Goal: Task Accomplishment & Management: Use online tool/utility

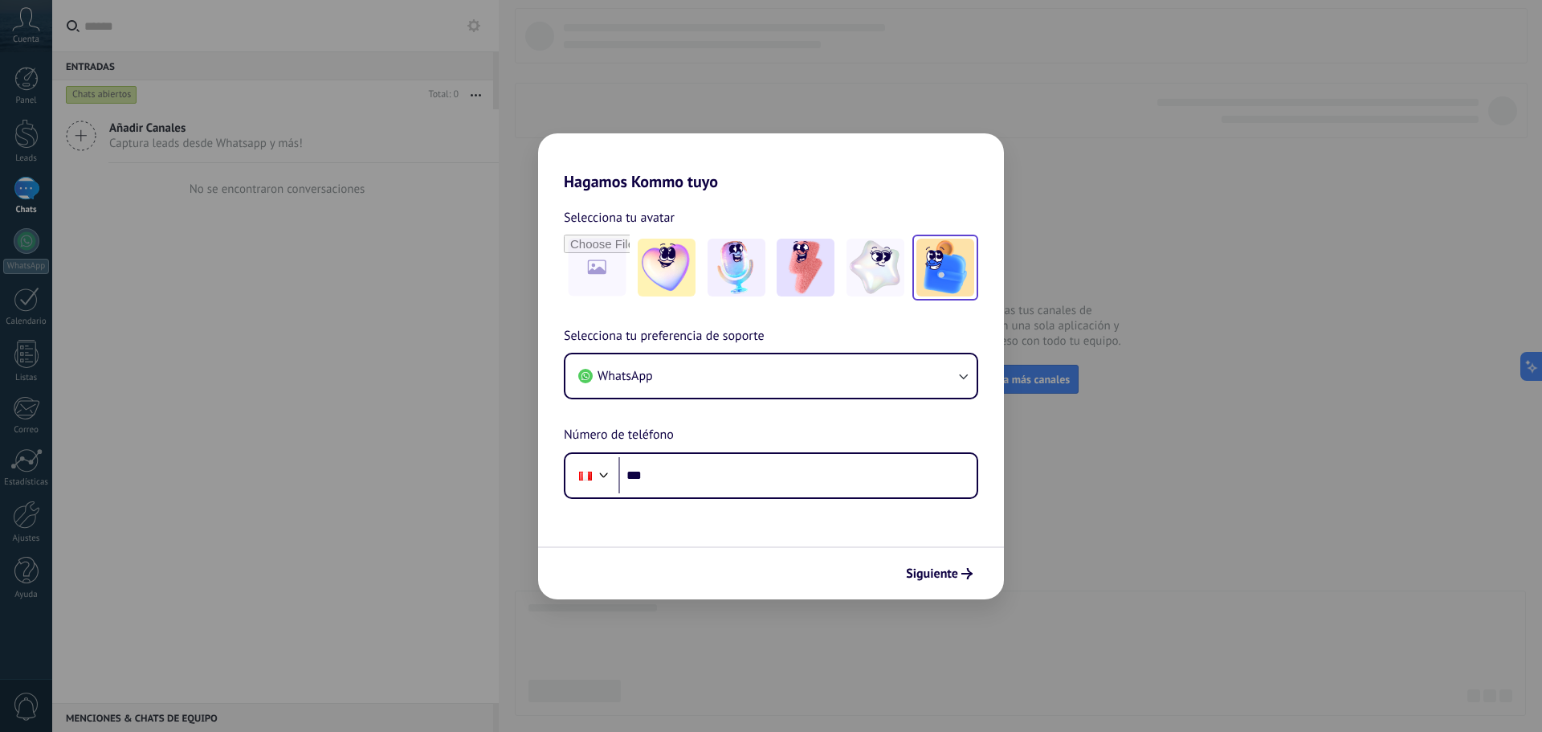
click at [915, 277] on div at bounding box center [945, 267] width 66 height 66
click at [731, 251] on img at bounding box center [736, 267] width 58 height 58
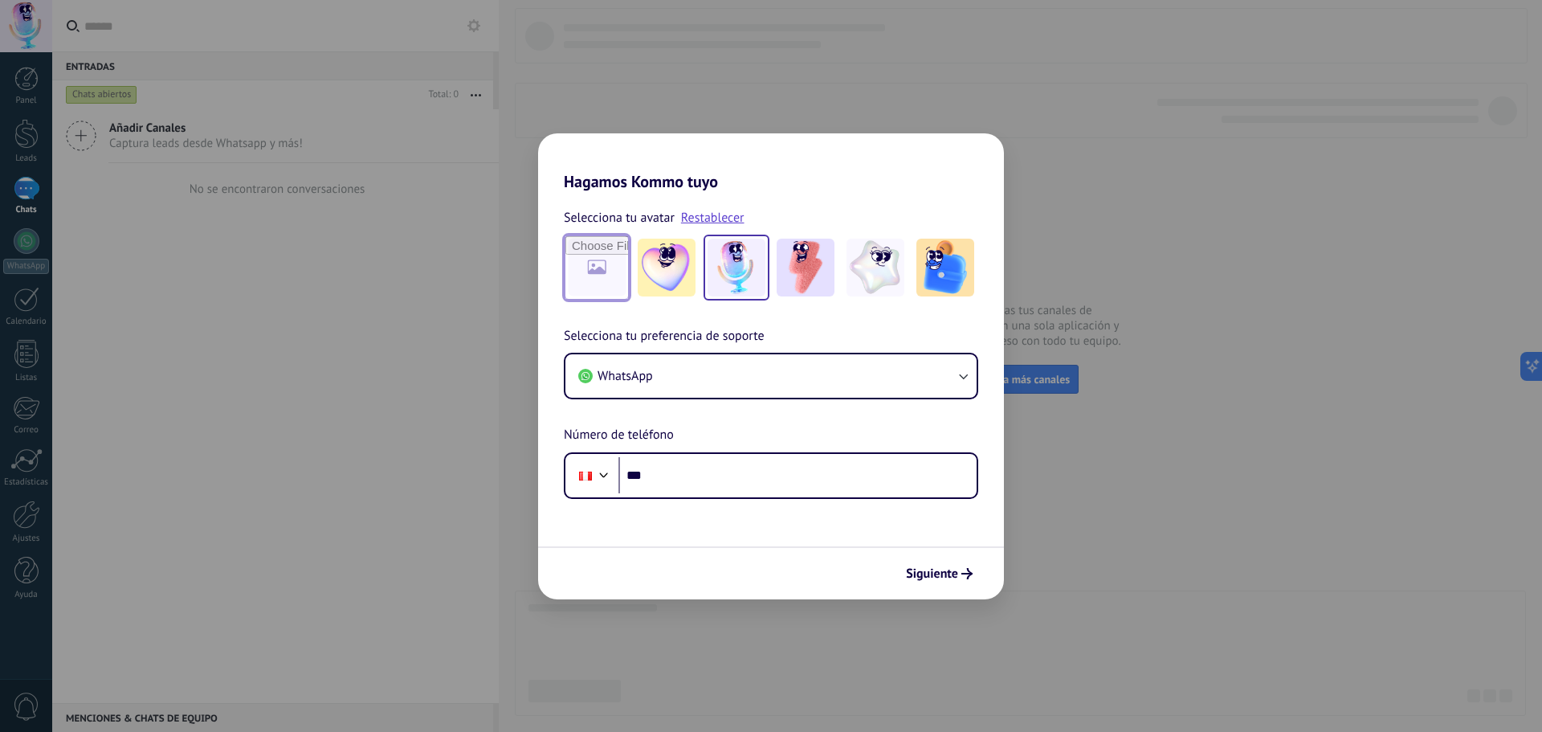
click at [608, 266] on input "file" at bounding box center [596, 267] width 63 height 63
type input "**********"
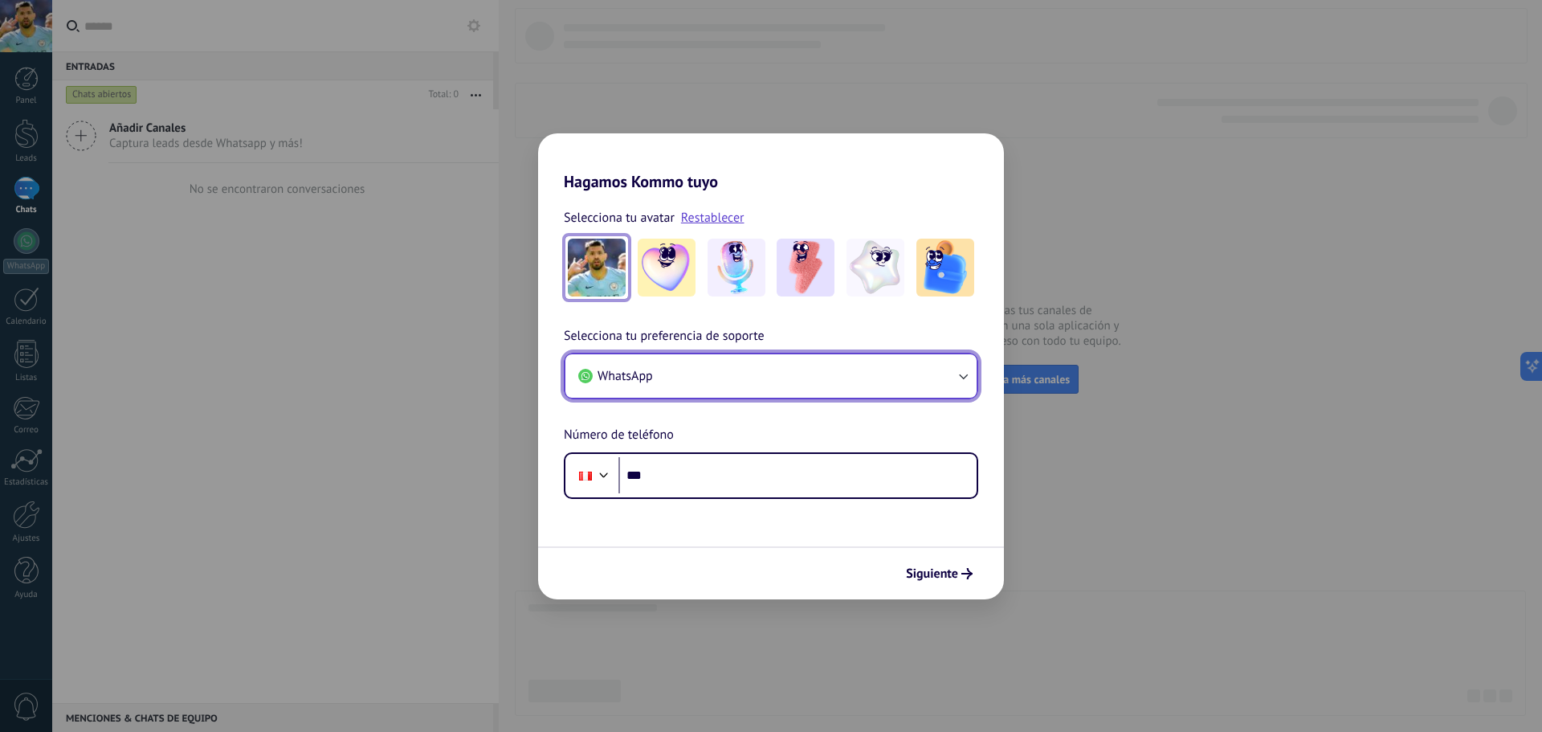
click at [723, 357] on button "WhatsApp" at bounding box center [770, 375] width 411 height 43
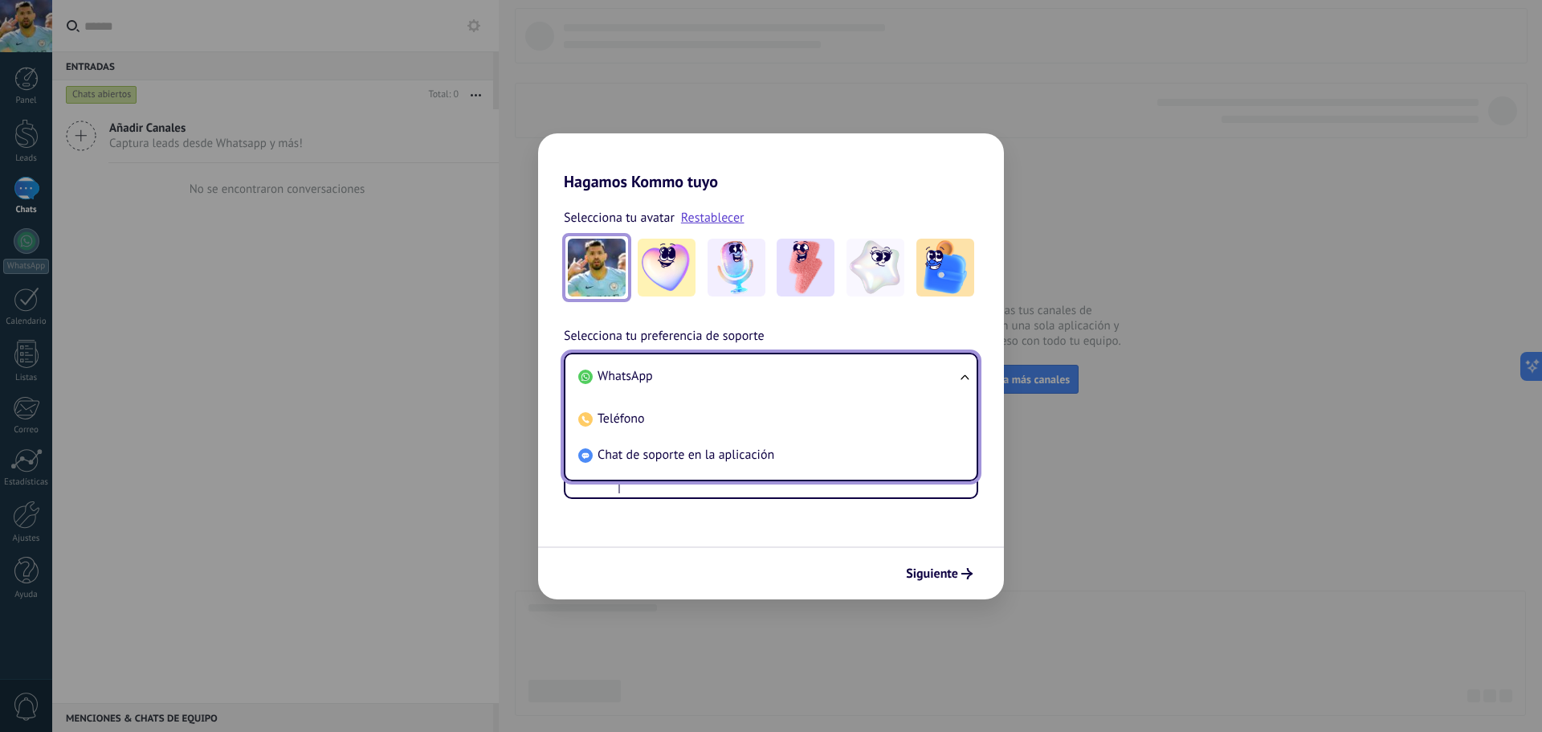
click at [723, 357] on ul "WhatsApp Teléfono Chat de soporte en la aplicación" at bounding box center [771, 417] width 414 height 128
click at [964, 369] on ul "WhatsApp Teléfono Chat de soporte en la aplicación" at bounding box center [771, 417] width 414 height 128
click at [961, 376] on ul "WhatsApp Teléfono Chat de soporte en la aplicación" at bounding box center [771, 417] width 414 height 128
drag, startPoint x: 982, startPoint y: 516, endPoint x: 939, endPoint y: 595, distance: 89.5
click at [982, 517] on form "Selecciona tu avatar Restablecer Selecciona tu preferencia de soporte WhatsApp …" at bounding box center [771, 395] width 466 height 408
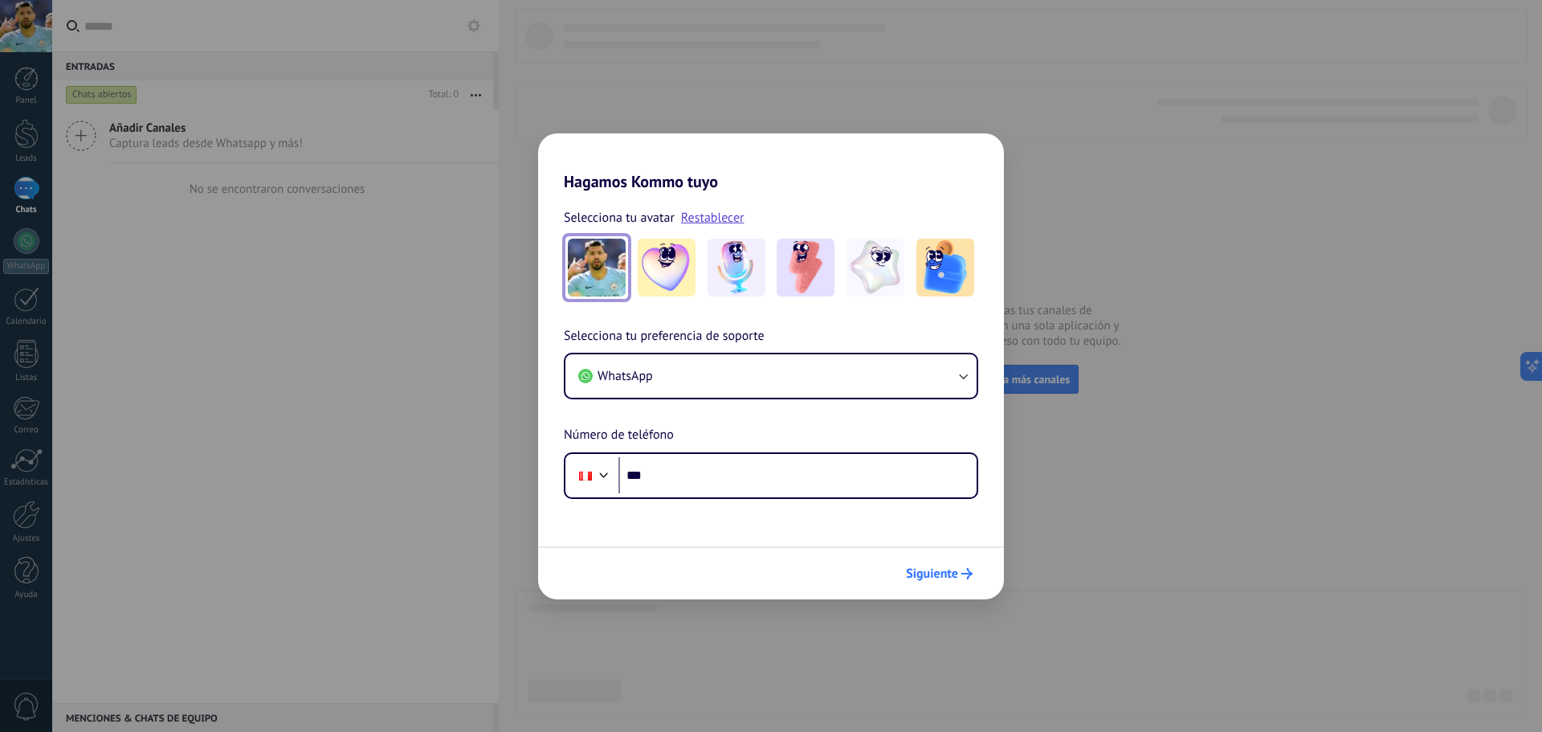
click at [937, 579] on span "Siguiente" at bounding box center [932, 573] width 52 height 11
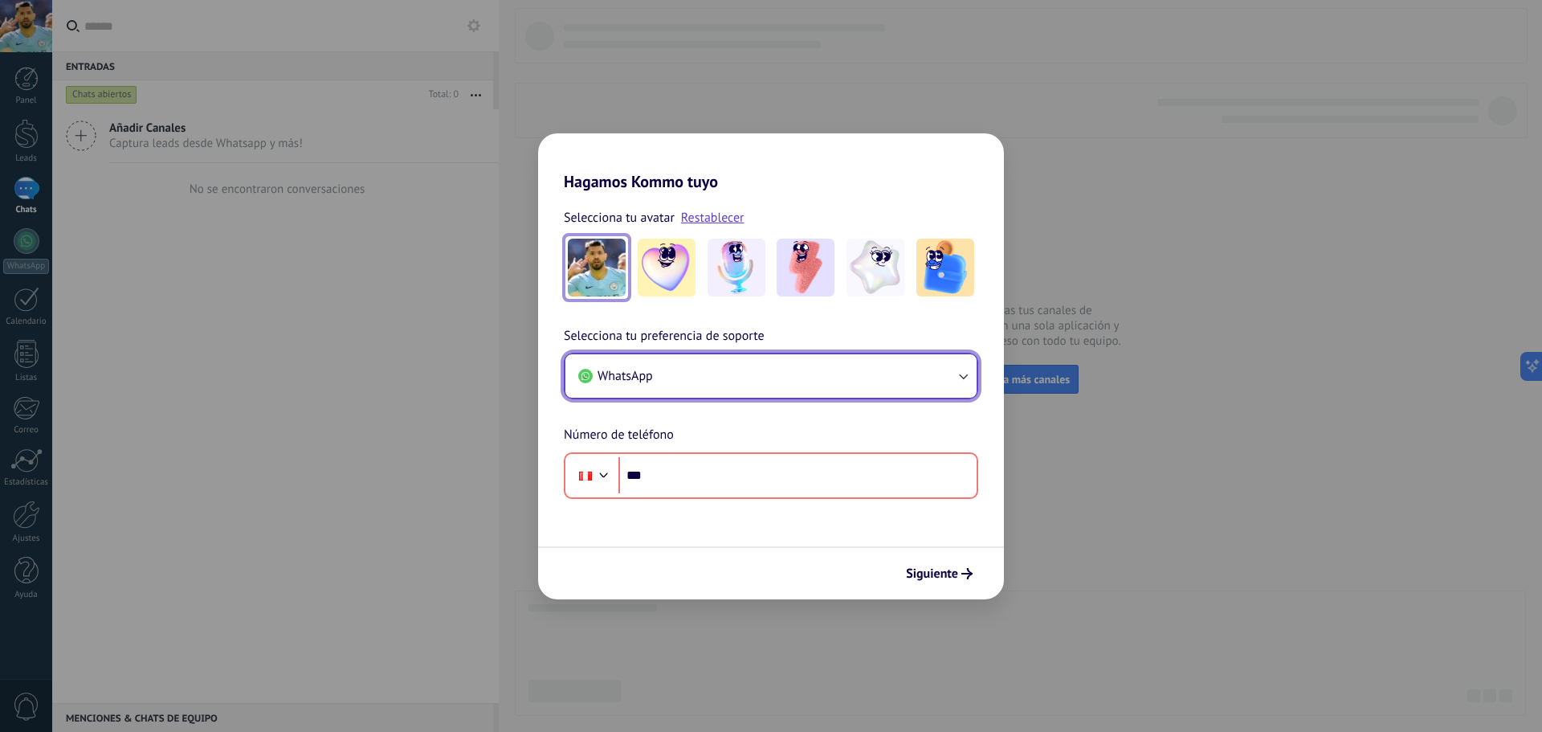
click at [907, 373] on button "WhatsApp" at bounding box center [770, 375] width 411 height 43
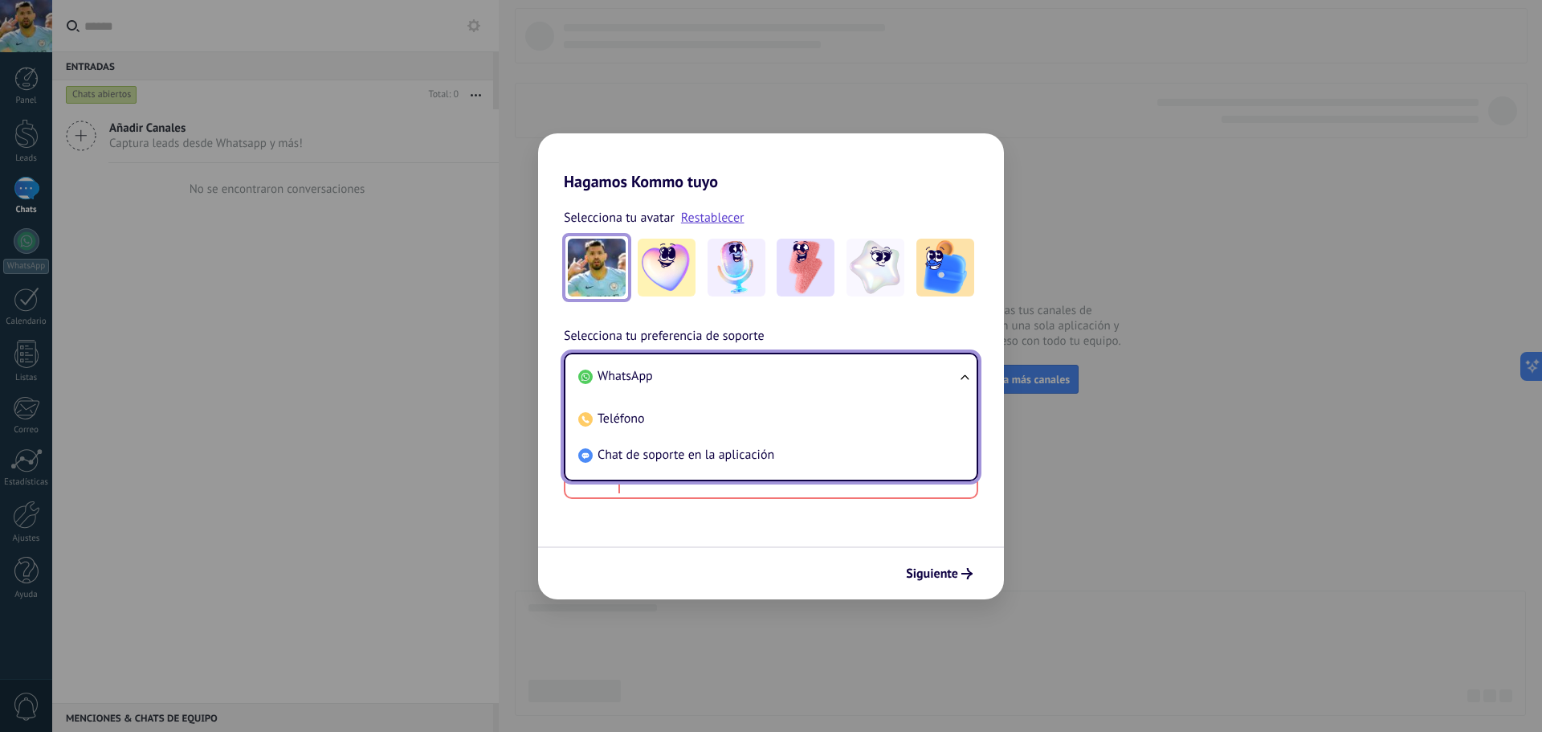
click at [907, 373] on li "WhatsApp" at bounding box center [768, 376] width 392 height 36
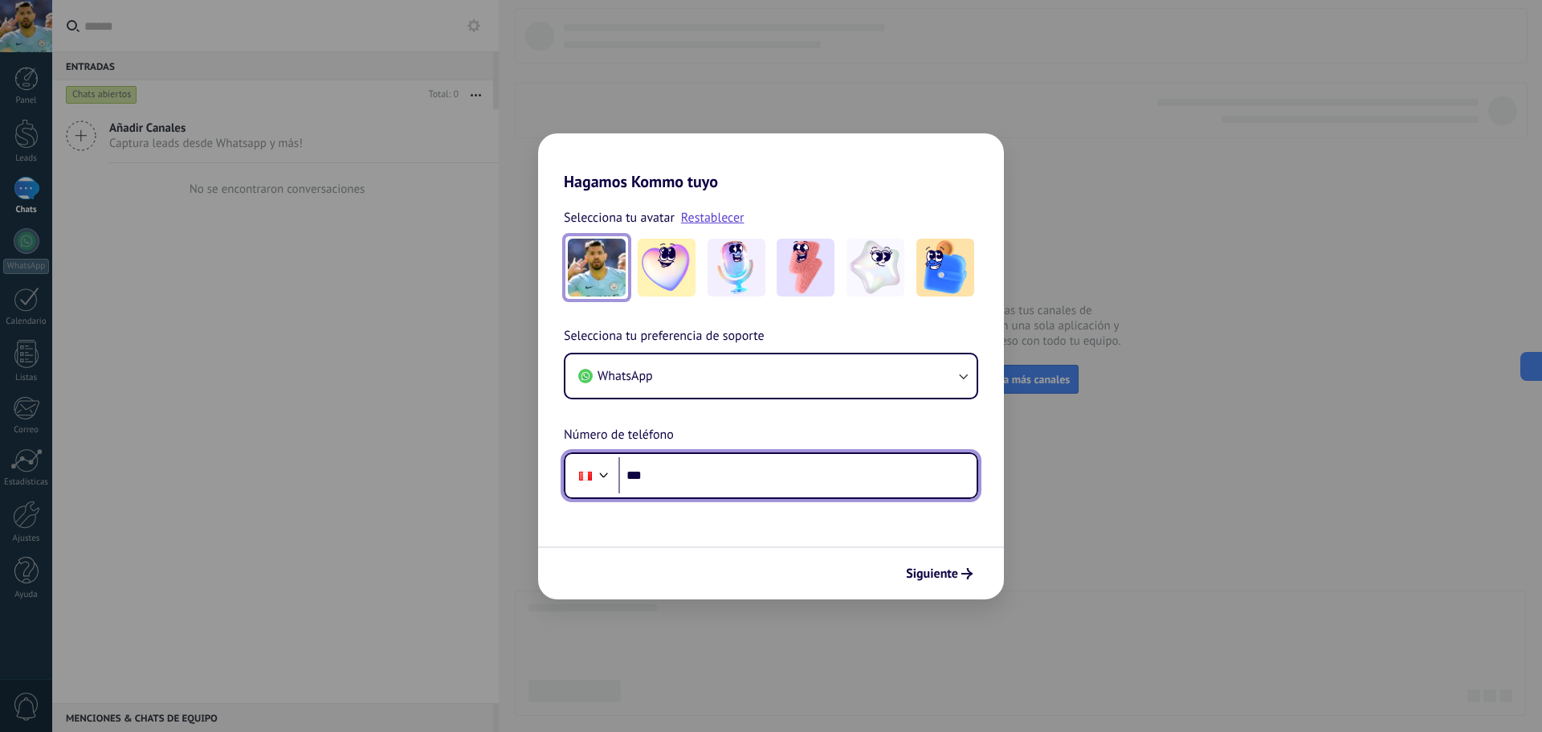
click at [858, 481] on input "***" at bounding box center [797, 475] width 358 height 37
type input "**"
click at [795, 480] on input "tel" at bounding box center [797, 475] width 358 height 37
click at [600, 479] on div at bounding box center [603, 472] width 19 height 19
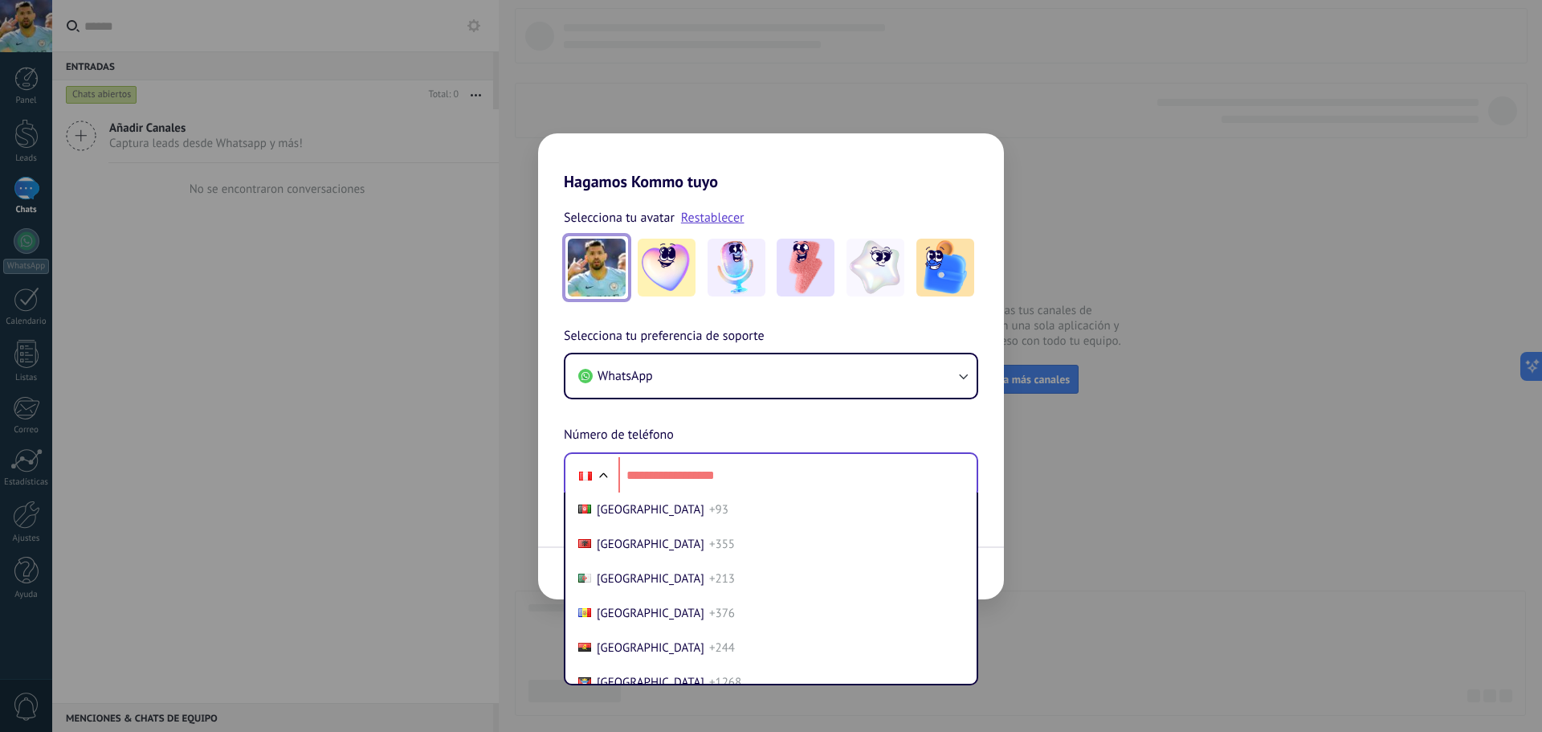
scroll to position [4952, 0]
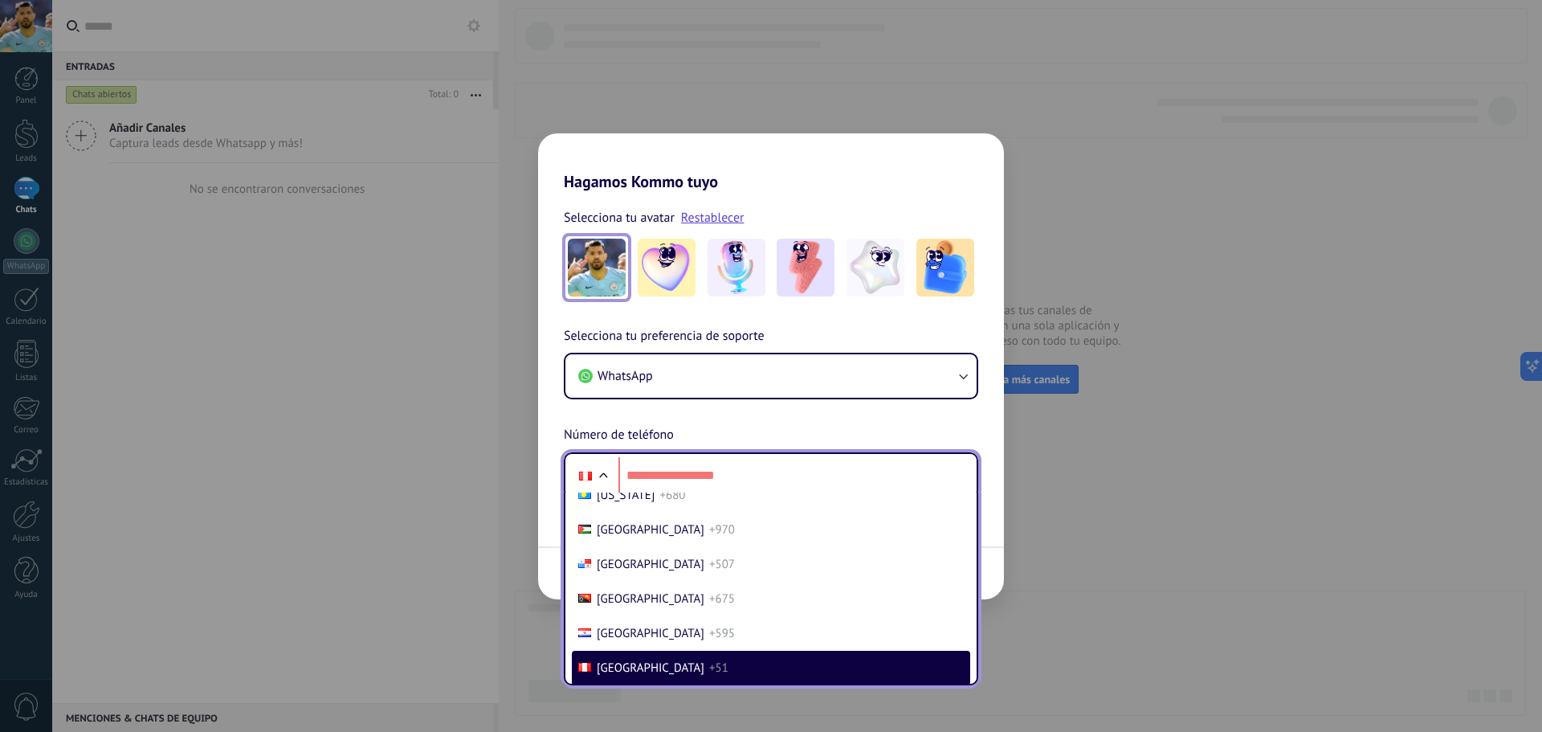
click at [690, 660] on li "Peru +51" at bounding box center [771, 667] width 398 height 35
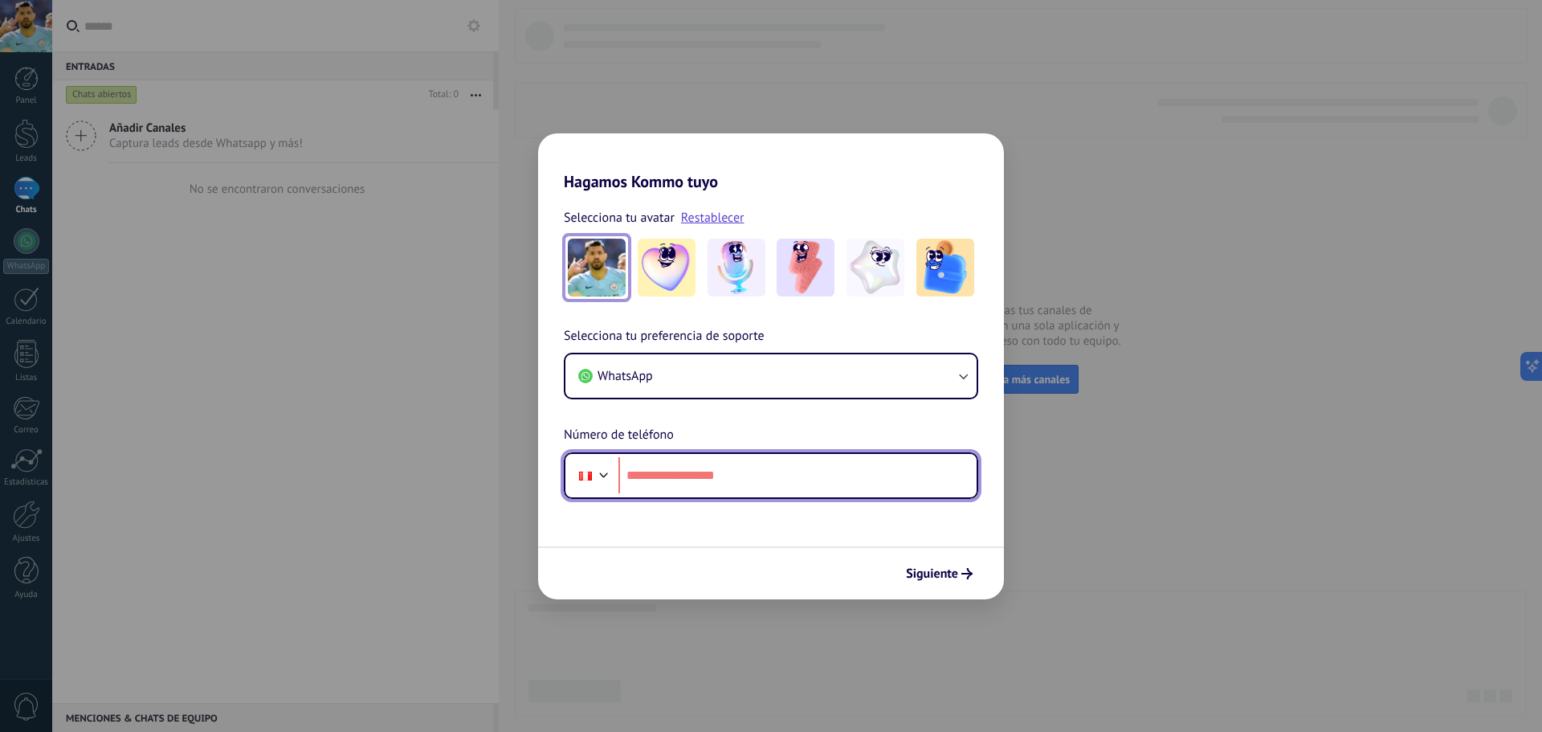
click at [705, 483] on input "tel" at bounding box center [797, 475] width 358 height 37
type input "**********"
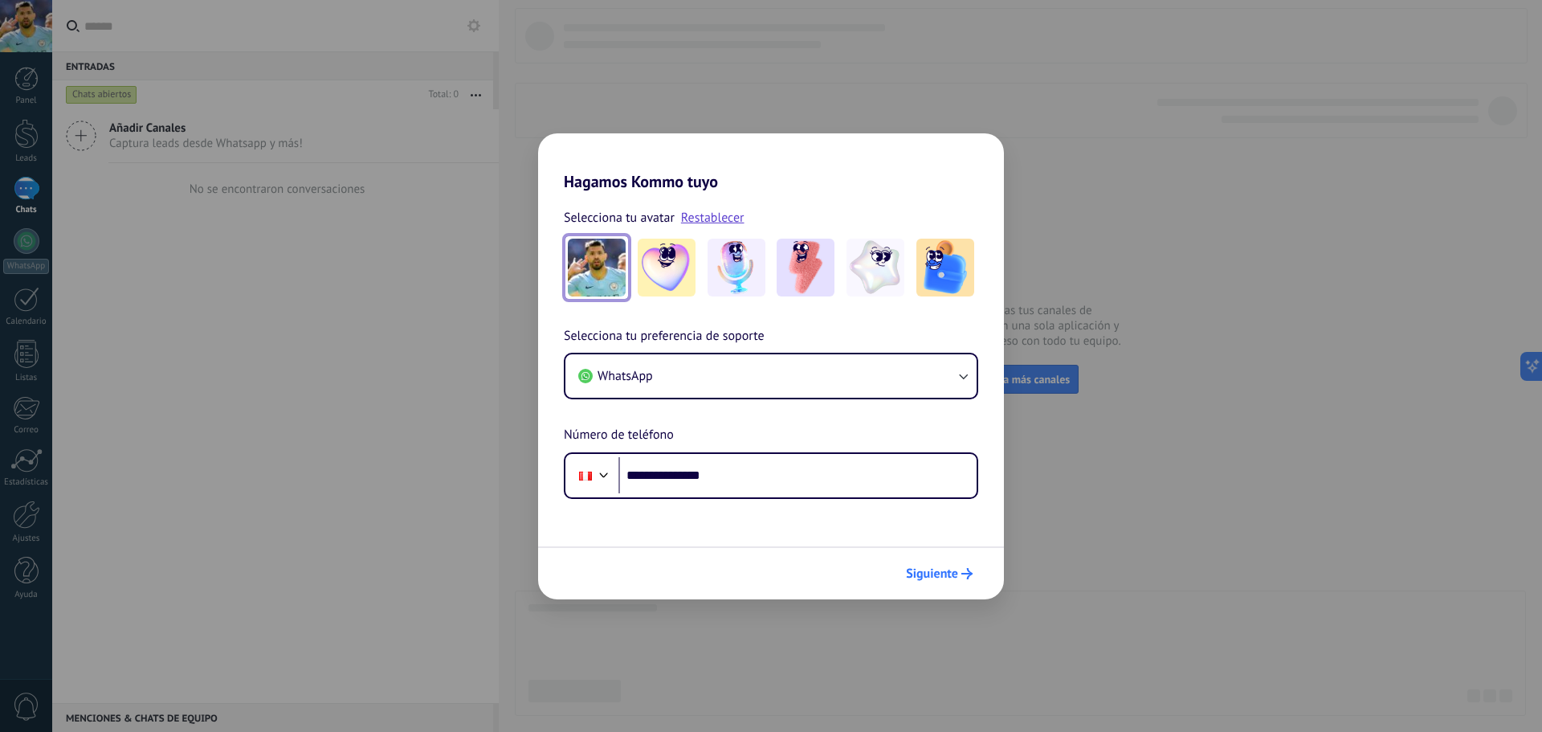
click at [901, 564] on button "Siguiente" at bounding box center [939, 573] width 81 height 27
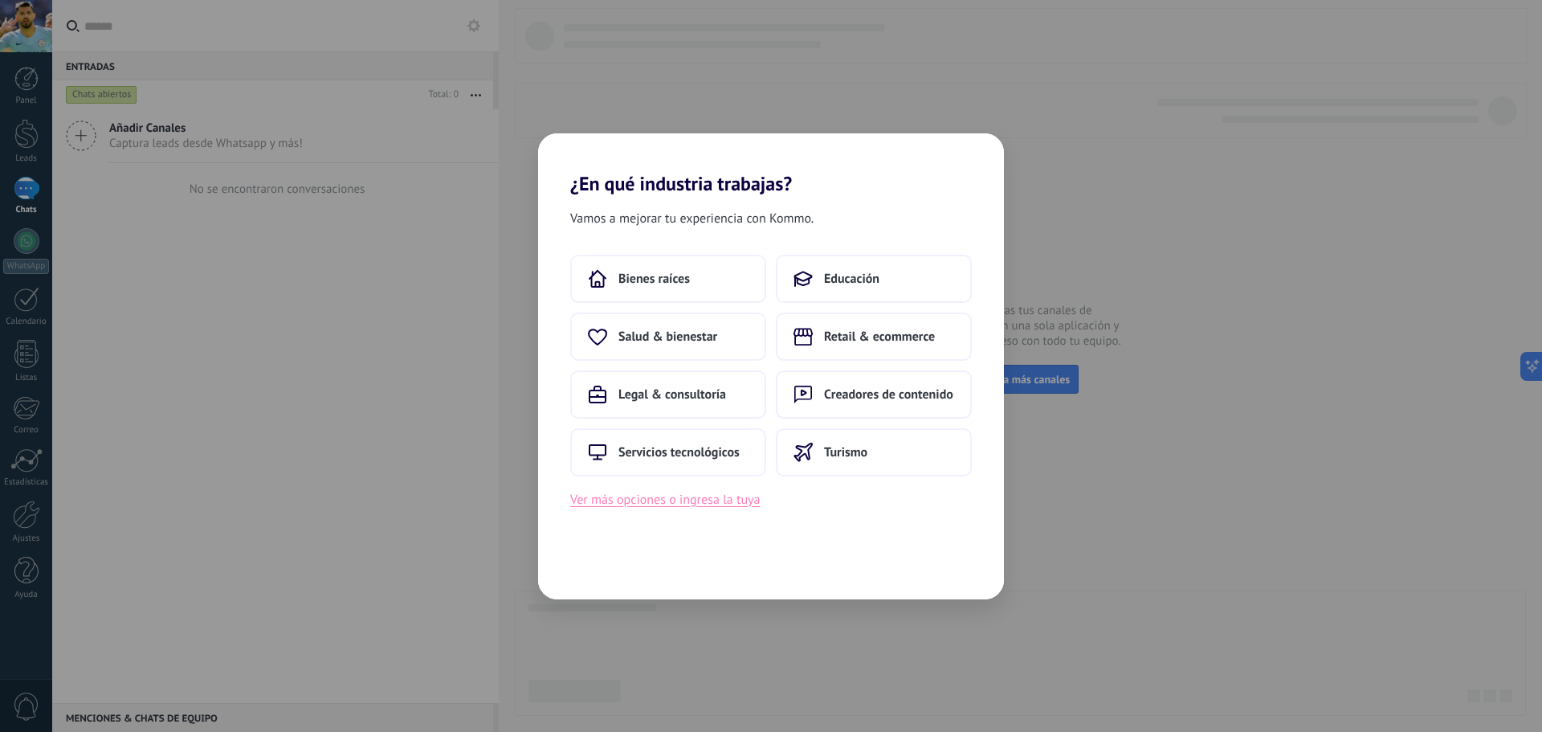
click at [736, 494] on button "Ver más opciones o ingresa la tuya" at bounding box center [665, 499] width 190 height 21
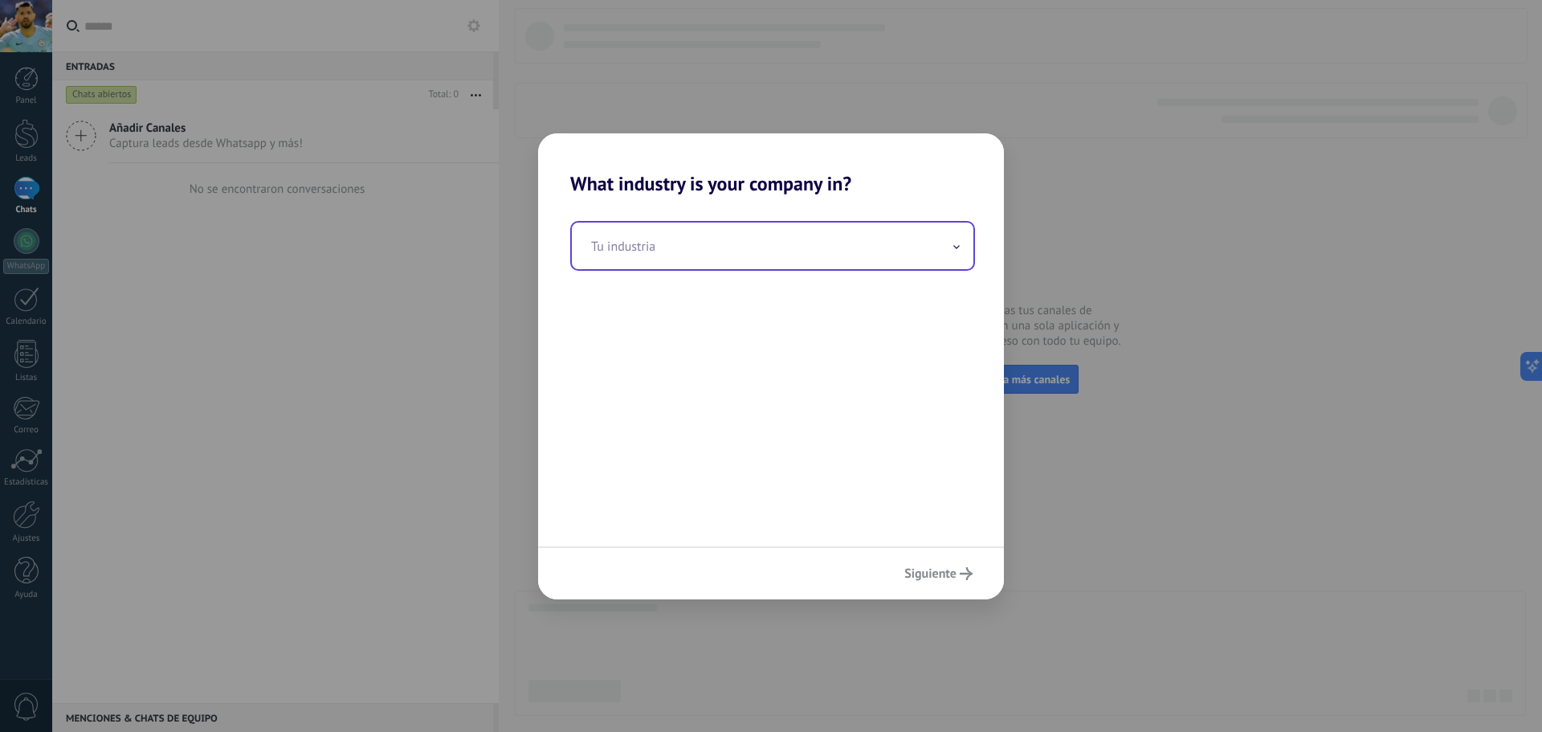
click at [833, 246] on input "text" at bounding box center [772, 245] width 401 height 47
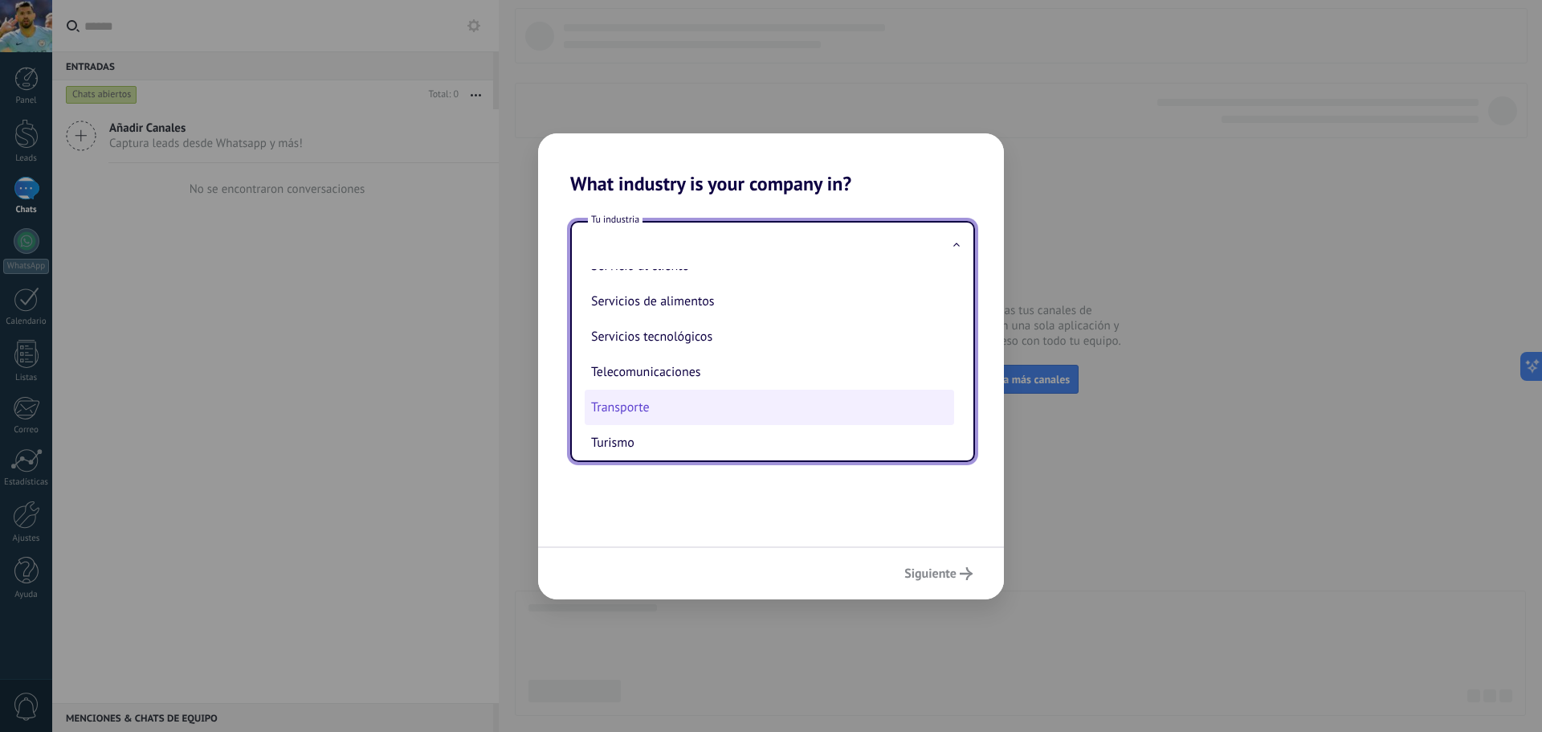
scroll to position [426, 0]
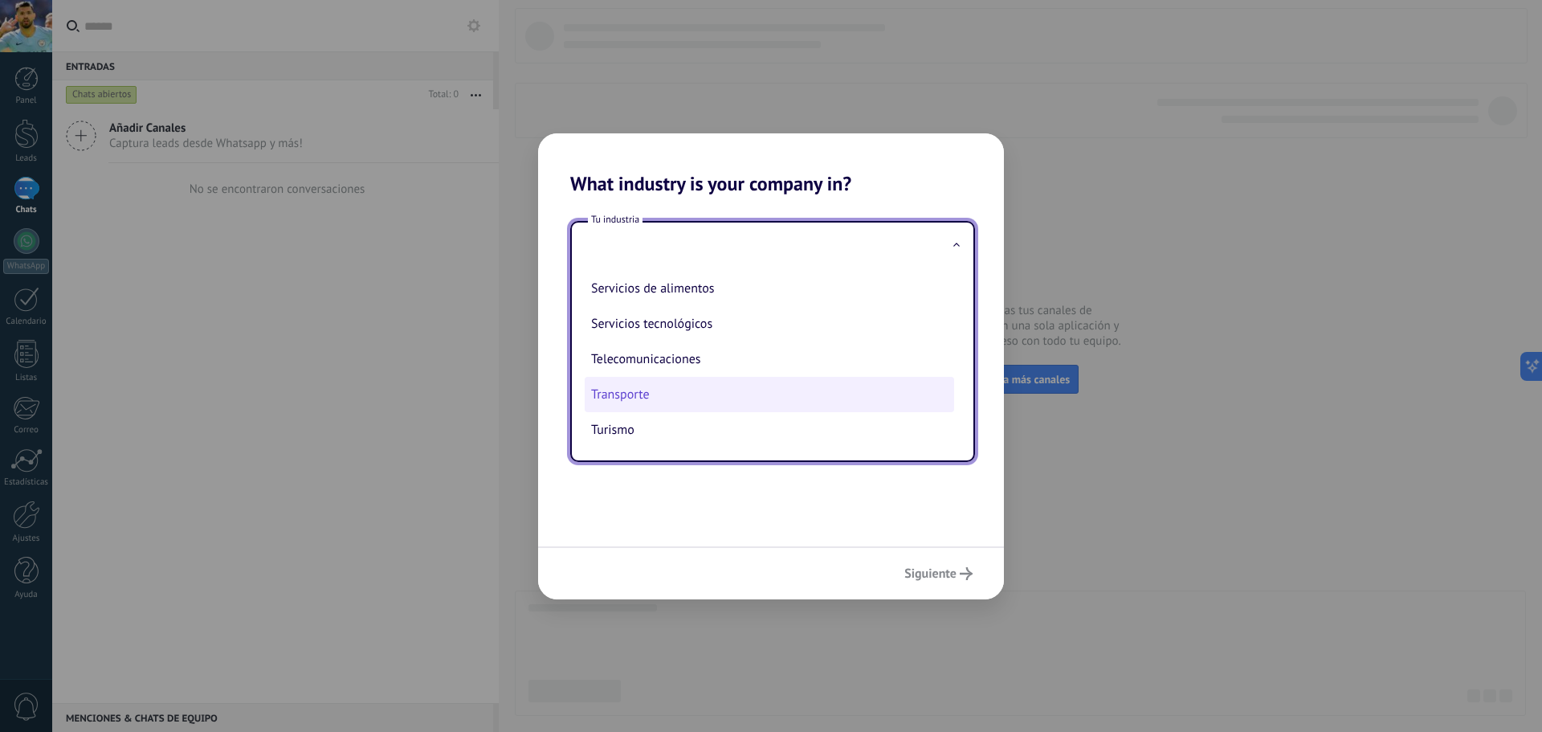
click at [715, 403] on li "Transporte" at bounding box center [769, 394] width 369 height 35
type input "**********"
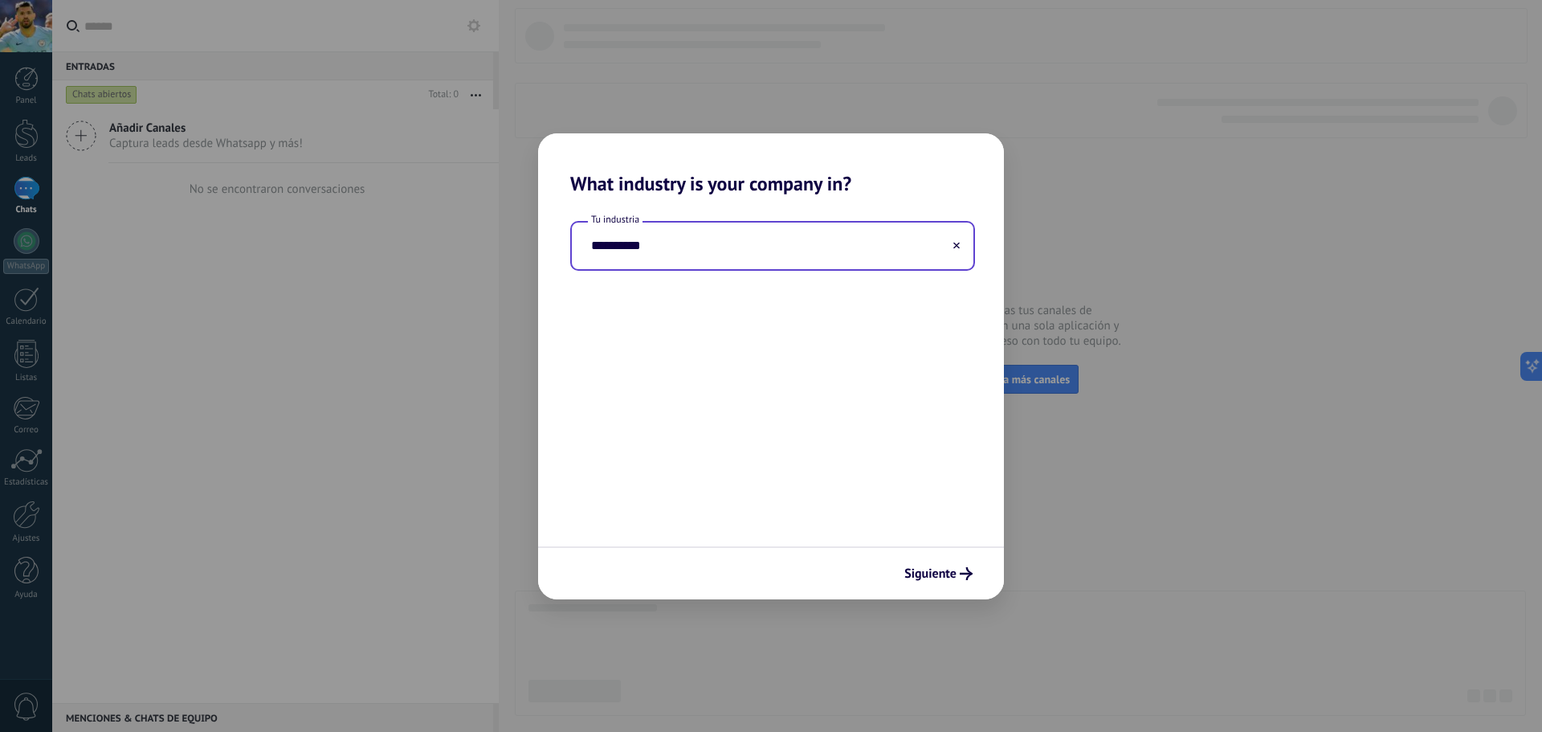
click at [868, 247] on input "**********" at bounding box center [772, 245] width 401 height 47
click at [955, 248] on use at bounding box center [956, 245] width 6 height 6
click at [943, 245] on input "text" at bounding box center [772, 245] width 401 height 47
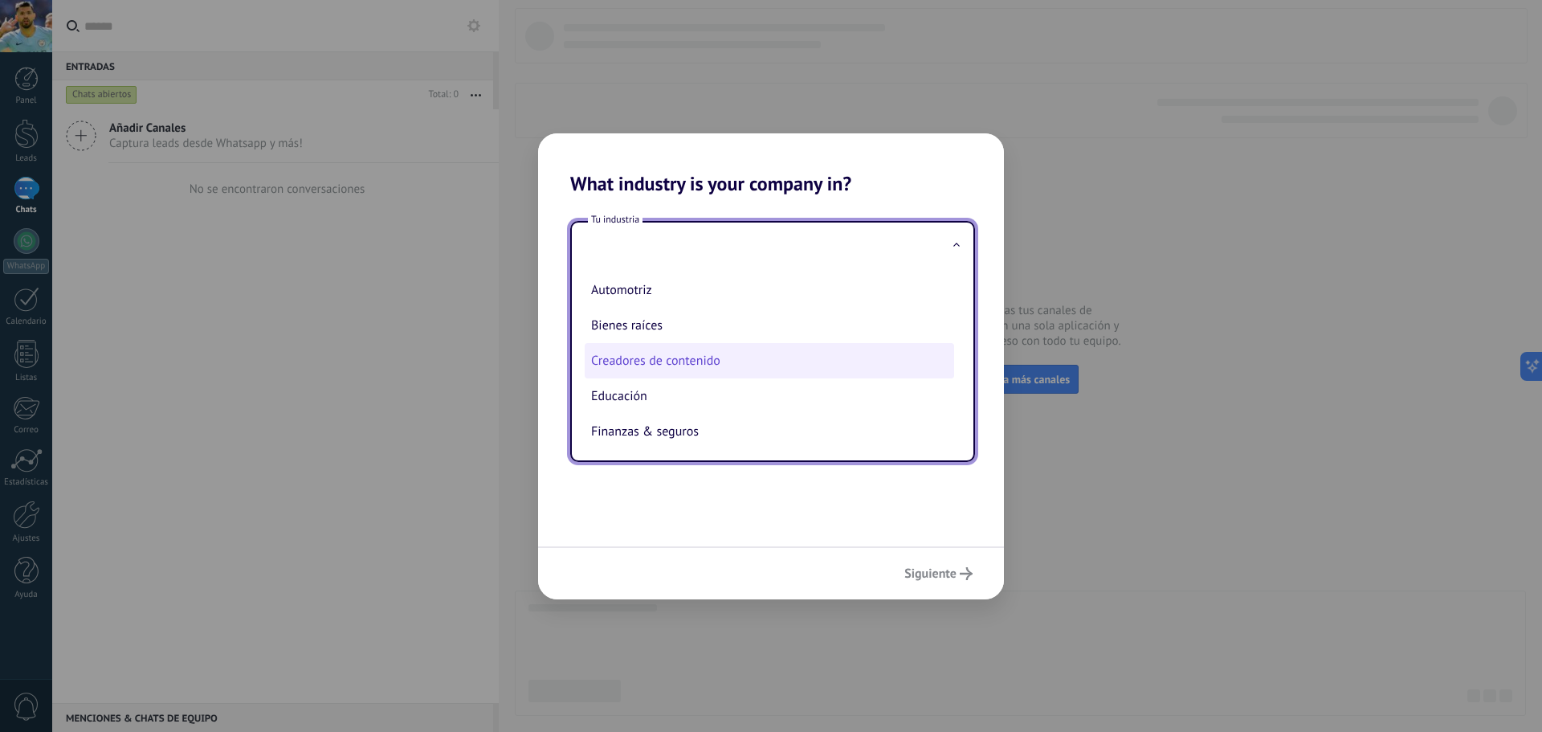
click at [831, 363] on li "Creadores de contenido" at bounding box center [769, 360] width 369 height 35
type input "**********"
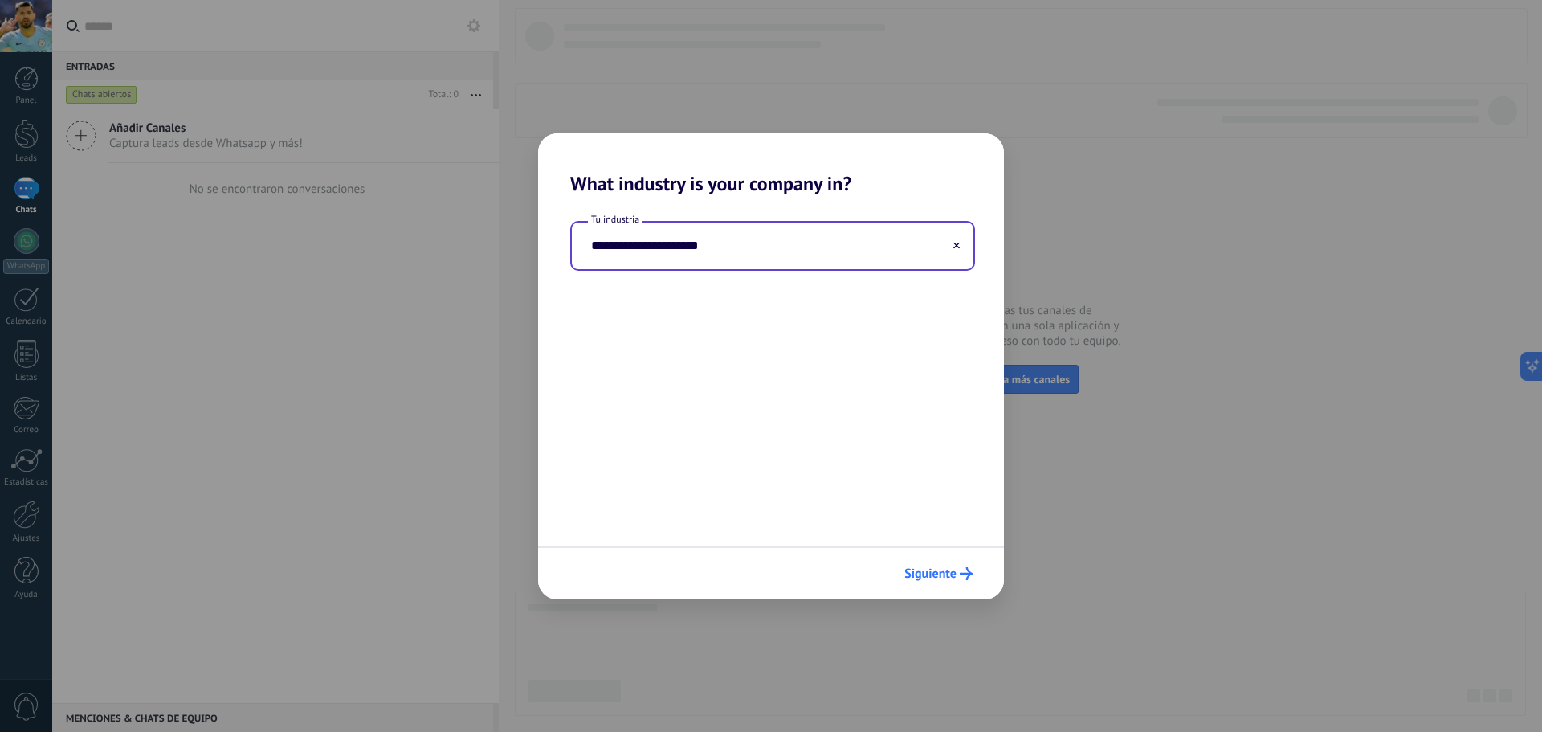
click at [939, 569] on span "Siguiente" at bounding box center [930, 573] width 52 height 11
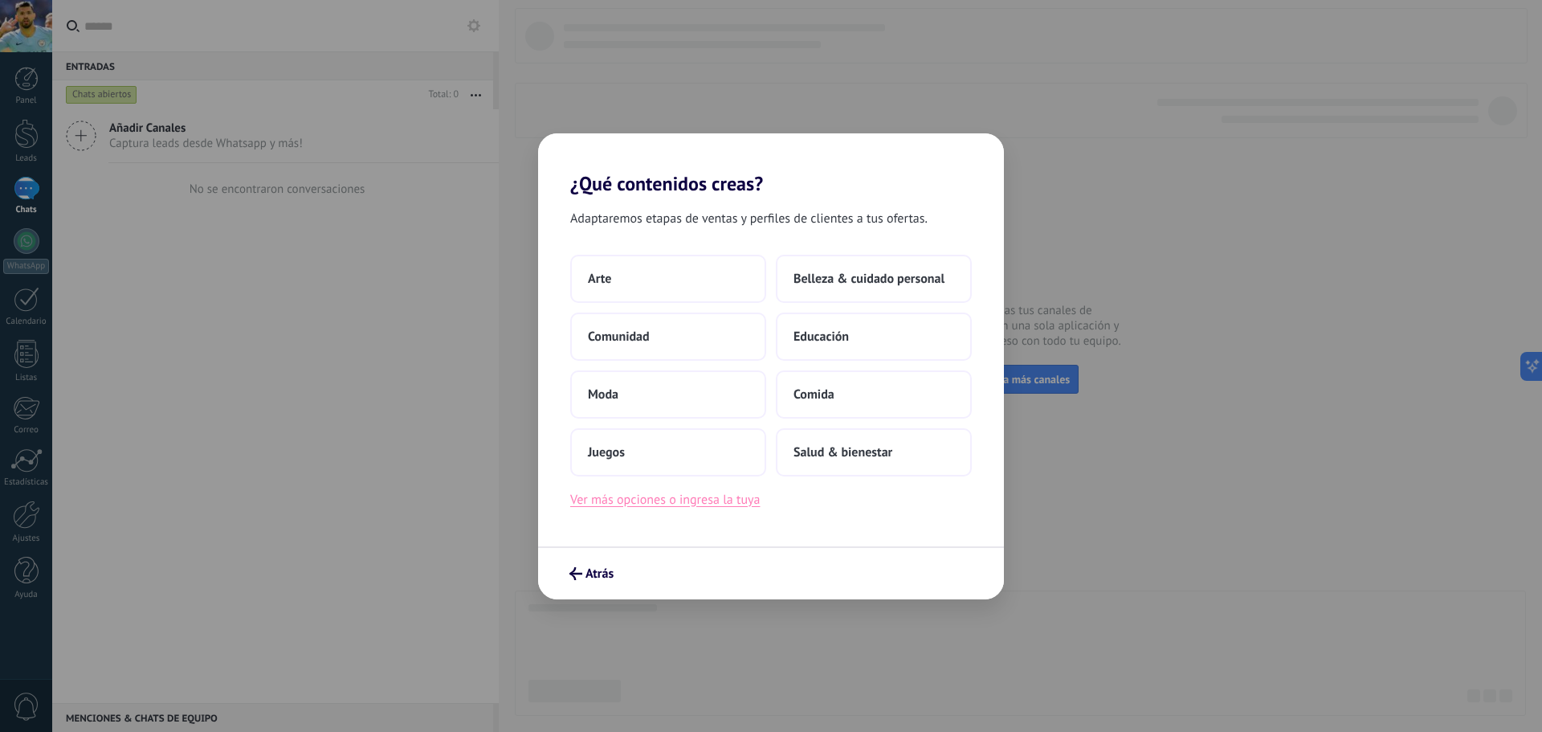
click at [660, 503] on button "Ver más opciones o ingresa la tuya" at bounding box center [665, 499] width 190 height 21
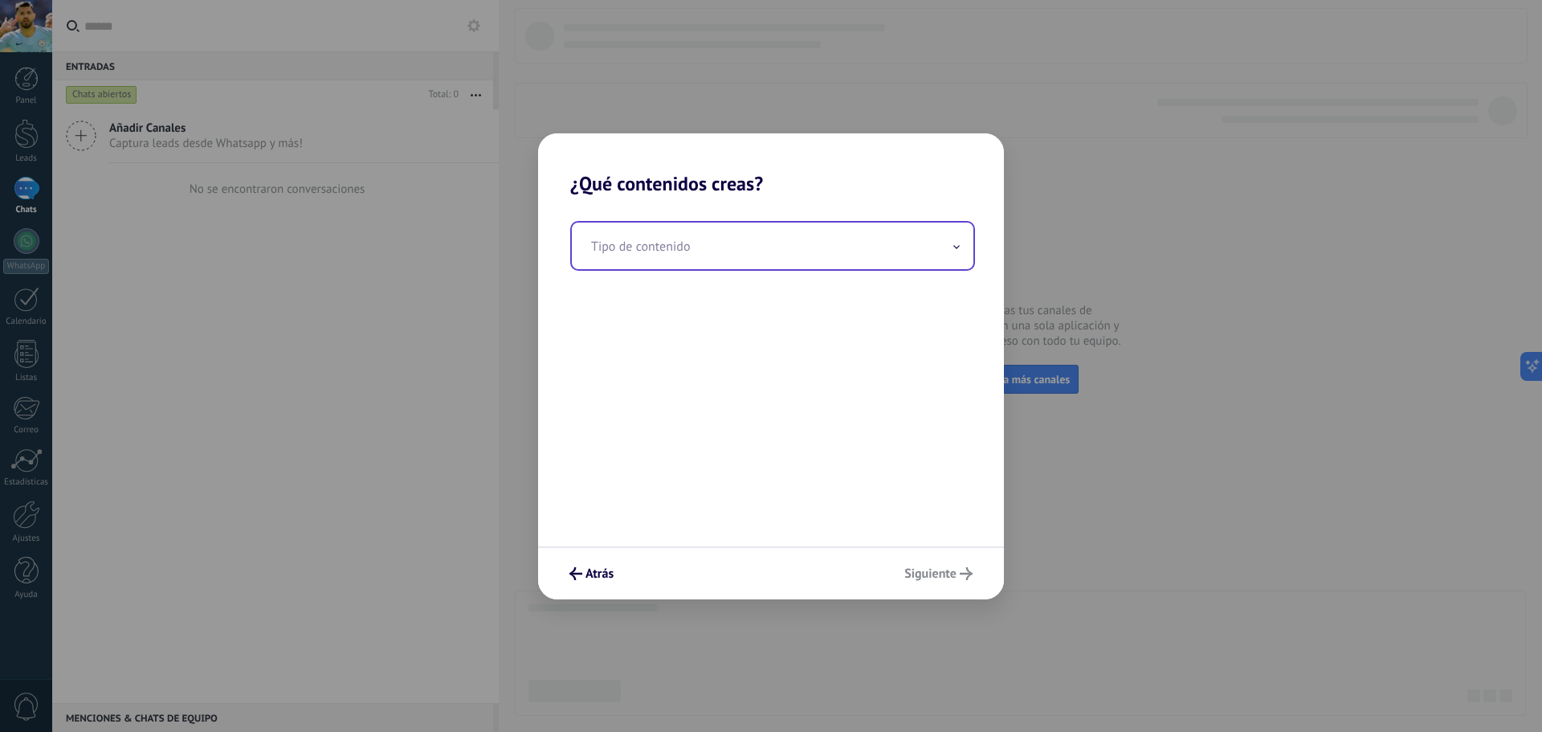
click at [777, 263] on input "text" at bounding box center [772, 245] width 401 height 47
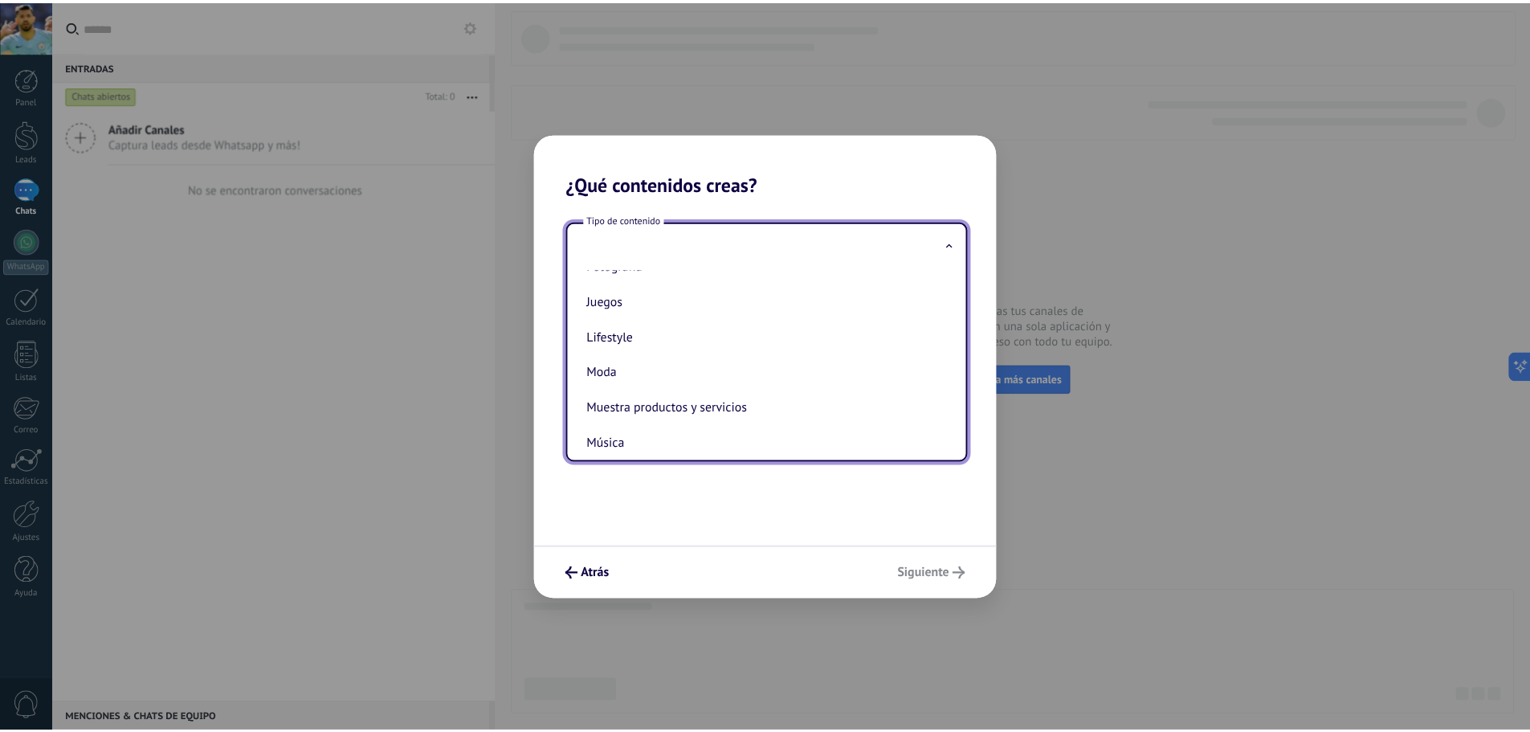
scroll to position [159, 0]
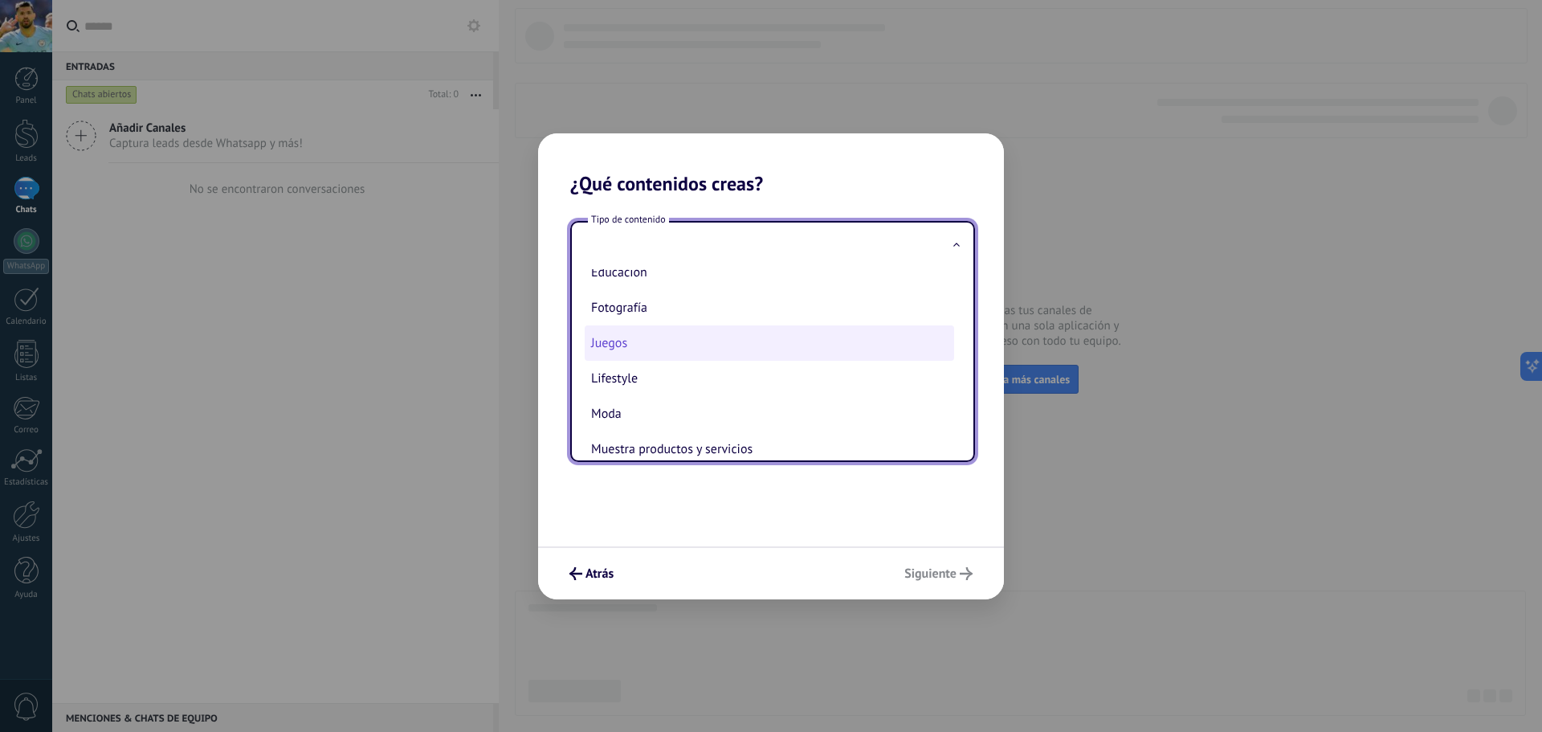
click at [673, 344] on li "Juegos" at bounding box center [769, 342] width 369 height 35
type input "******"
click at [673, 344] on div "Tipo de contenido ****** Arte Belleza & cuidado personal Comida Comunidad Educa…" at bounding box center [771, 370] width 466 height 351
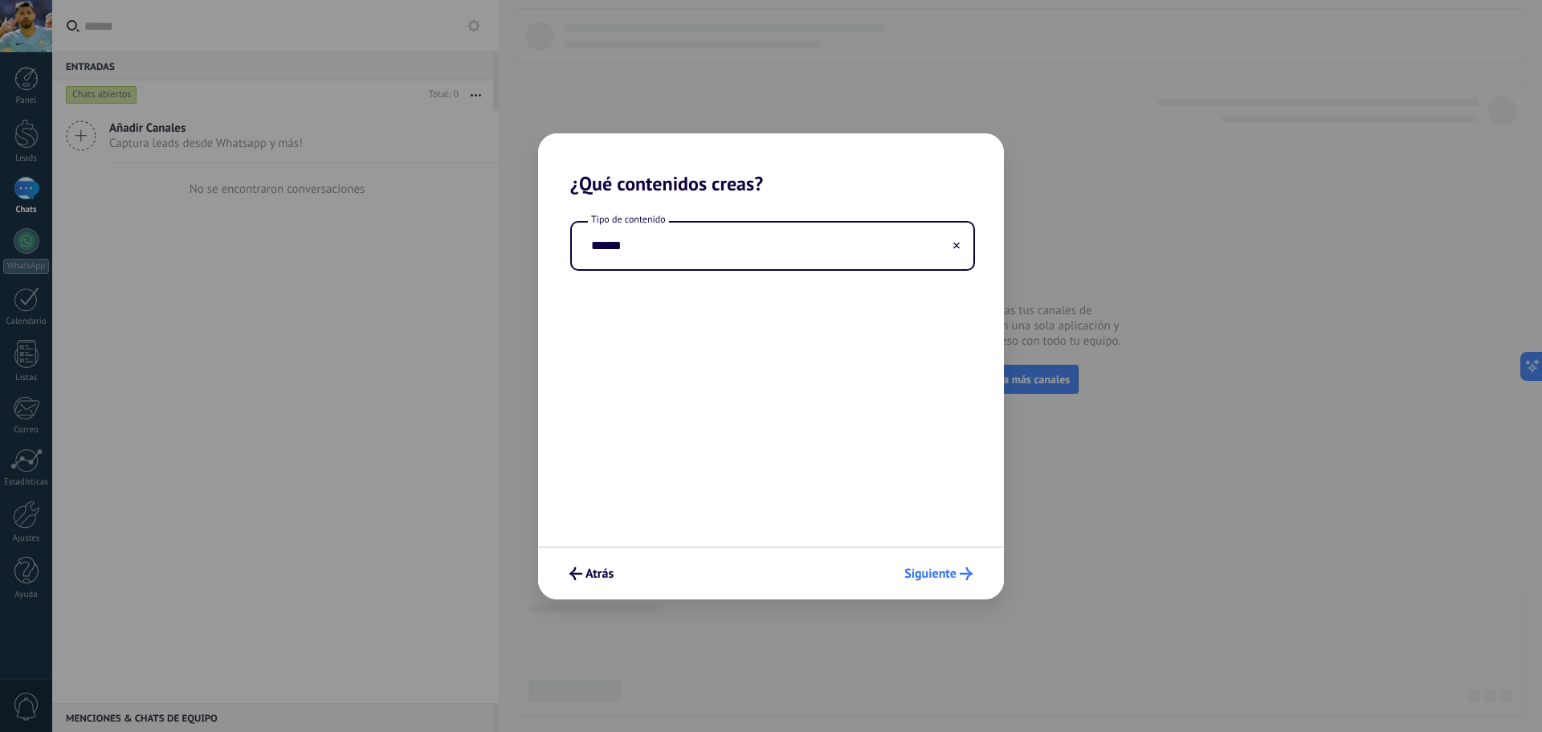
click at [923, 560] on button "Siguiente" at bounding box center [938, 573] width 83 height 27
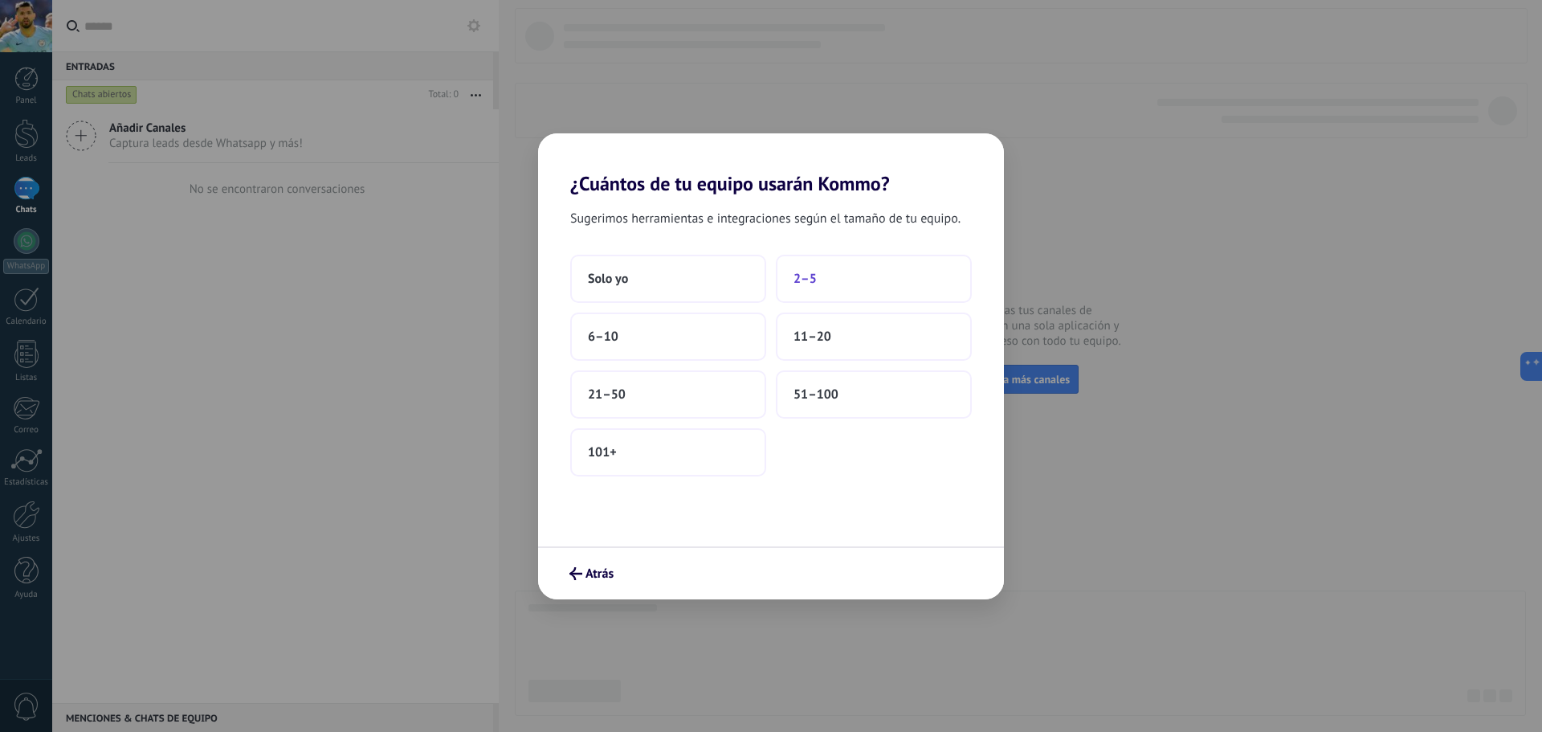
click at [793, 281] on span "2–5" at bounding box center [804, 279] width 23 height 16
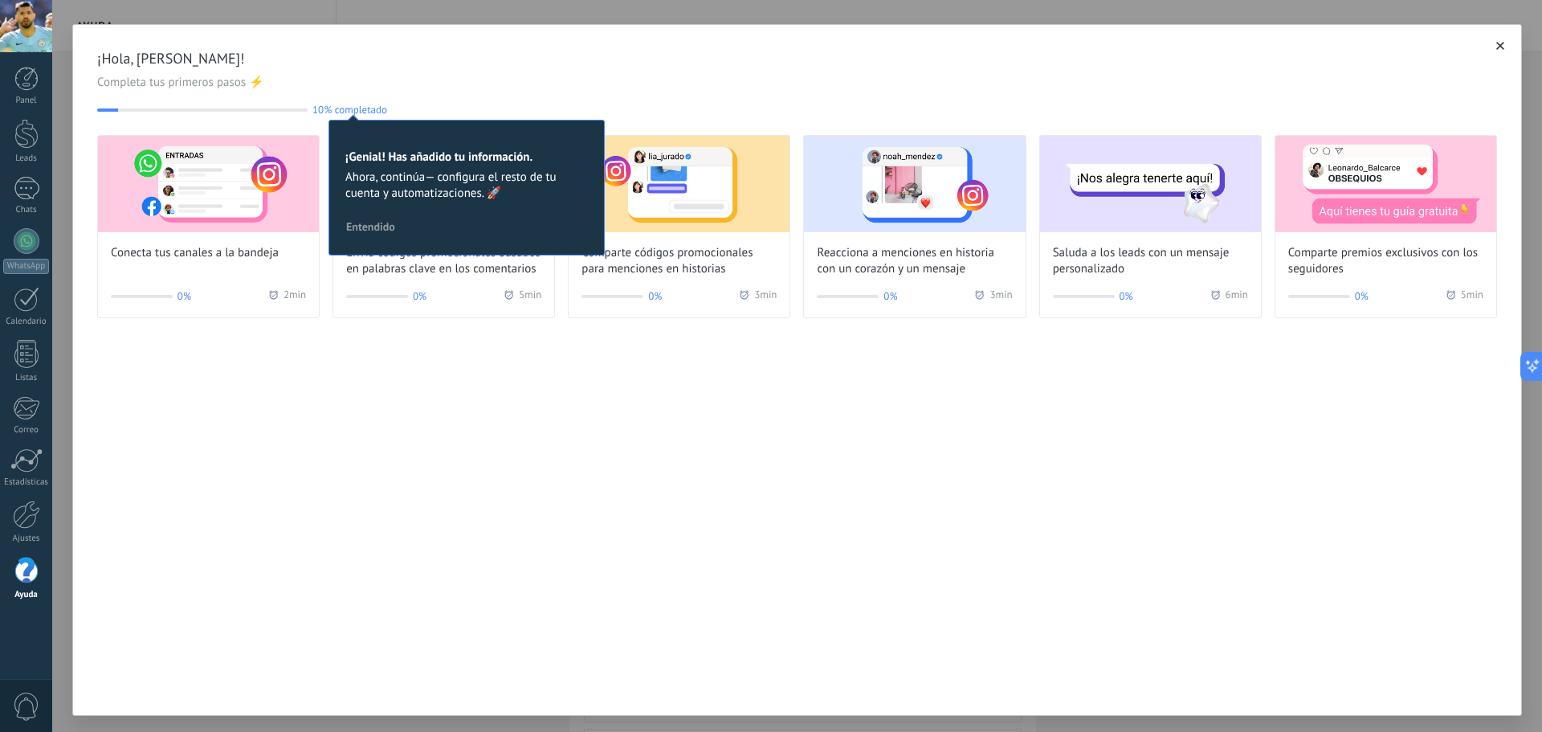
click at [463, 90] on span "Completa tus primeros pasos ⚡" at bounding box center [797, 83] width 1400 height 16
click at [479, 361] on div "¡Hola, [PERSON_NAME]! Completa tus primeros pasos ⚡ 10% completado 10 ¡Genial! …" at bounding box center [796, 369] width 1449 height 691
click at [544, 357] on div "¡Hola, [PERSON_NAME]! Completa tus primeros pasos ⚡ 10% completado 10 ¡Genial! …" at bounding box center [796, 369] width 1449 height 691
click at [1500, 40] on button "button" at bounding box center [1500, 46] width 16 height 16
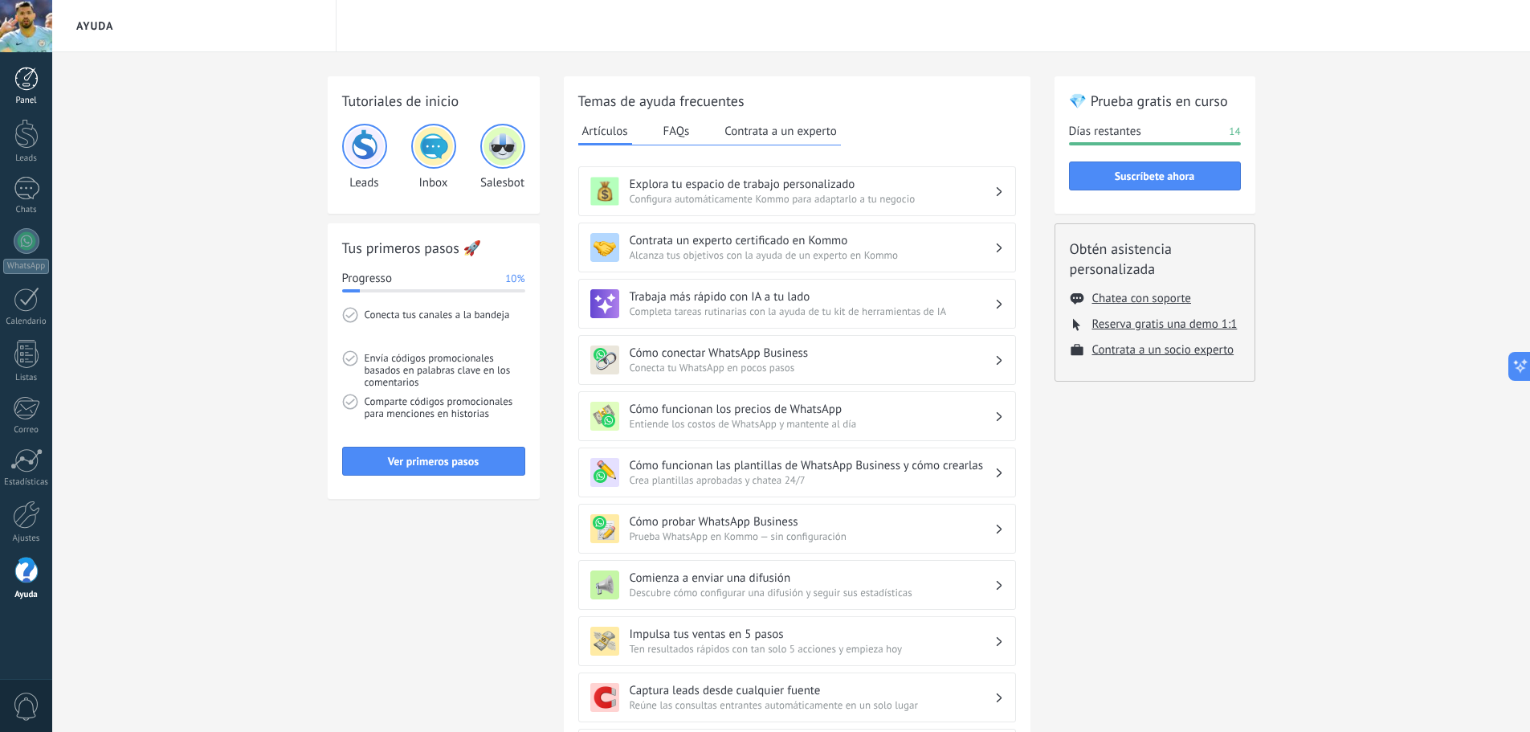
click at [25, 90] on div at bounding box center [26, 79] width 24 height 24
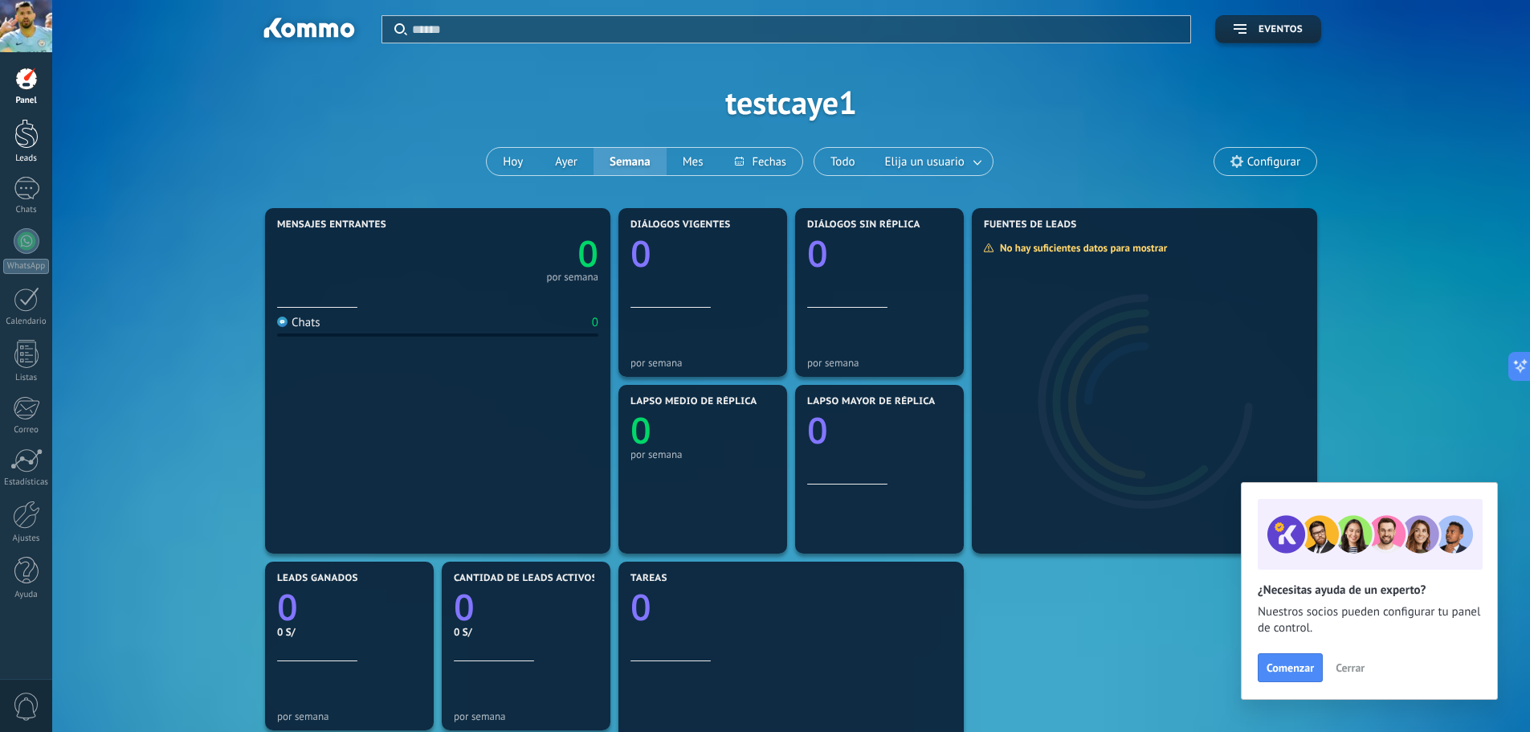
click at [23, 132] on div at bounding box center [26, 134] width 24 height 30
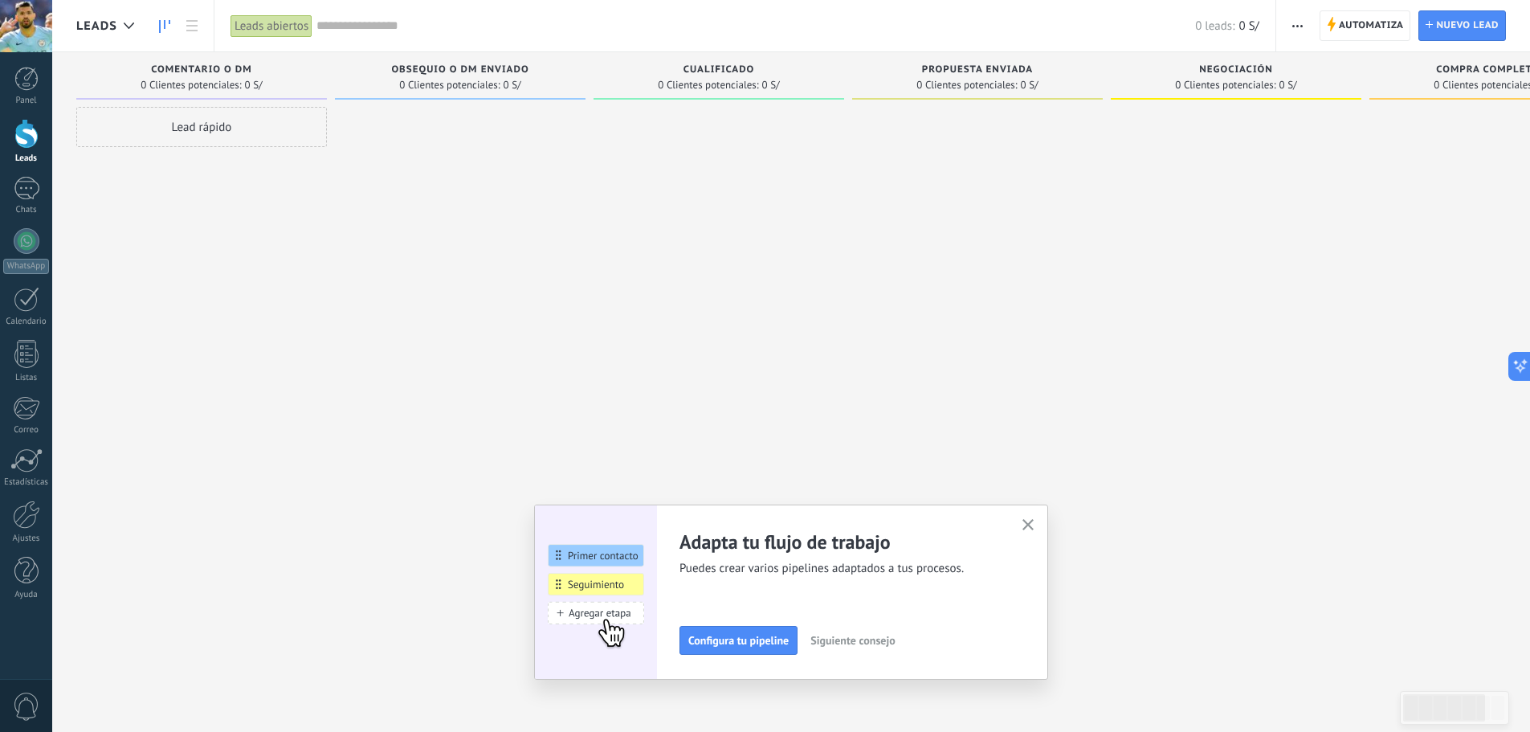
click at [1026, 520] on button "button" at bounding box center [1028, 526] width 20 height 22
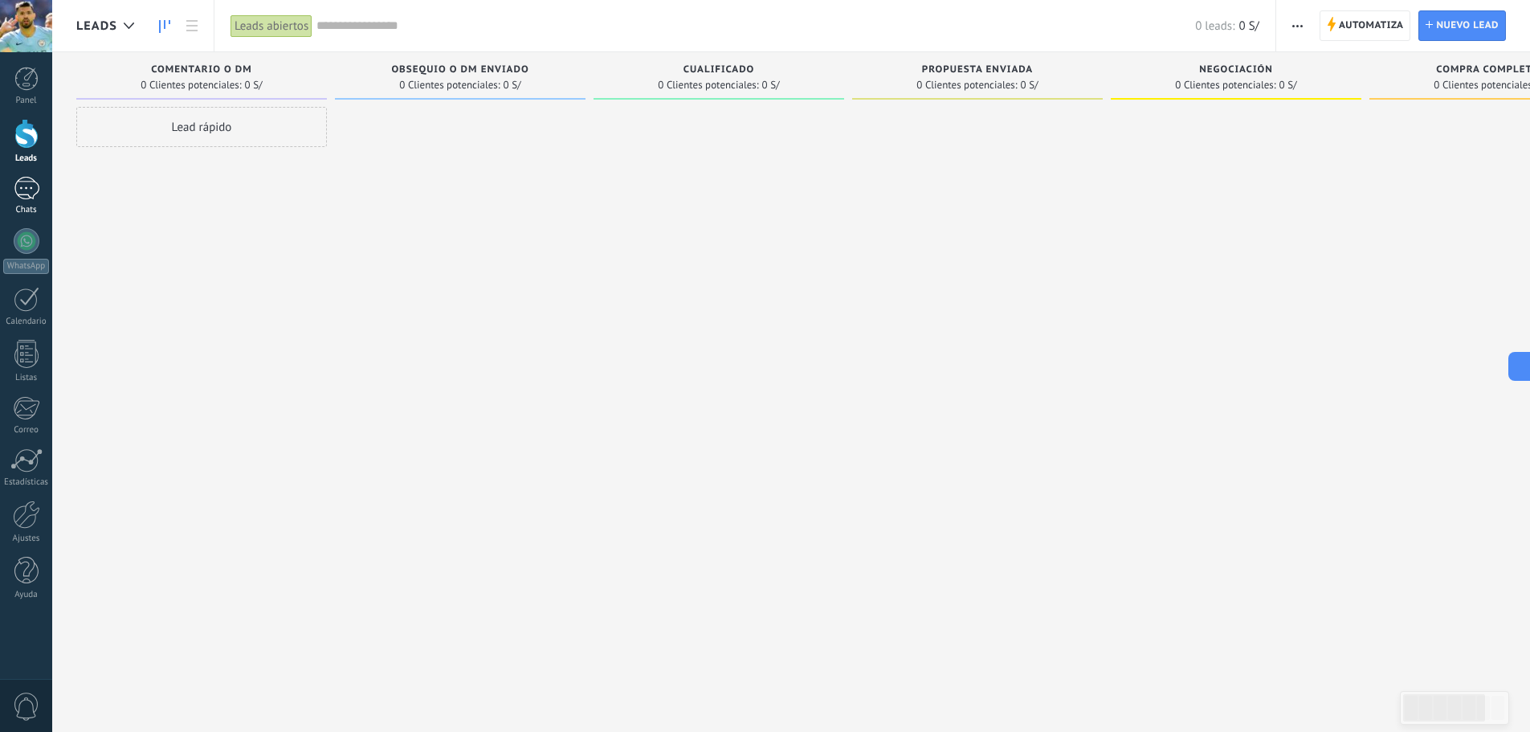
click at [37, 194] on div at bounding box center [27, 188] width 26 height 23
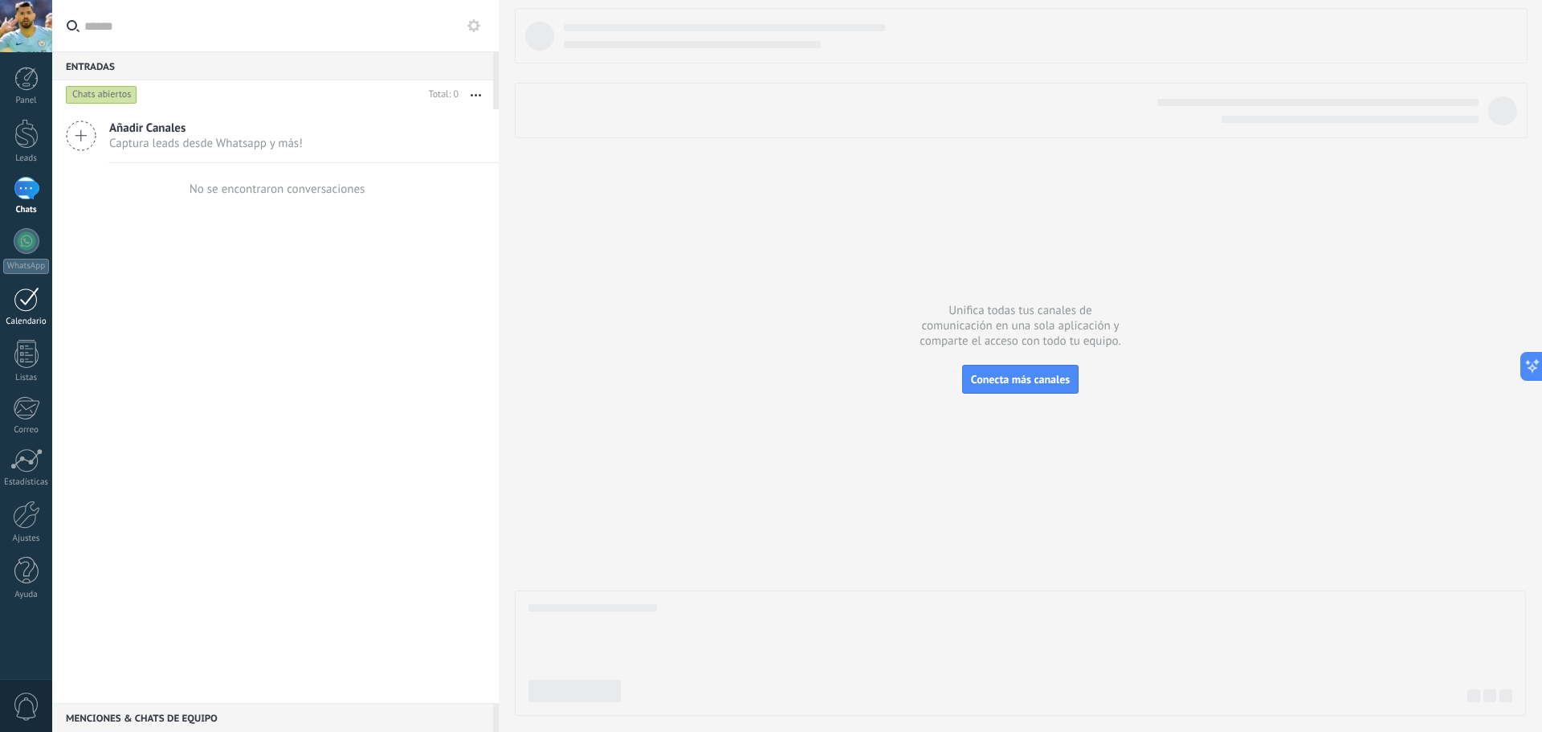
click at [45, 300] on link "Calendario" at bounding box center [26, 307] width 52 height 40
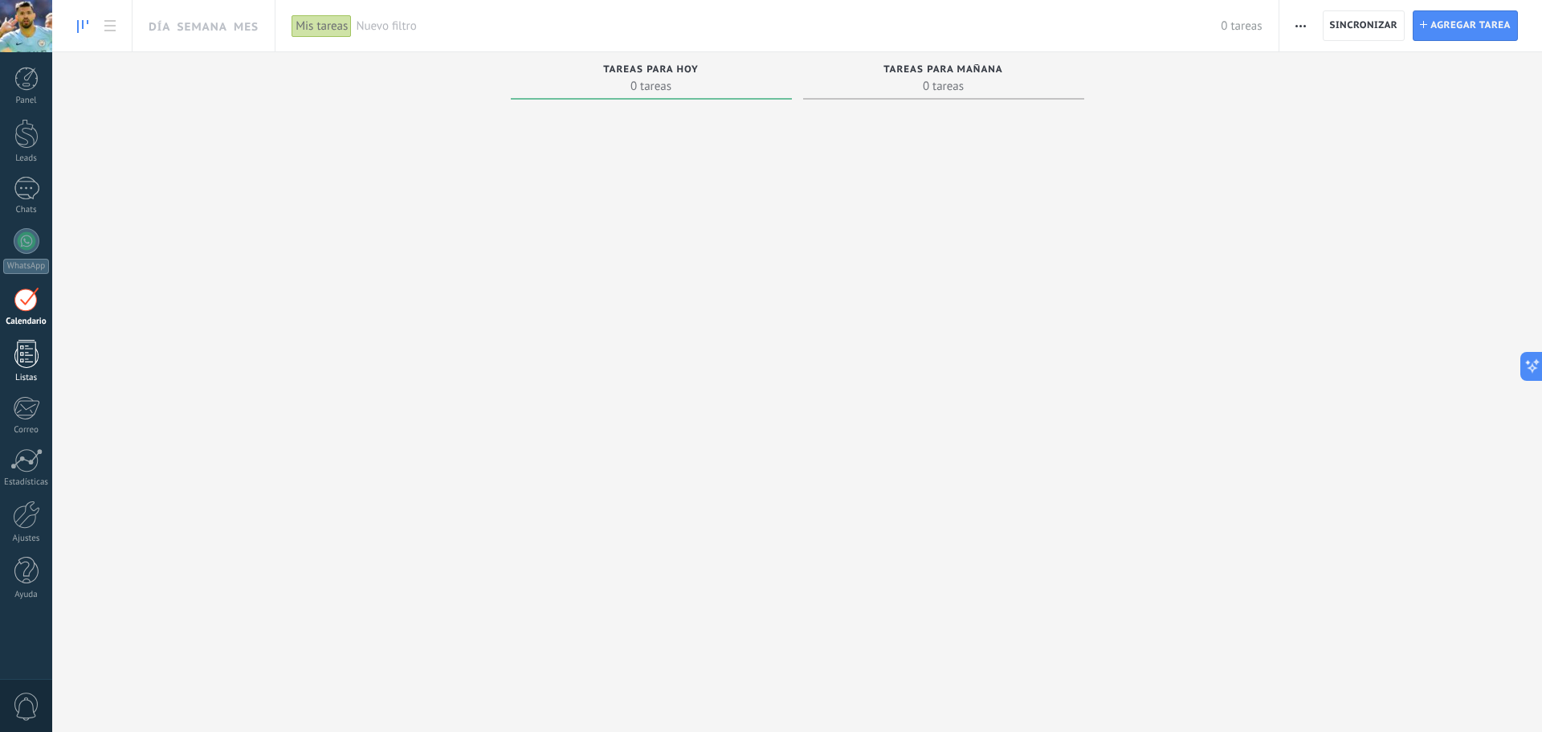
click at [21, 358] on div at bounding box center [26, 354] width 24 height 28
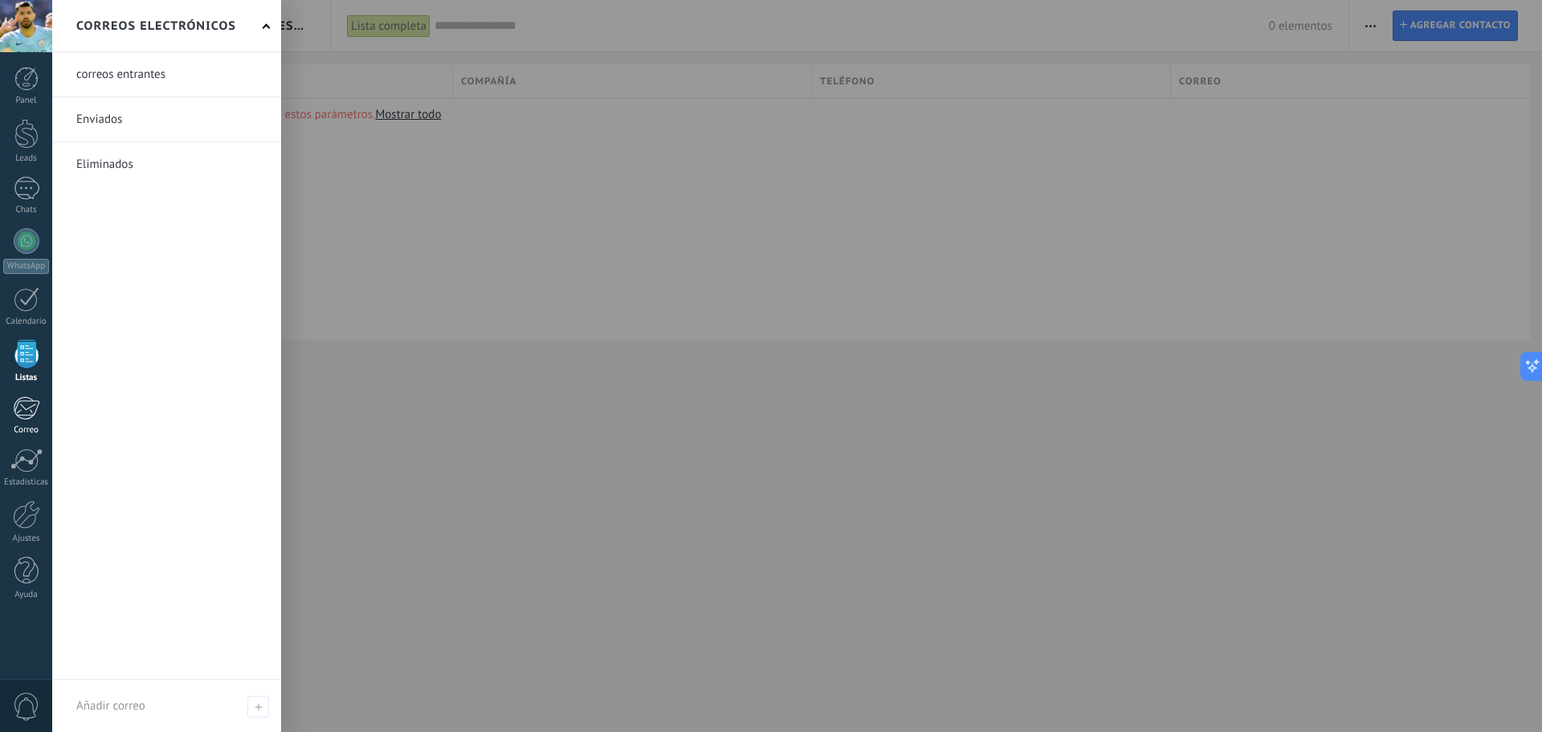
click at [31, 410] on div at bounding box center [26, 408] width 26 height 24
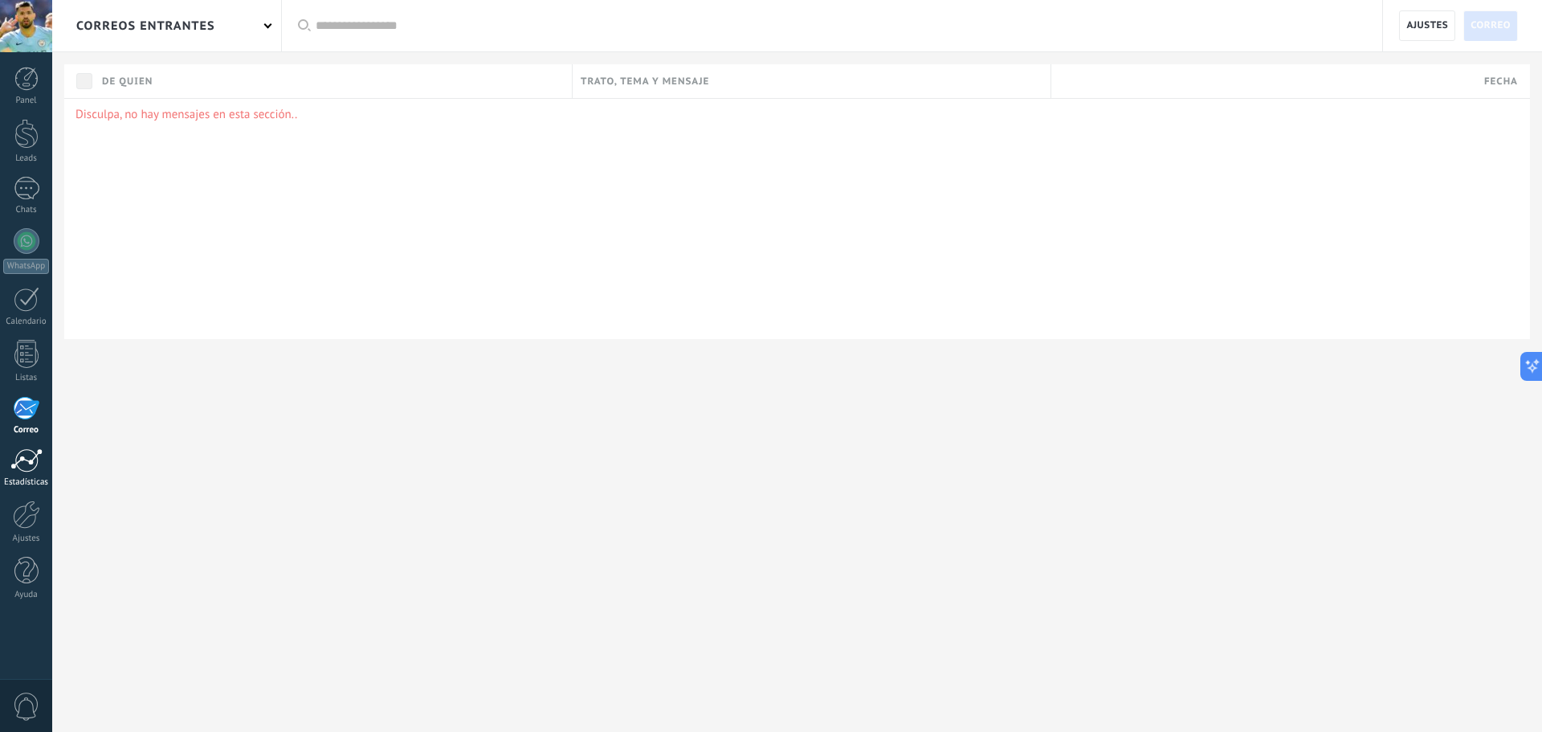
click at [27, 457] on div at bounding box center [26, 460] width 32 height 24
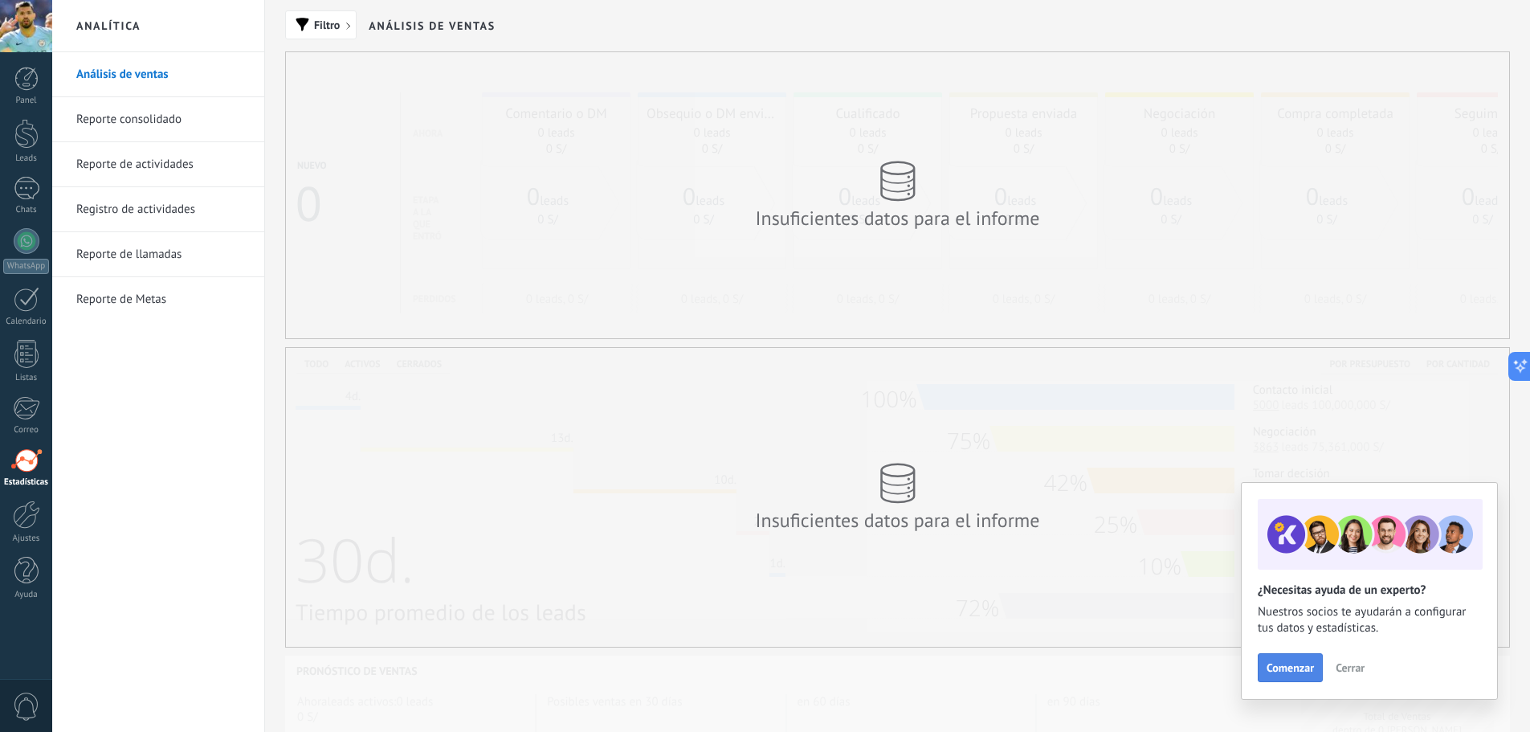
click at [1300, 665] on span "Comenzar" at bounding box center [1289, 667] width 47 height 11
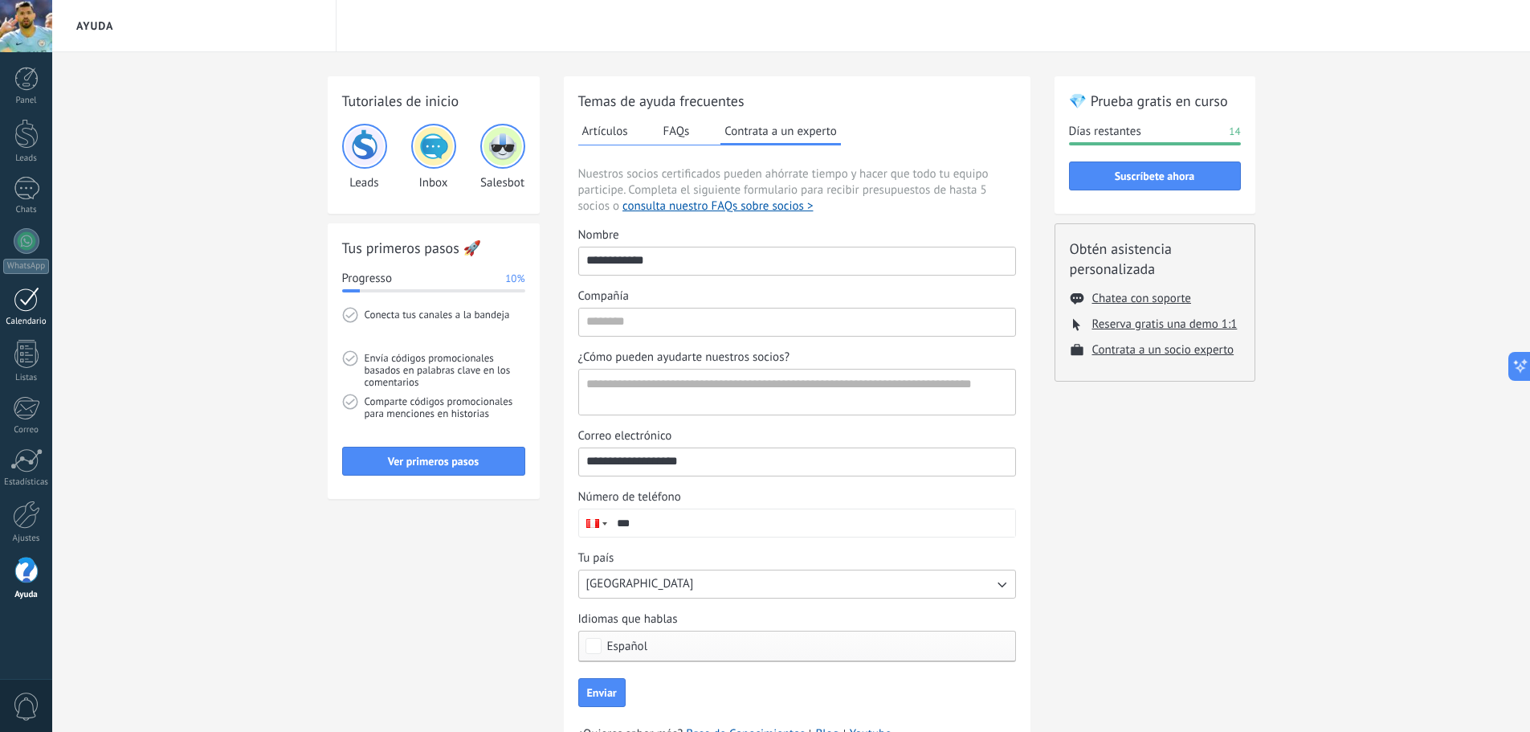
click at [17, 312] on link "Calendario" at bounding box center [26, 307] width 52 height 40
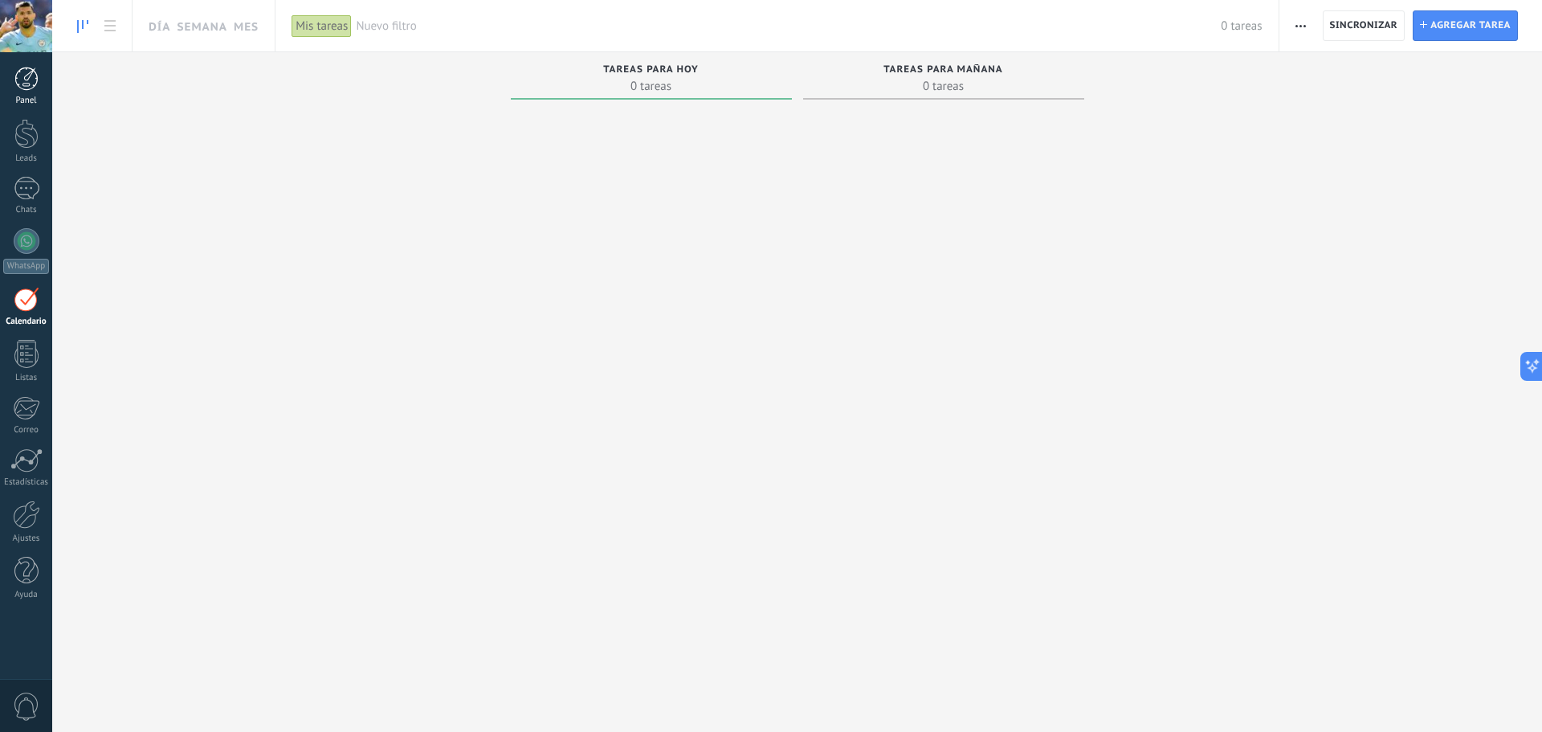
click at [25, 88] on div at bounding box center [26, 79] width 24 height 24
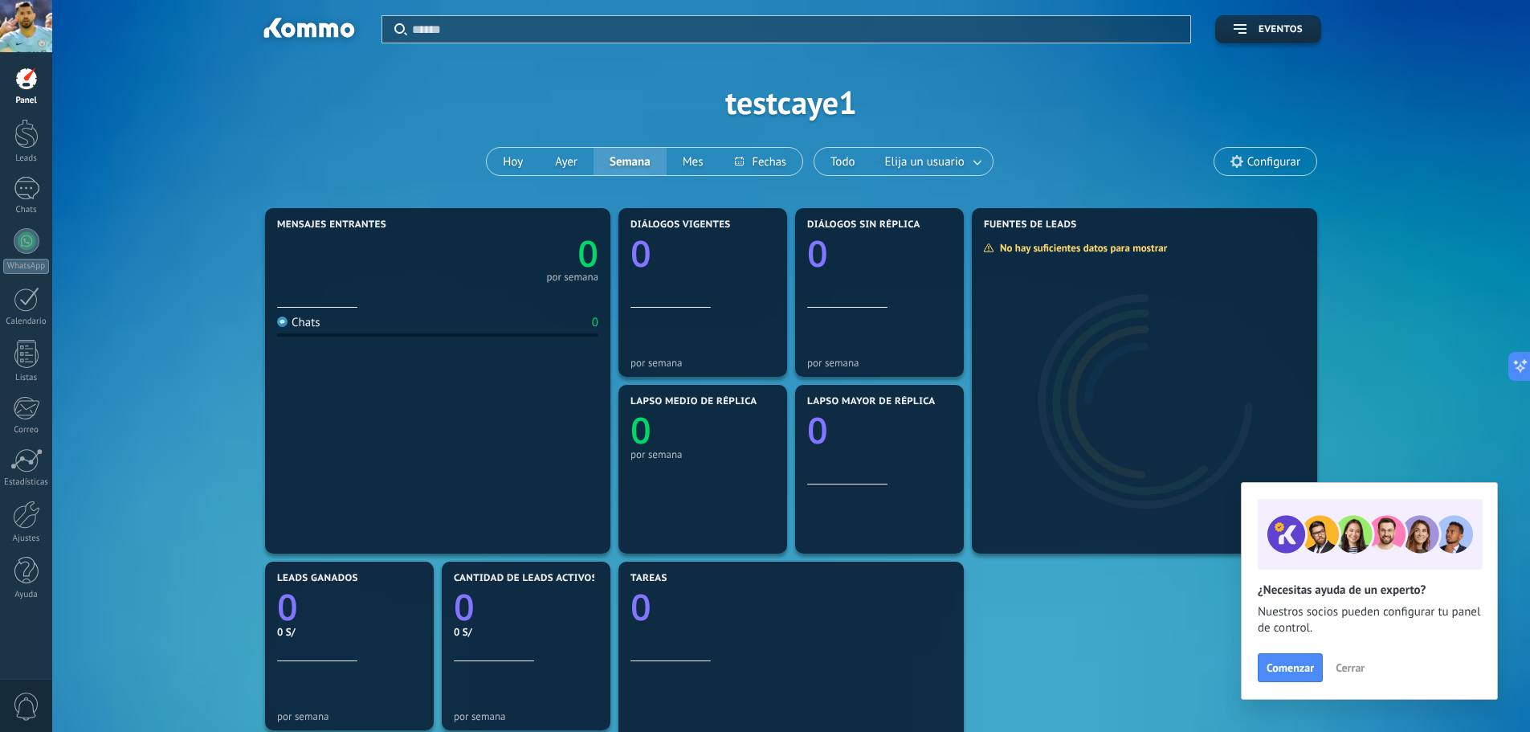
click at [1241, 156] on icon at bounding box center [1236, 161] width 13 height 13
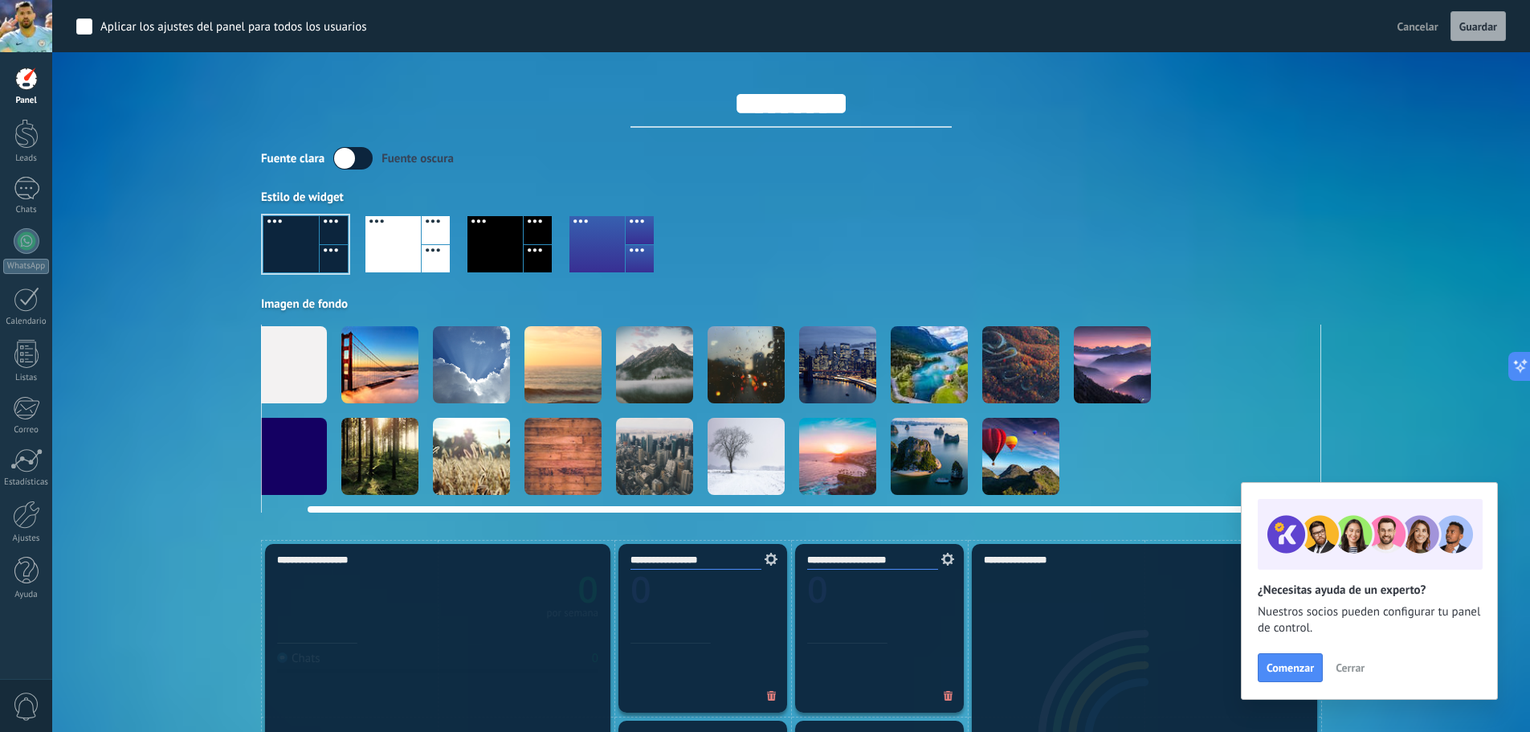
scroll to position [0, 124]
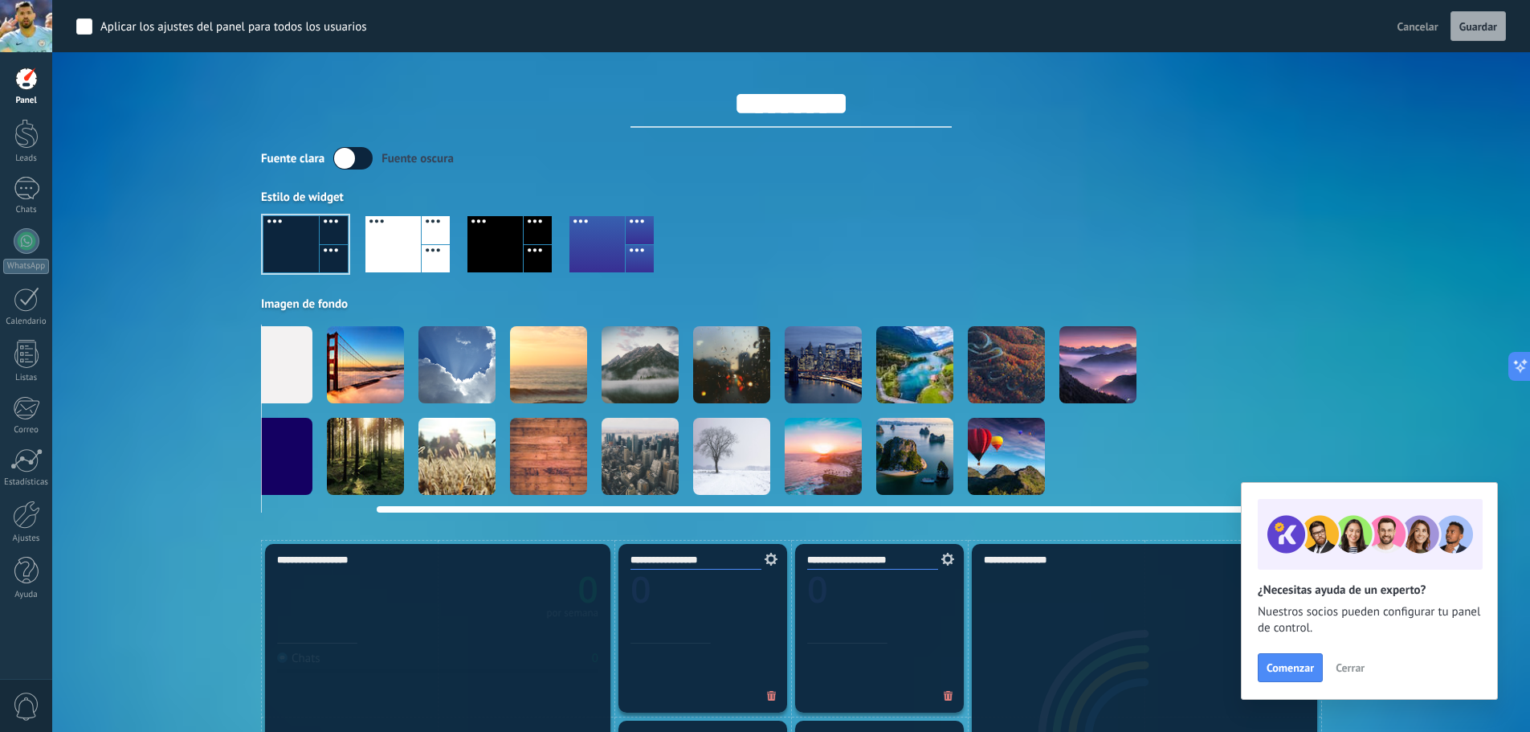
drag, startPoint x: 1098, startPoint y: 508, endPoint x: 1305, endPoint y: 507, distance: 207.2
click at [1305, 507] on body ".abccls-1,.abccls-2{fill-rule:evenodd}.abccls-2{fill:#fff} .abfcls-1{fill:none}…" at bounding box center [765, 366] width 1530 height 732
click at [1254, 443] on video at bounding box center [1280, 456] width 77 height 77
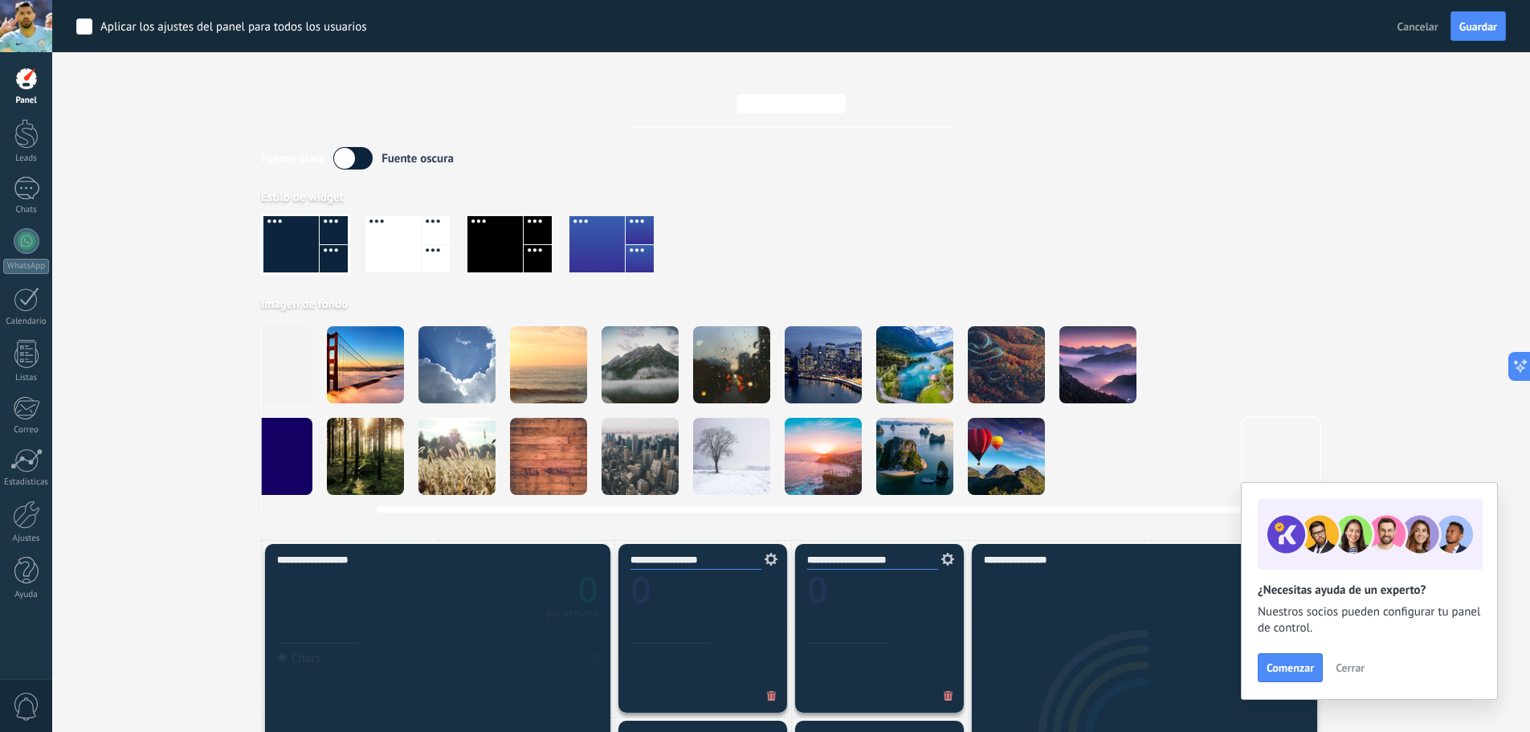
scroll to position [0, 0]
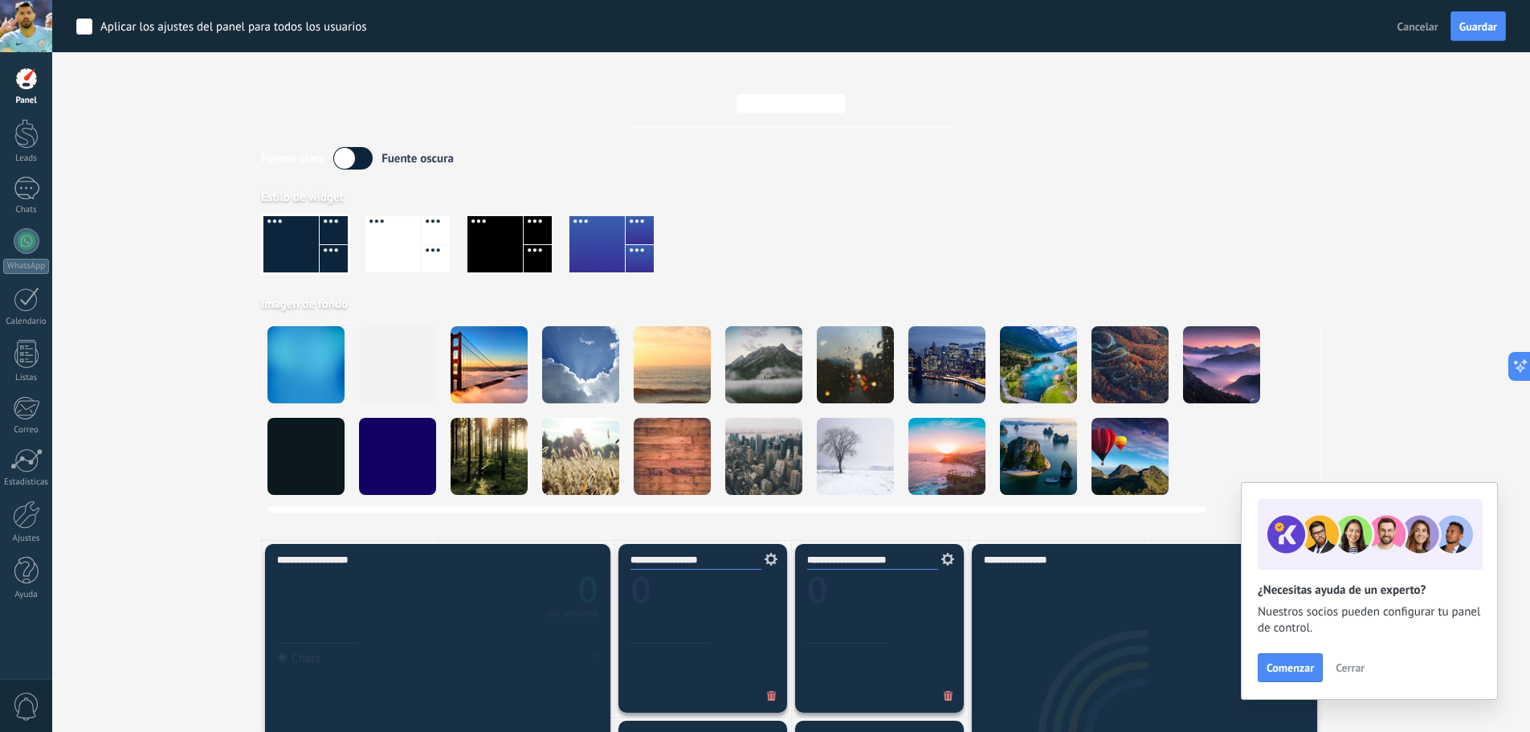
drag, startPoint x: 889, startPoint y: 510, endPoint x: 519, endPoint y: 487, distance: 370.9
click at [529, 495] on div at bounding box center [791, 418] width 1060 height 188
click at [494, 221] on div at bounding box center [494, 244] width 55 height 56
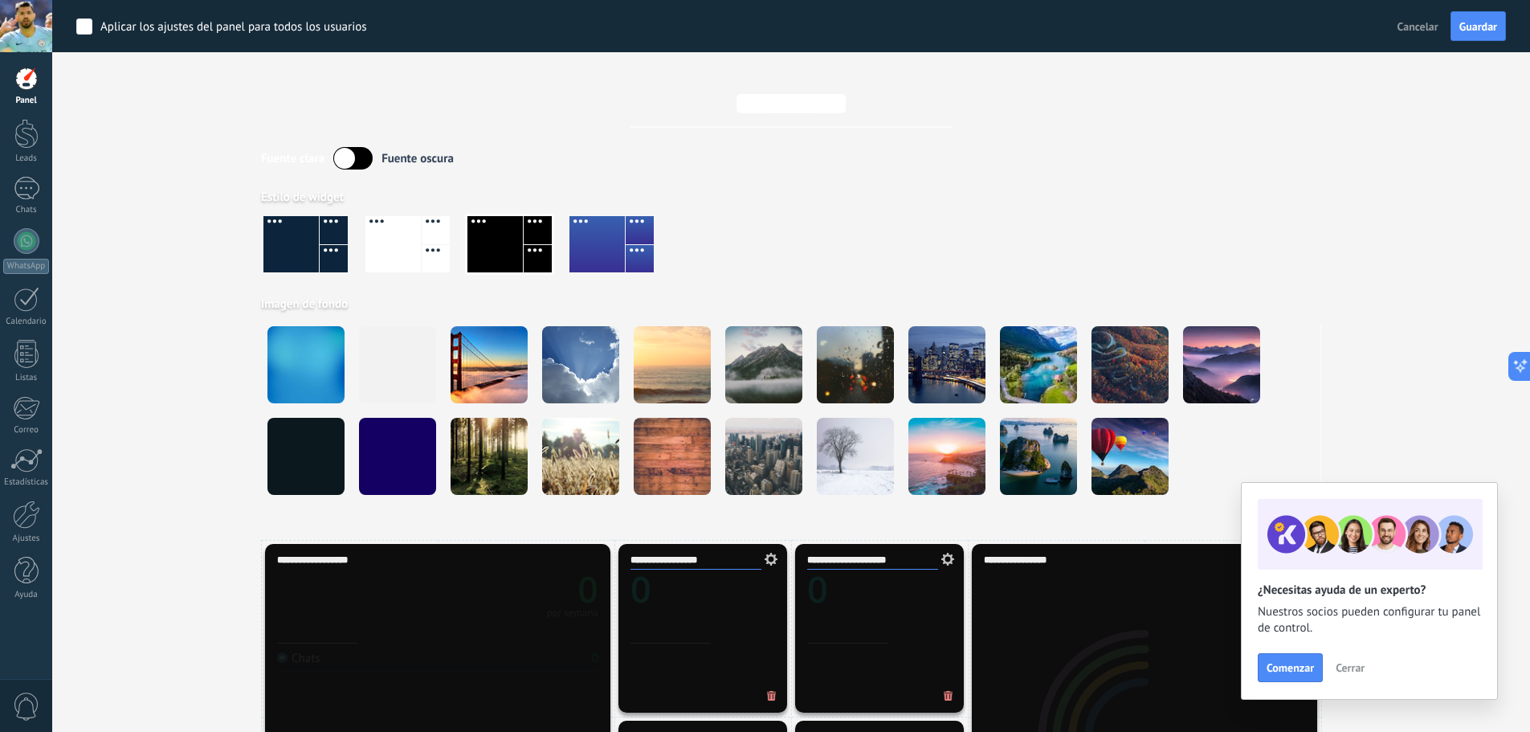
click at [365, 234] on div at bounding box center [791, 251] width 1060 height 92
click at [391, 243] on div at bounding box center [392, 244] width 55 height 56
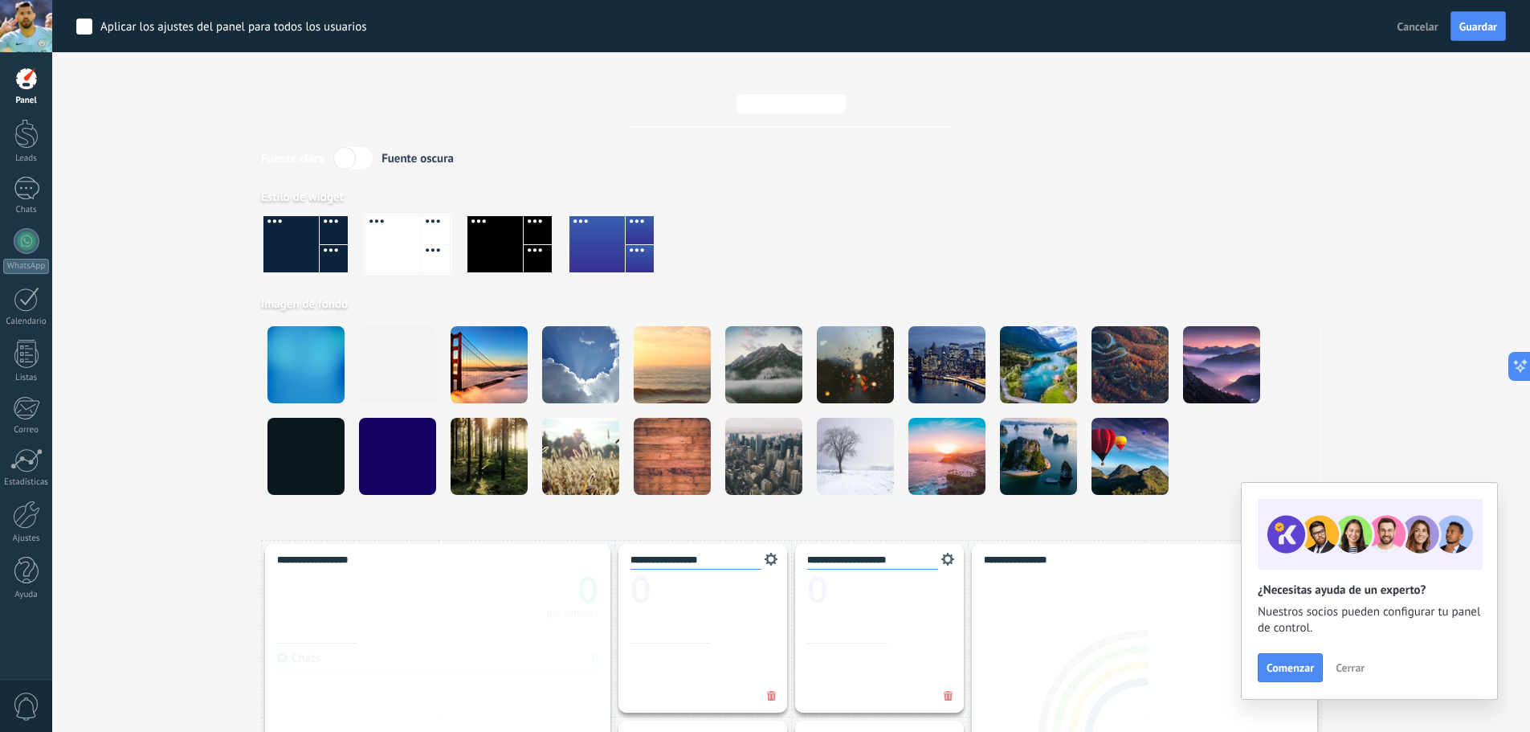
click at [589, 250] on div at bounding box center [596, 244] width 55 height 56
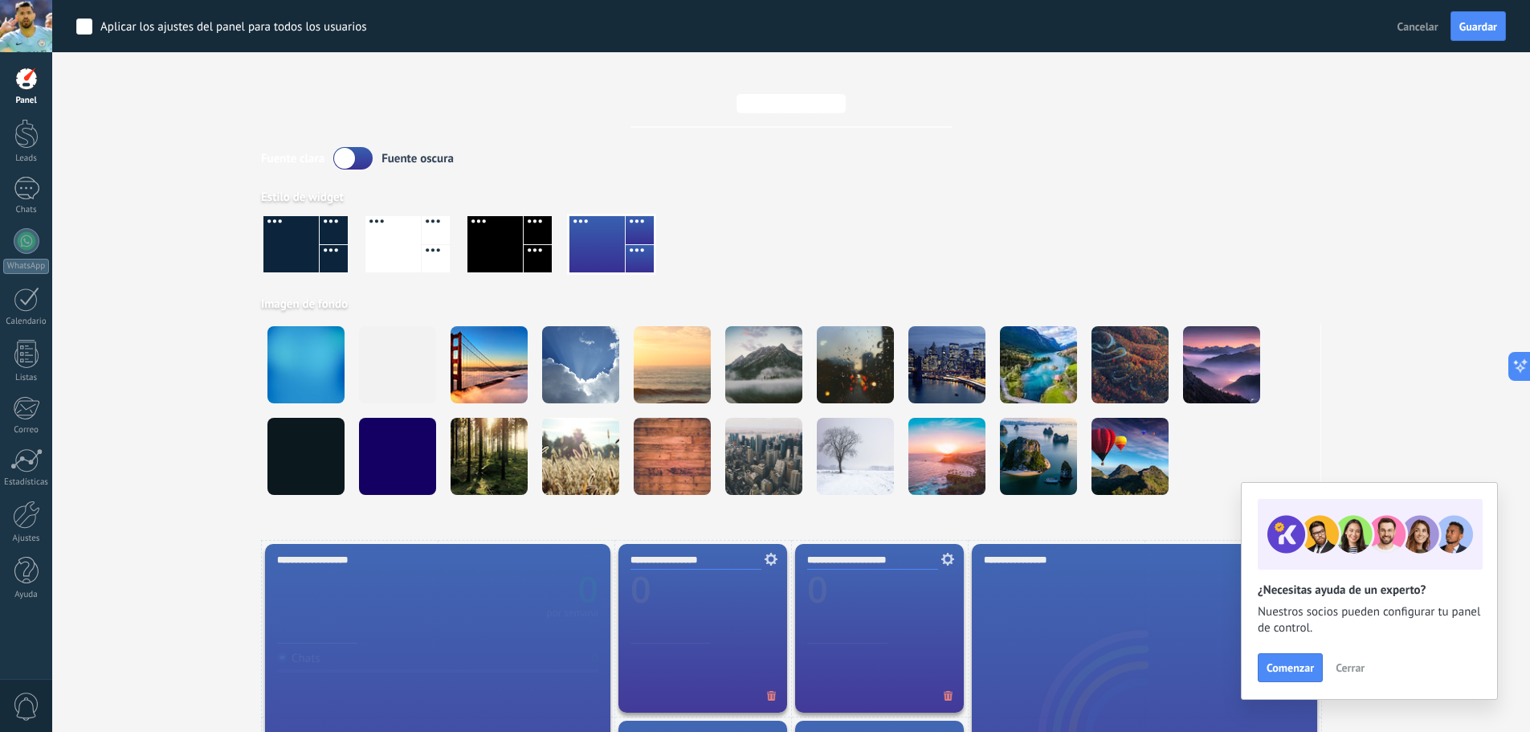
click at [325, 229] on div at bounding box center [334, 230] width 28 height 28
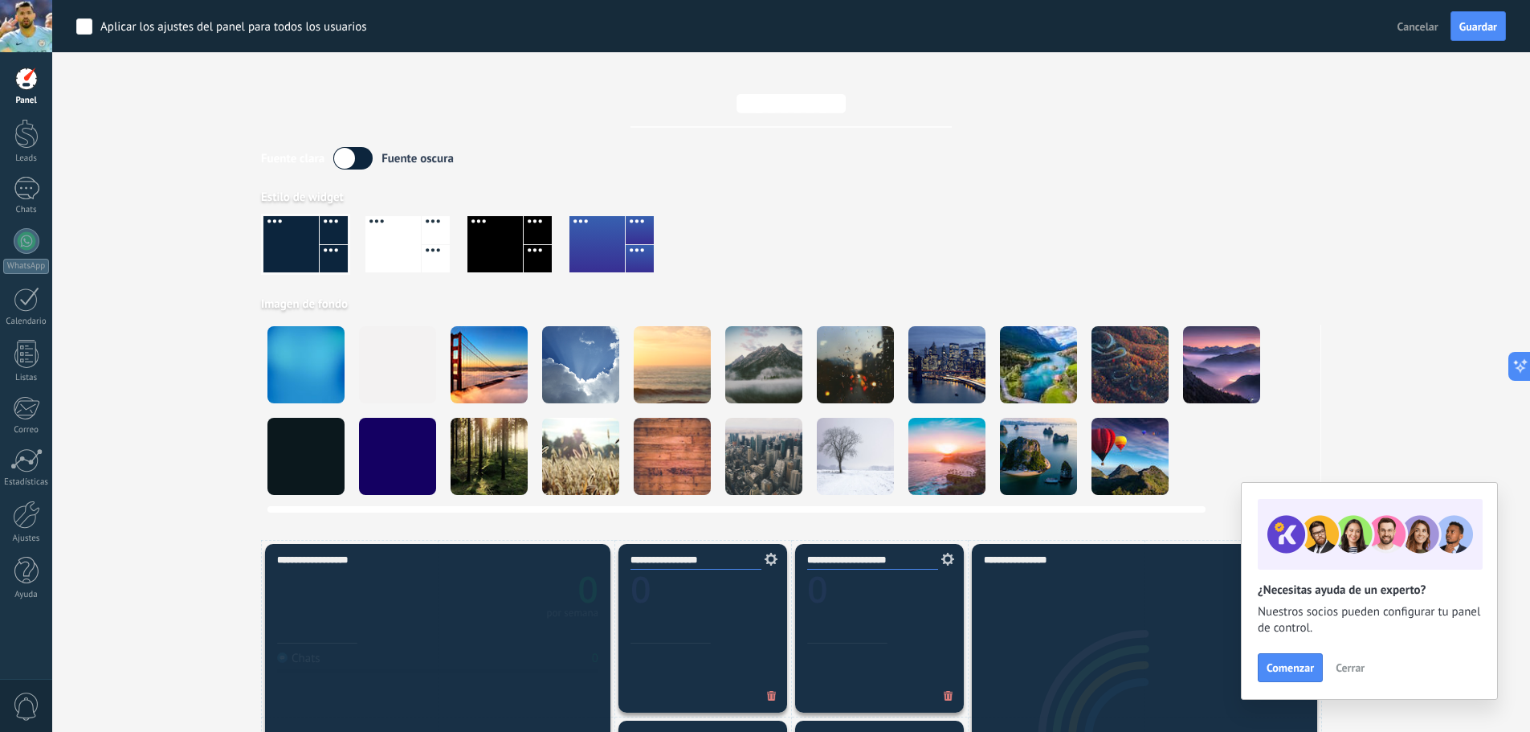
click at [715, 369] on div at bounding box center [791, 410] width 1060 height 172
click at [681, 369] on div at bounding box center [672, 364] width 77 height 77
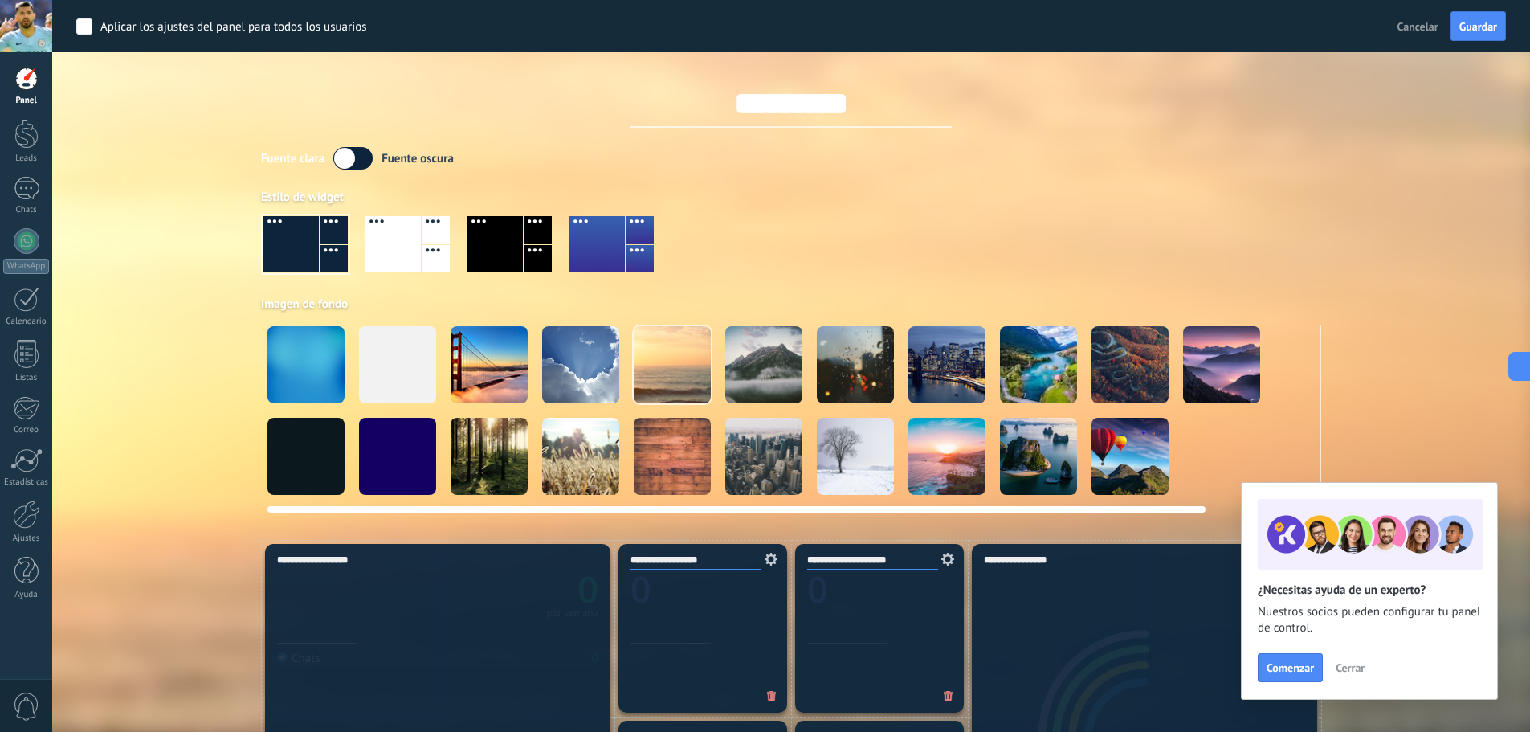
click at [410, 368] on div at bounding box center [397, 364] width 77 height 77
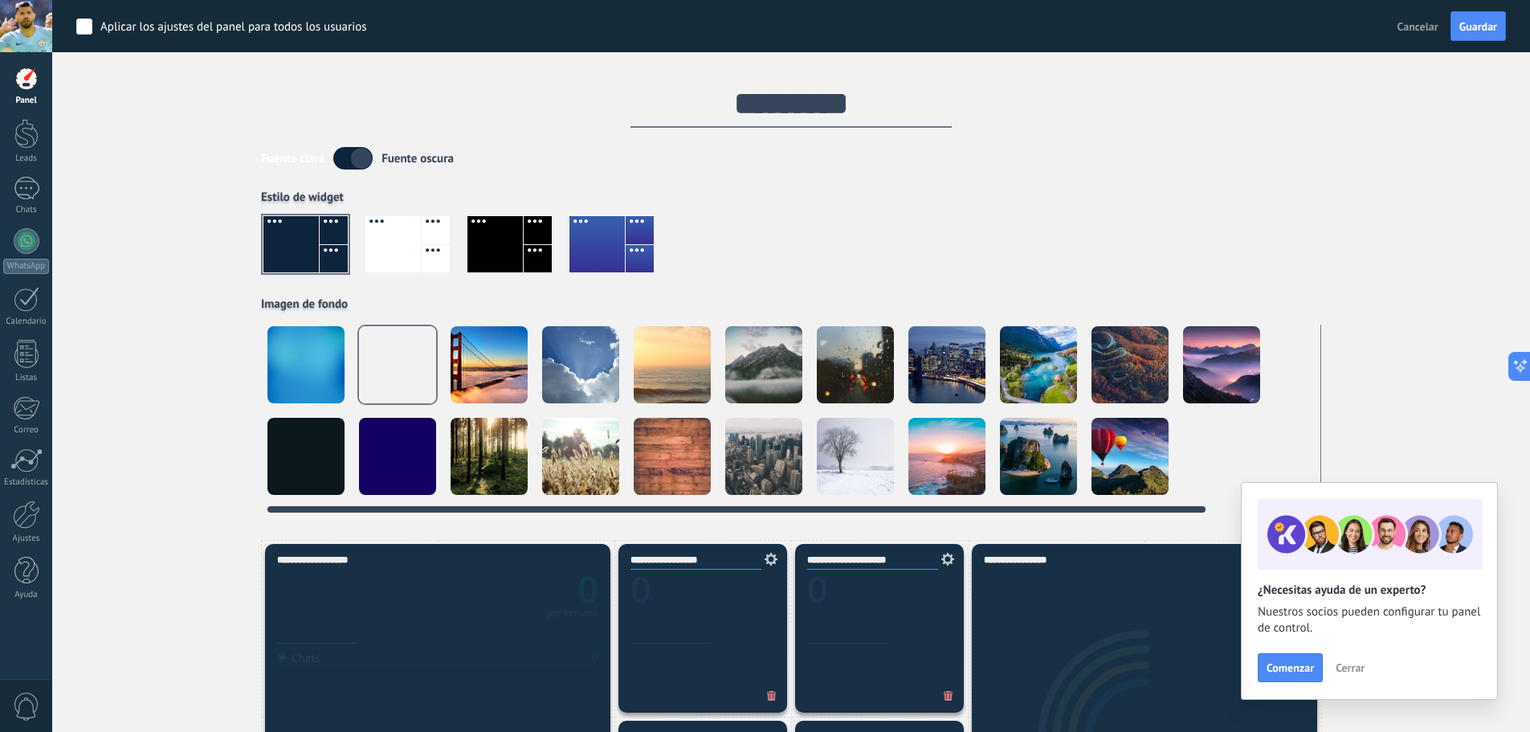
click at [302, 424] on div at bounding box center [305, 456] width 77 height 77
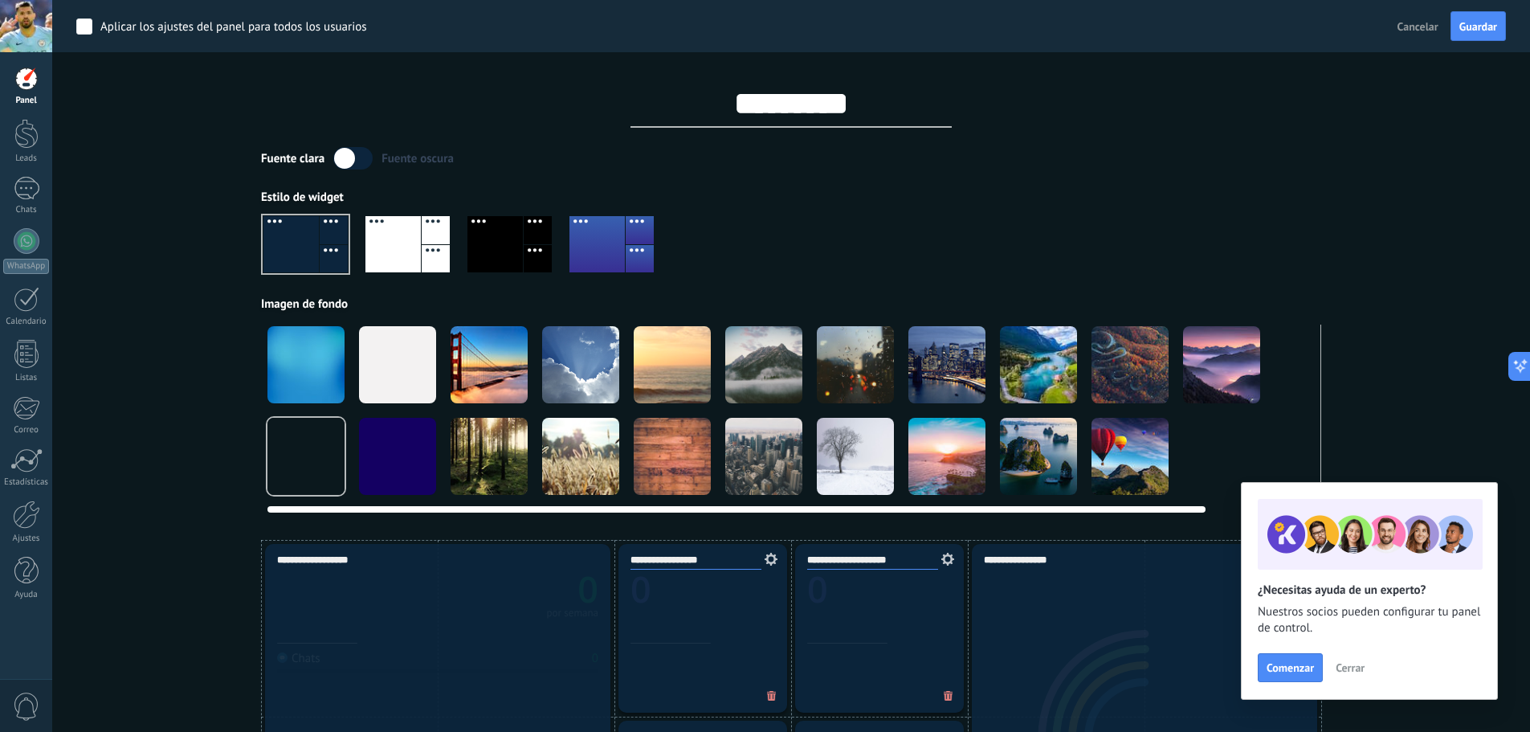
click at [314, 375] on div at bounding box center [305, 364] width 77 height 77
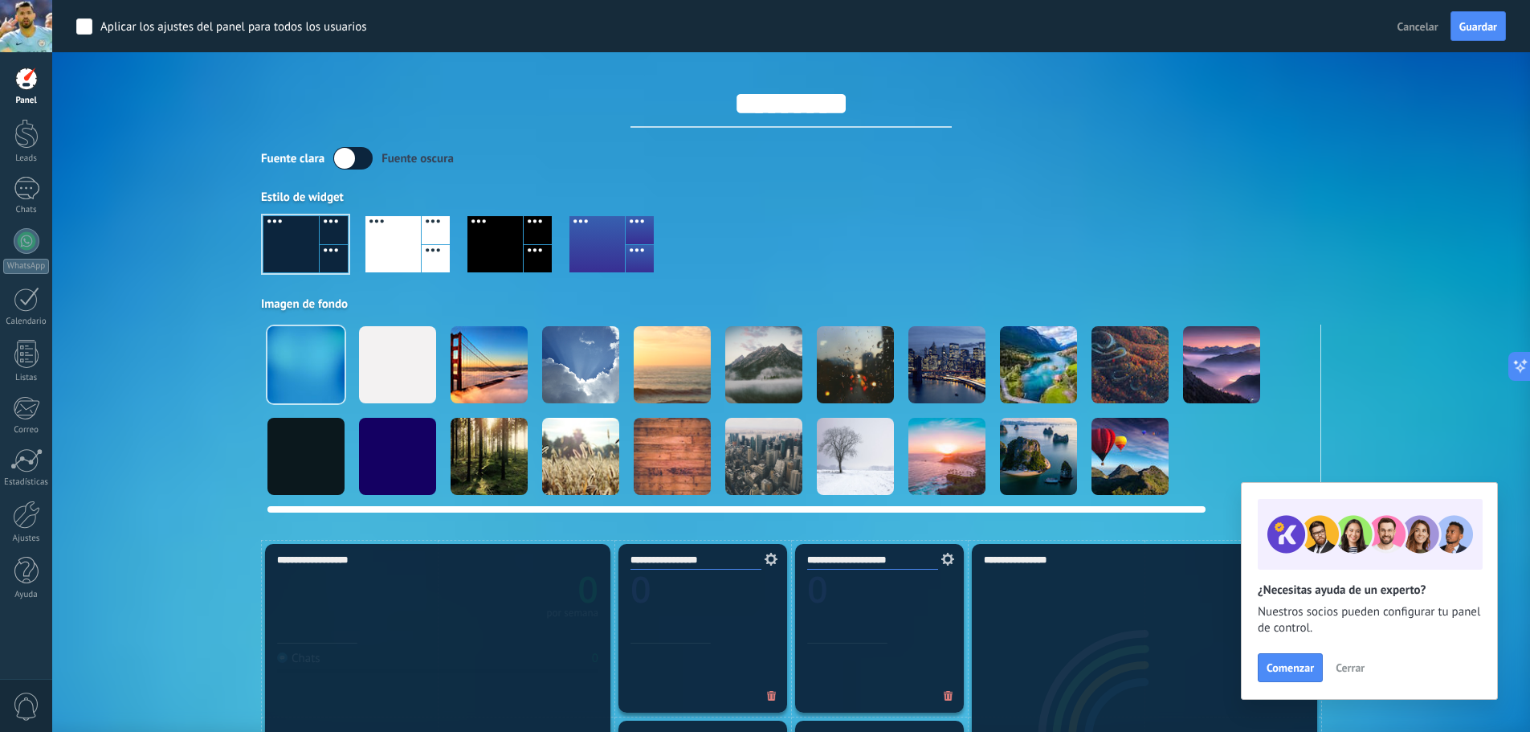
click at [309, 451] on div at bounding box center [305, 456] width 77 height 77
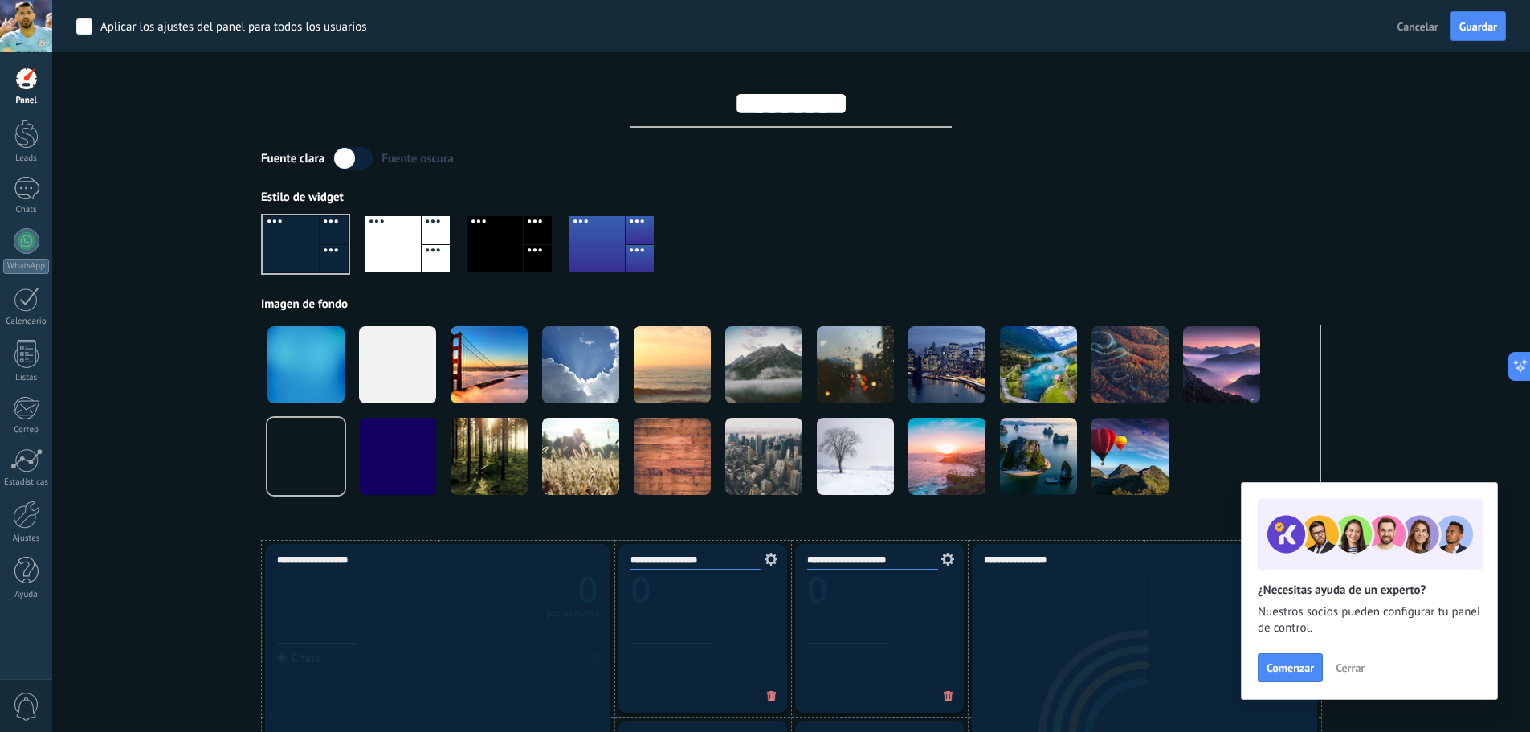
click at [224, 369] on div "Aplicar Eventos testcaye1 [PERSON_NAME] Semana Mes Todo Elija un usuario Config…" at bounding box center [790, 270] width 1429 height 540
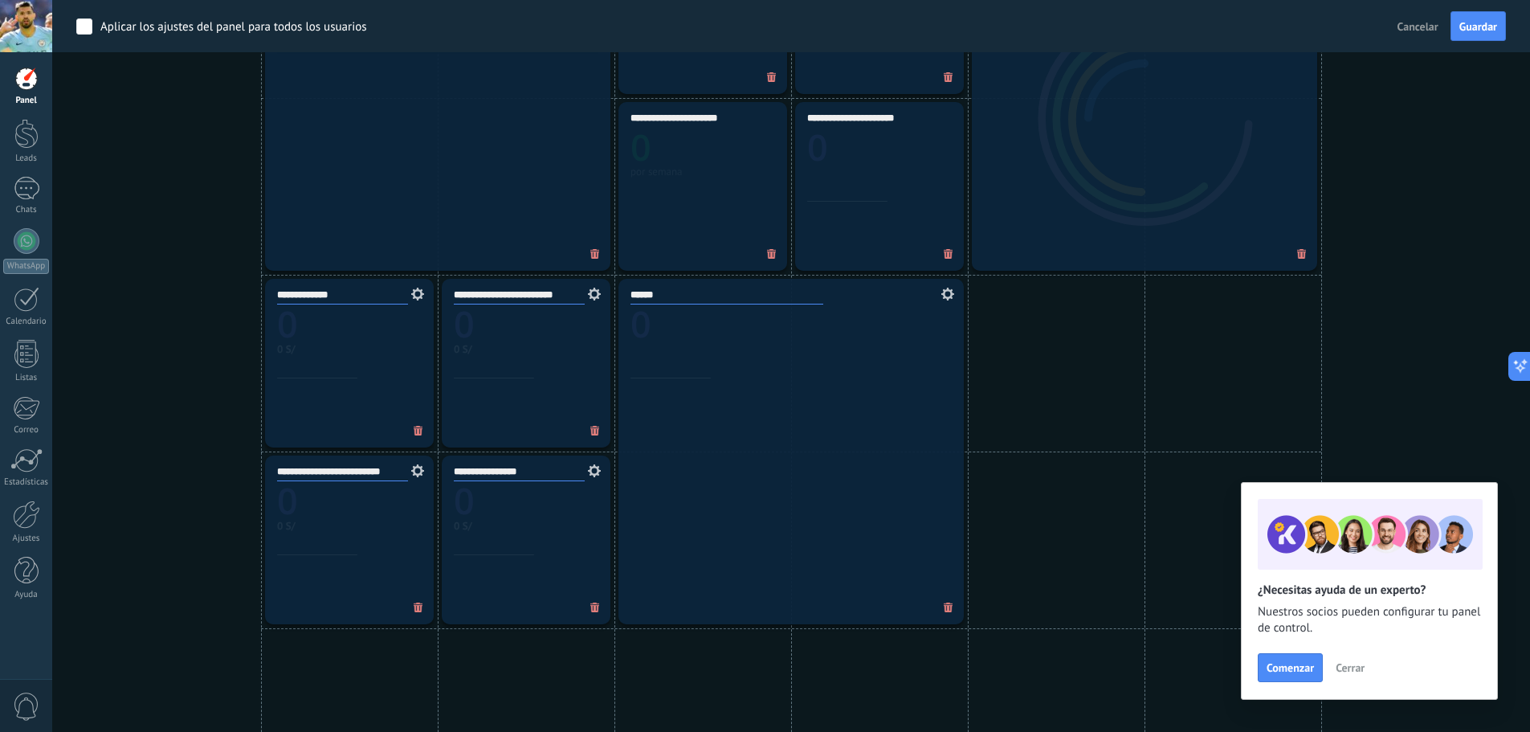
scroll to position [642, 0]
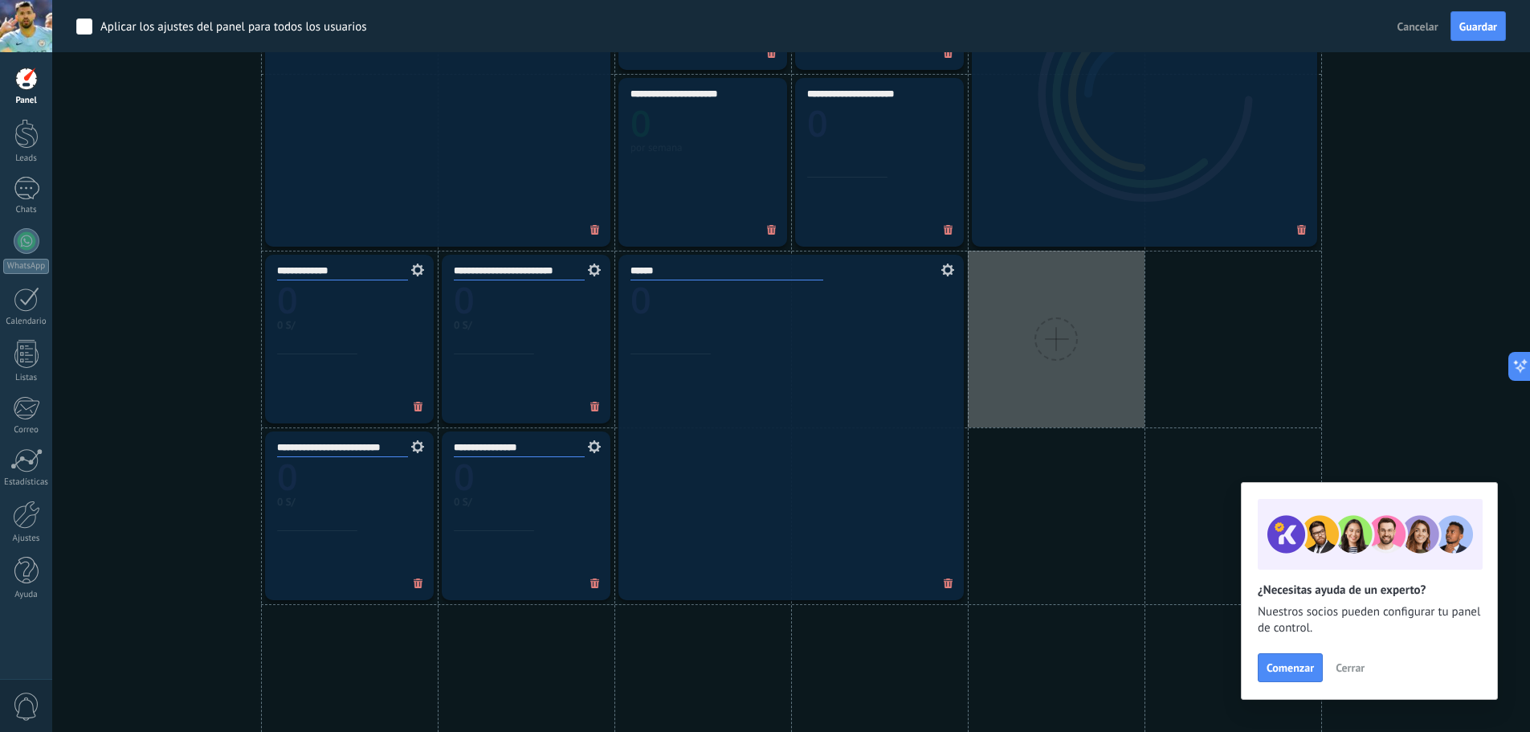
click at [1071, 357] on div at bounding box center [1056, 339] width 177 height 177
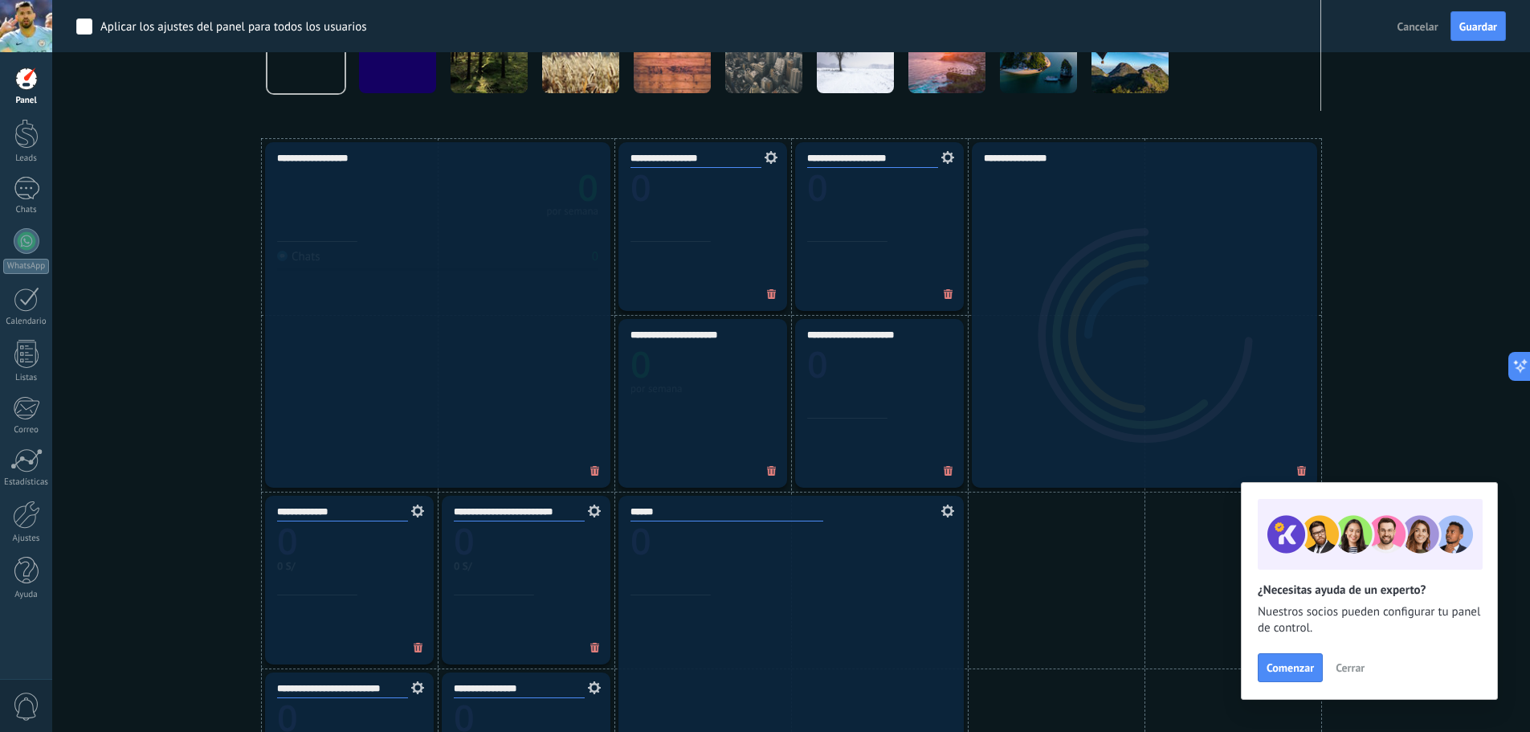
click at [1410, 21] on span "Cancelar" at bounding box center [1417, 26] width 41 height 14
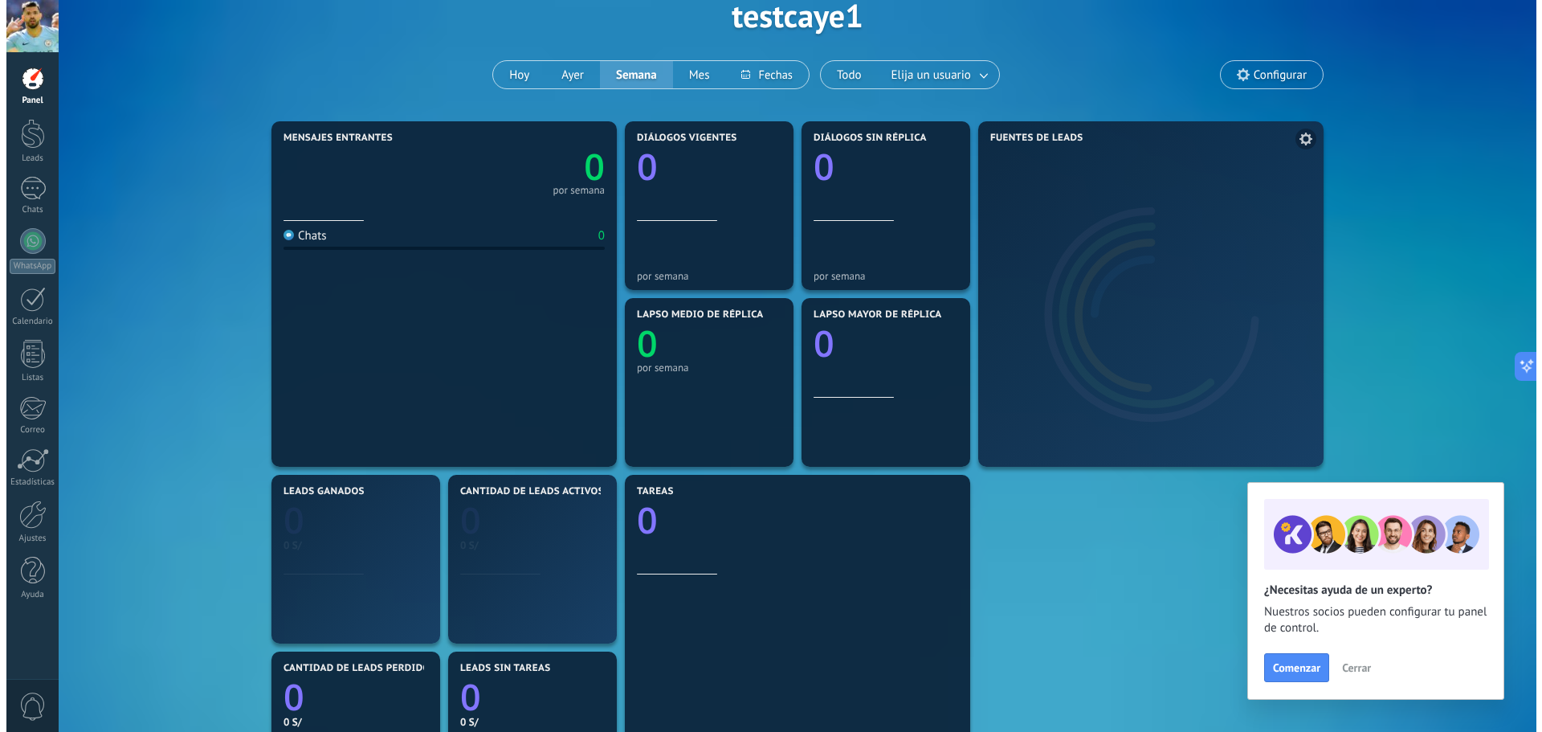
scroll to position [0, 0]
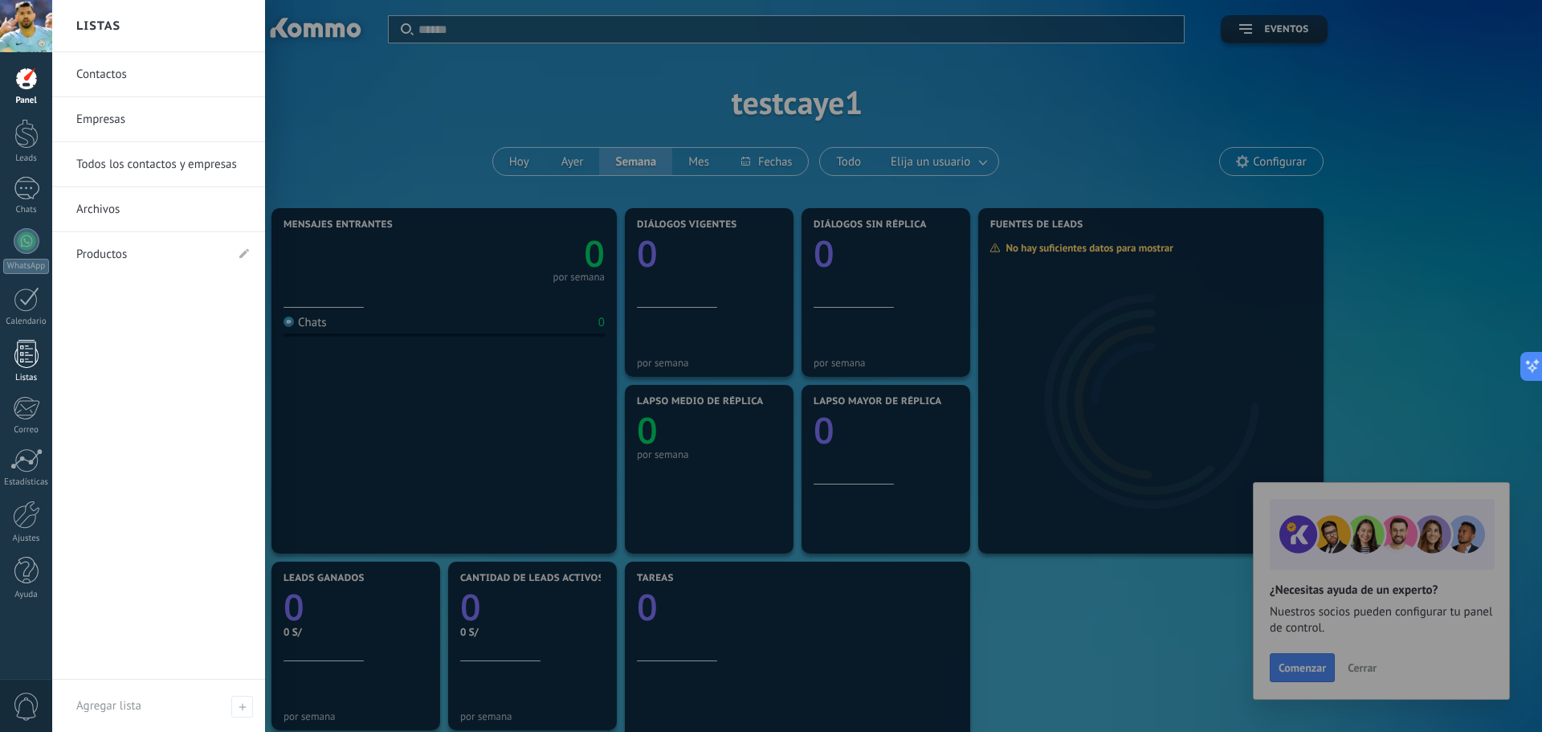
click at [36, 365] on div at bounding box center [26, 354] width 24 height 28
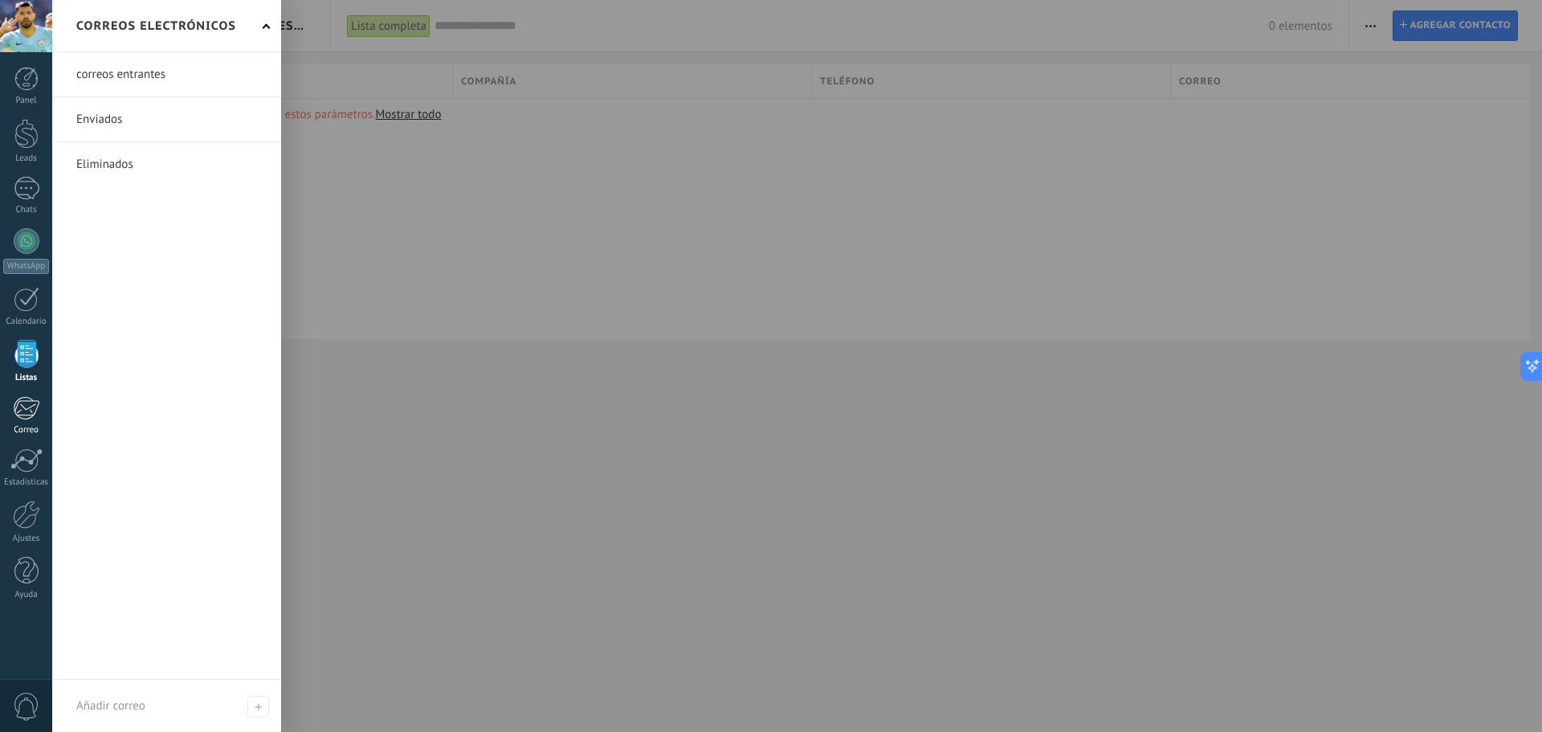
click at [35, 409] on div at bounding box center [26, 408] width 26 height 24
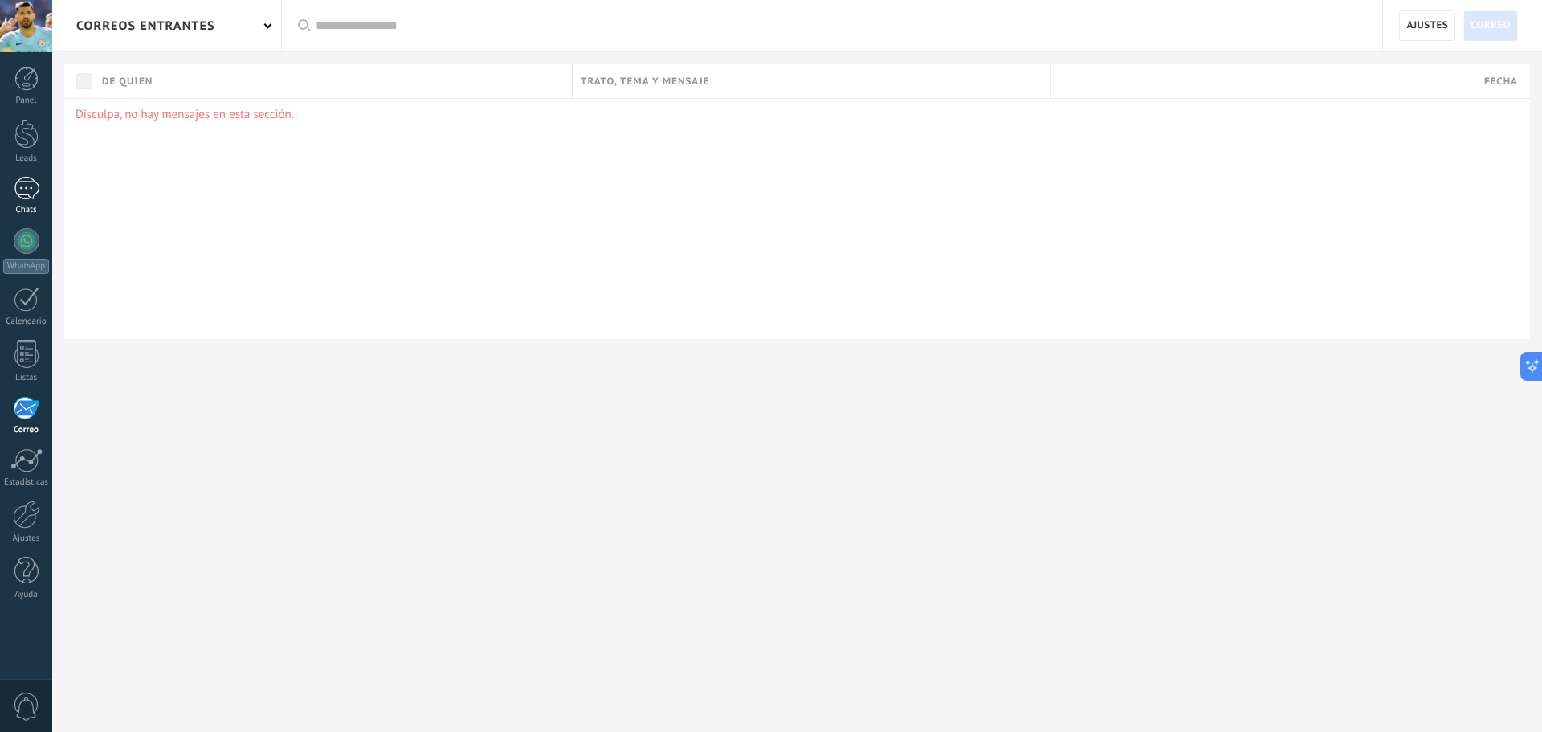
click at [21, 191] on div at bounding box center [27, 188] width 26 height 23
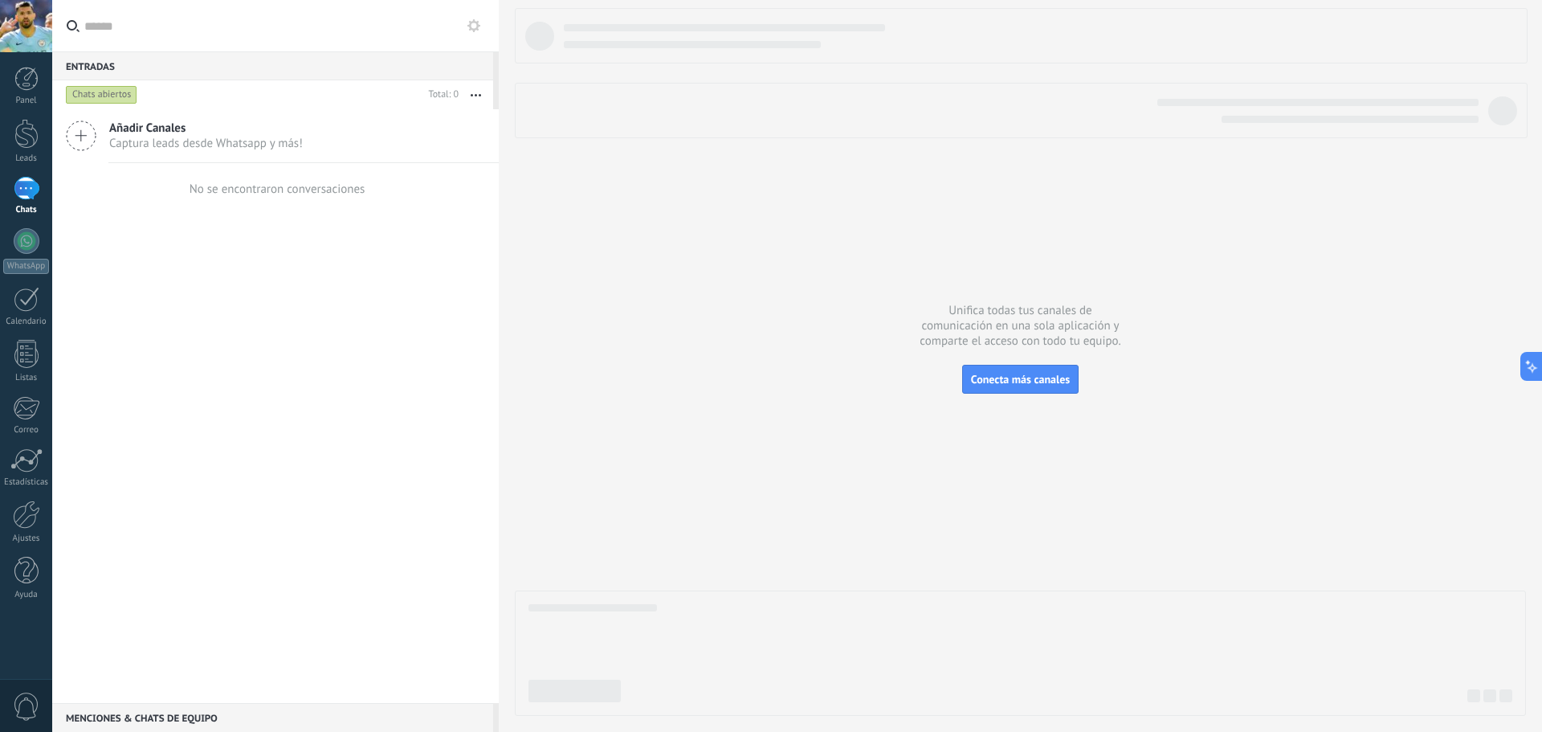
click at [78, 137] on icon at bounding box center [81, 135] width 31 height 31
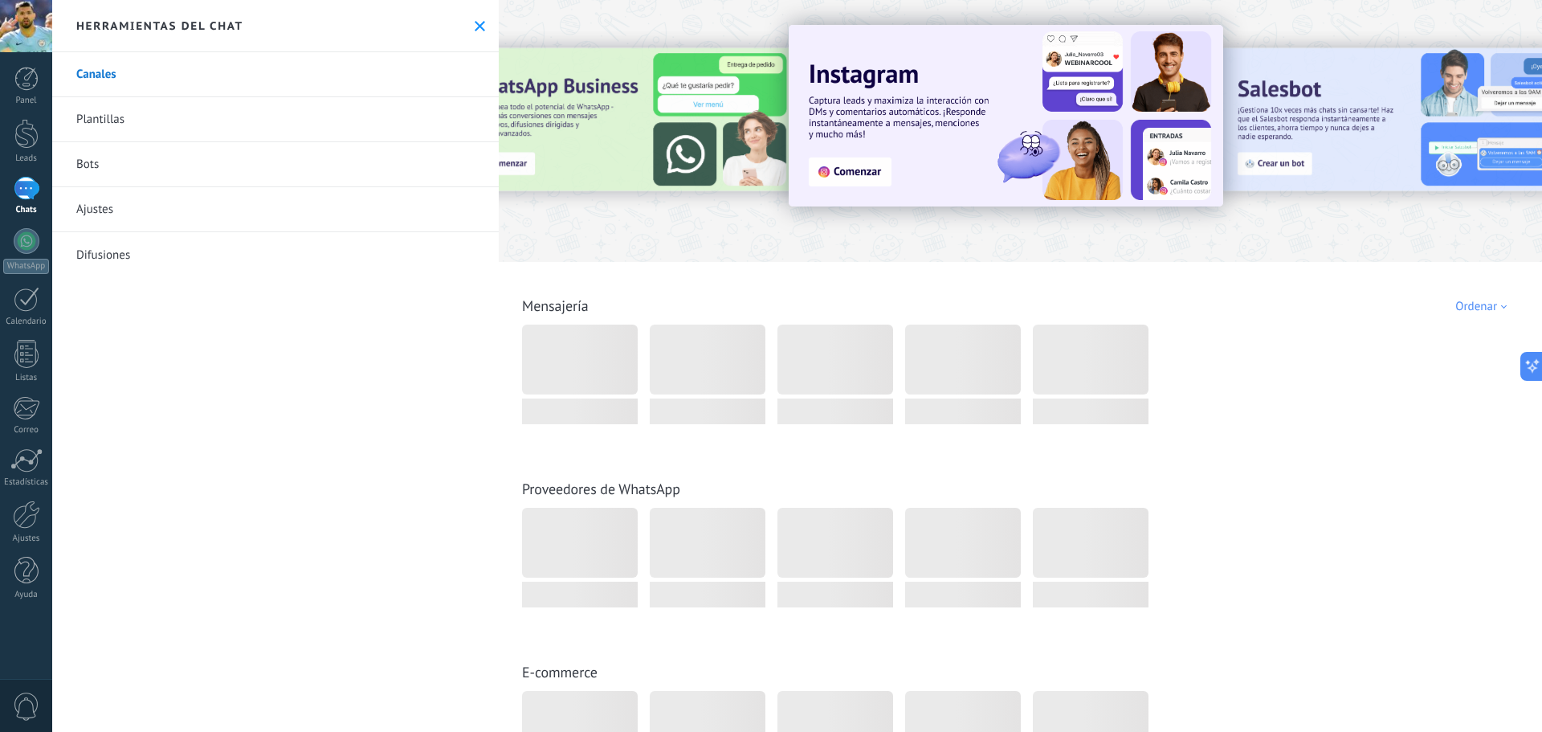
click at [156, 161] on link "Bots" at bounding box center [275, 164] width 446 height 45
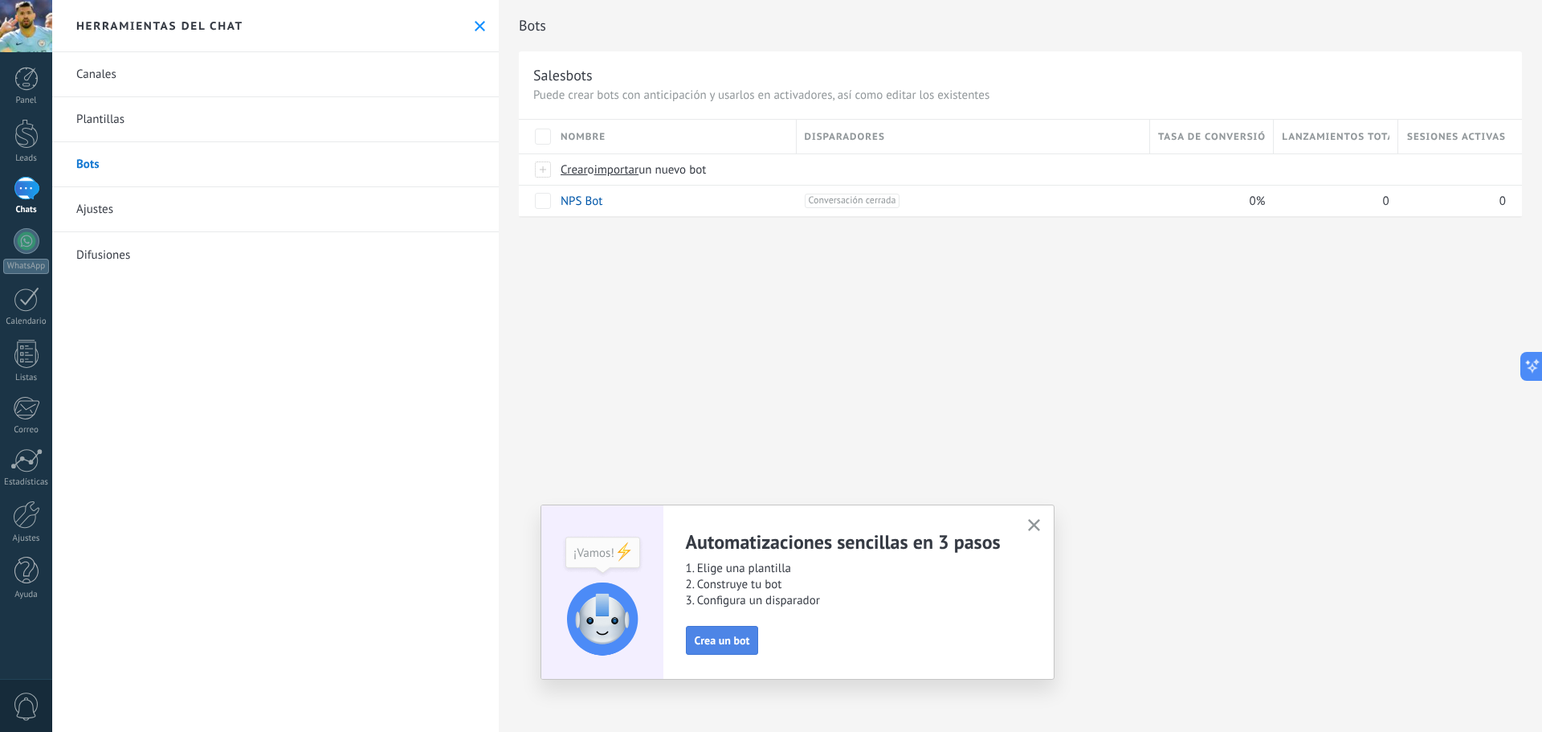
click at [731, 646] on span "Crea un bot" at bounding box center [722, 639] width 55 height 11
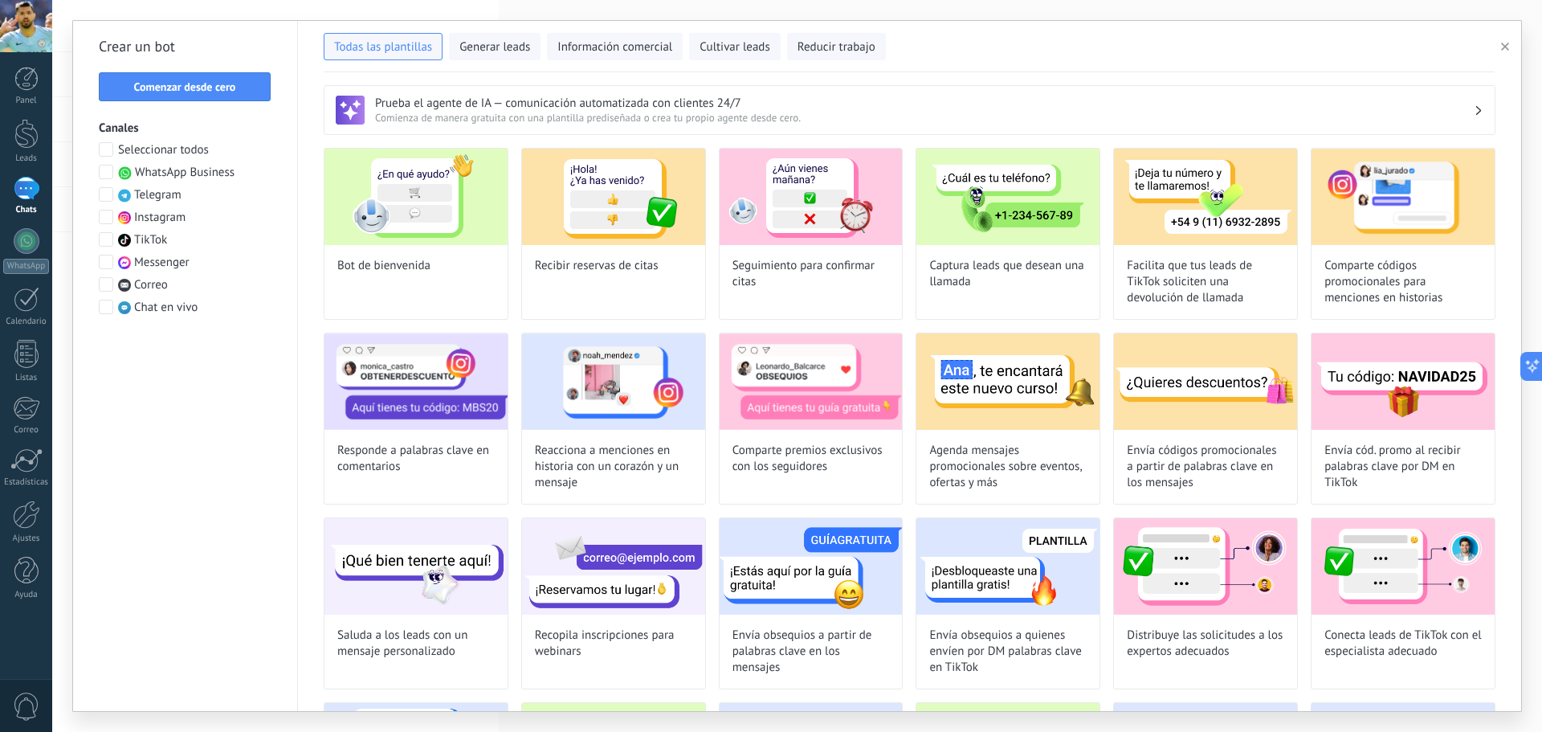
click at [142, 150] on span "Seleccionar todos" at bounding box center [163, 150] width 91 height 16
click at [160, 95] on button "Comenzar desde cero" at bounding box center [185, 86] width 172 height 29
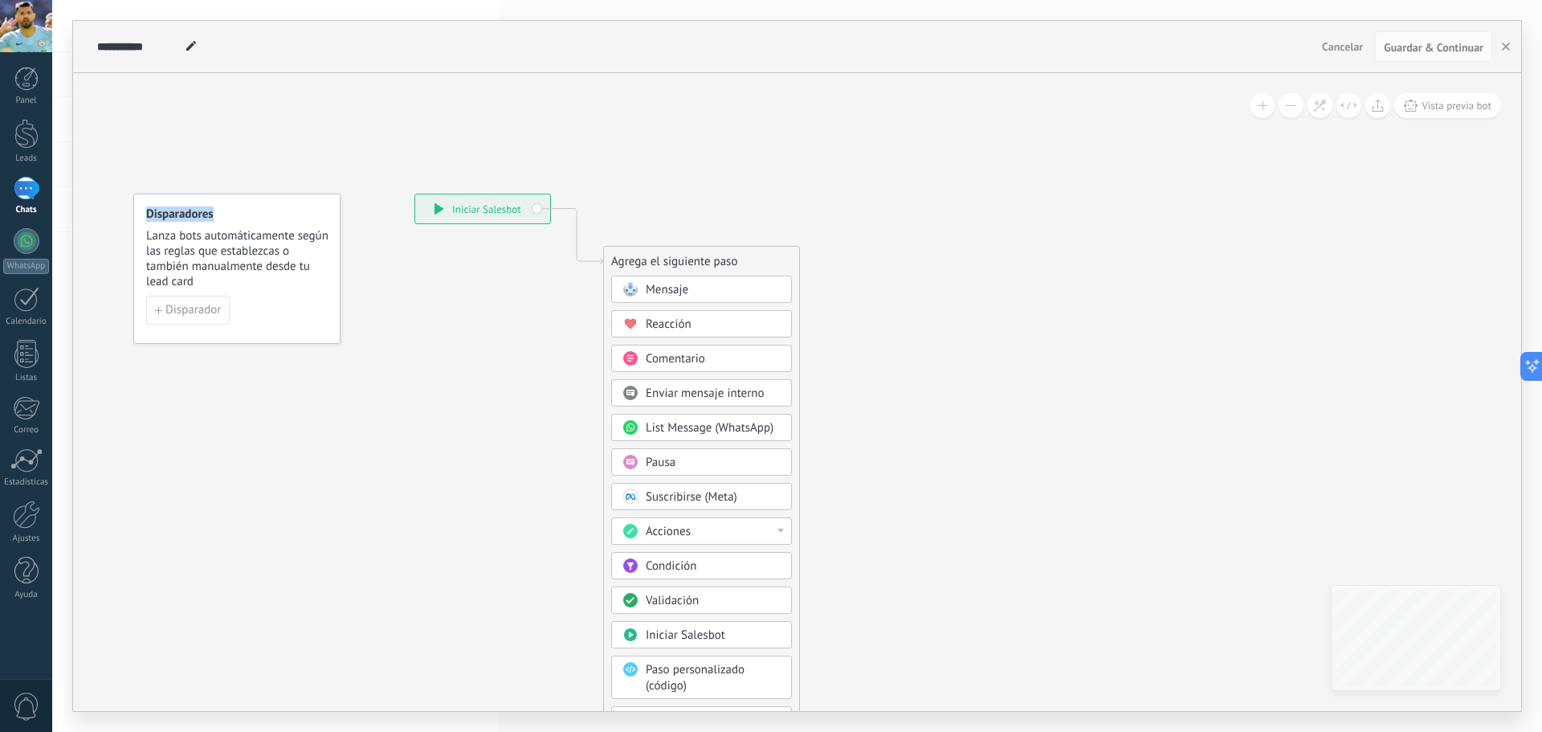
click at [160, 95] on icon at bounding box center [552, 484] width 1079 height 1385
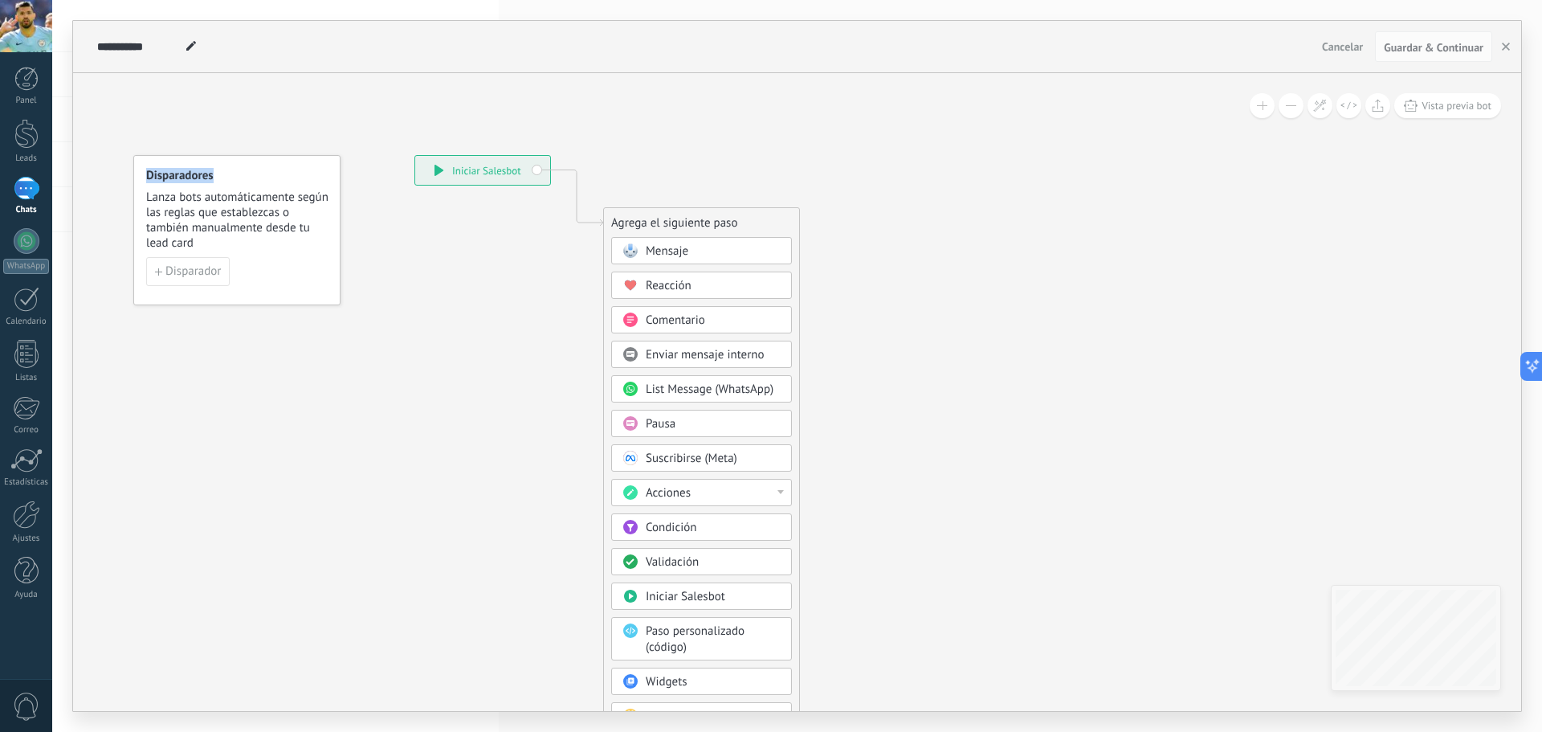
click at [677, 253] on span "Mensaje" at bounding box center [667, 250] width 43 height 15
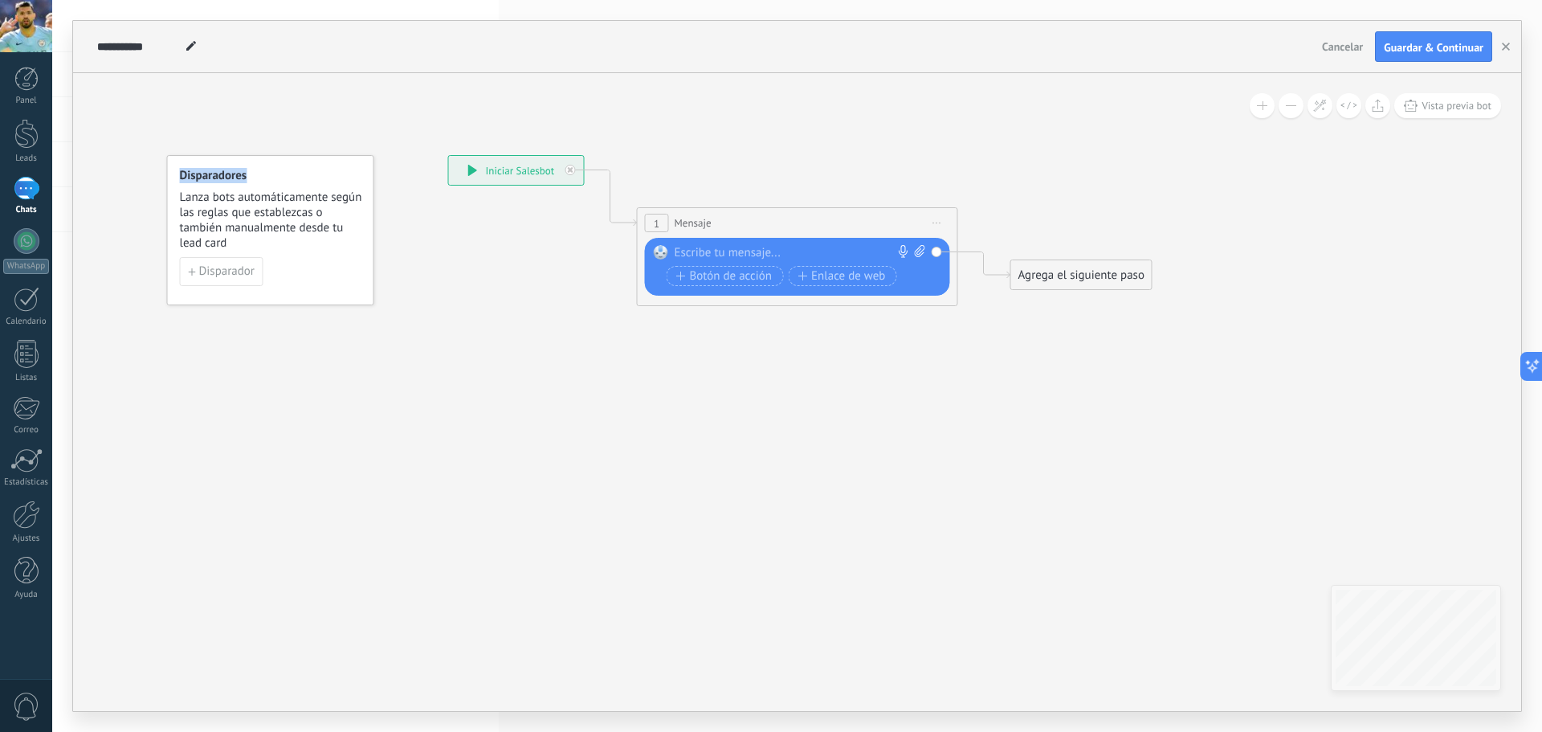
click at [1035, 274] on div "Agrega el siguiente paso" at bounding box center [1081, 275] width 141 height 26
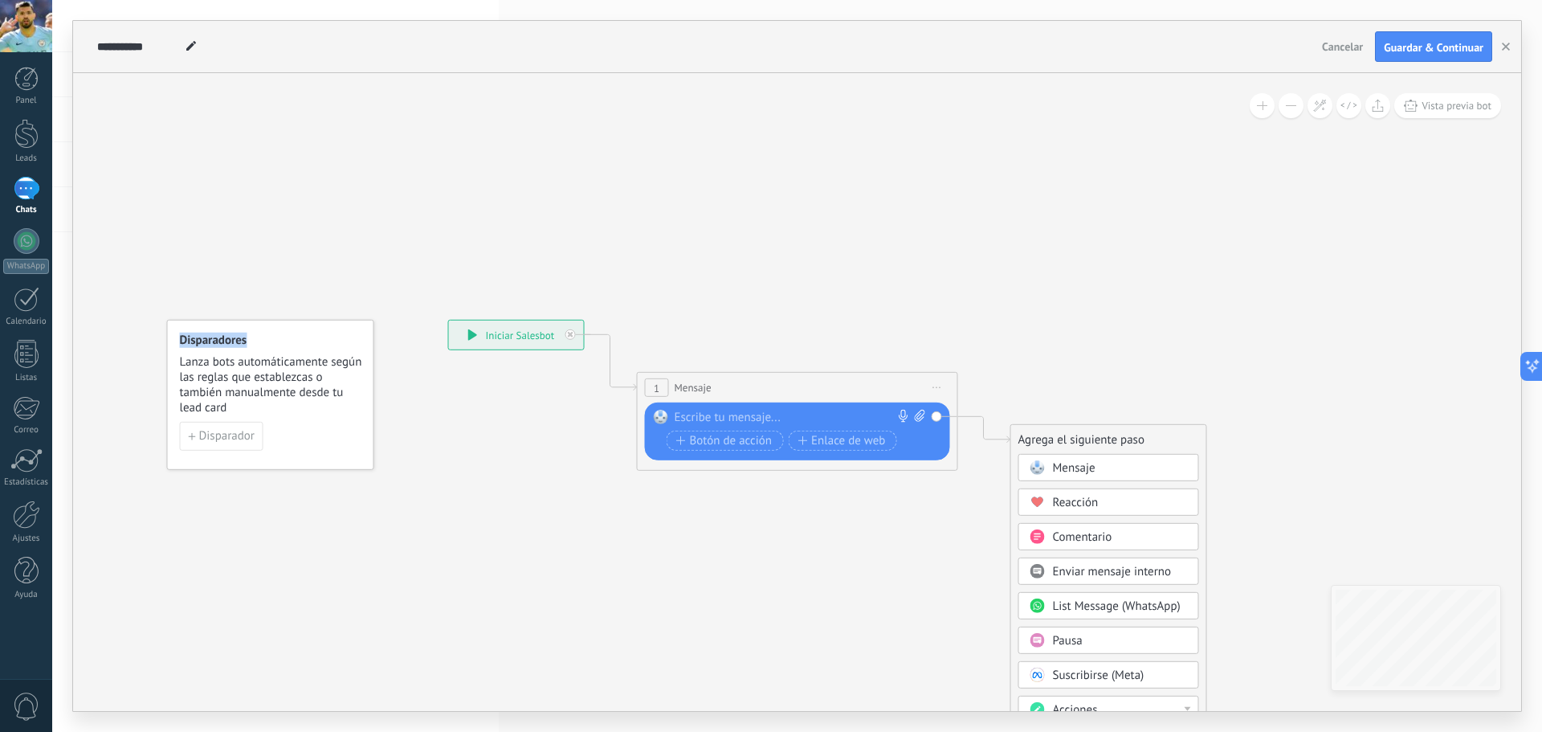
click at [1087, 569] on span "Enviar mensaje interno" at bounding box center [1112, 571] width 119 height 15
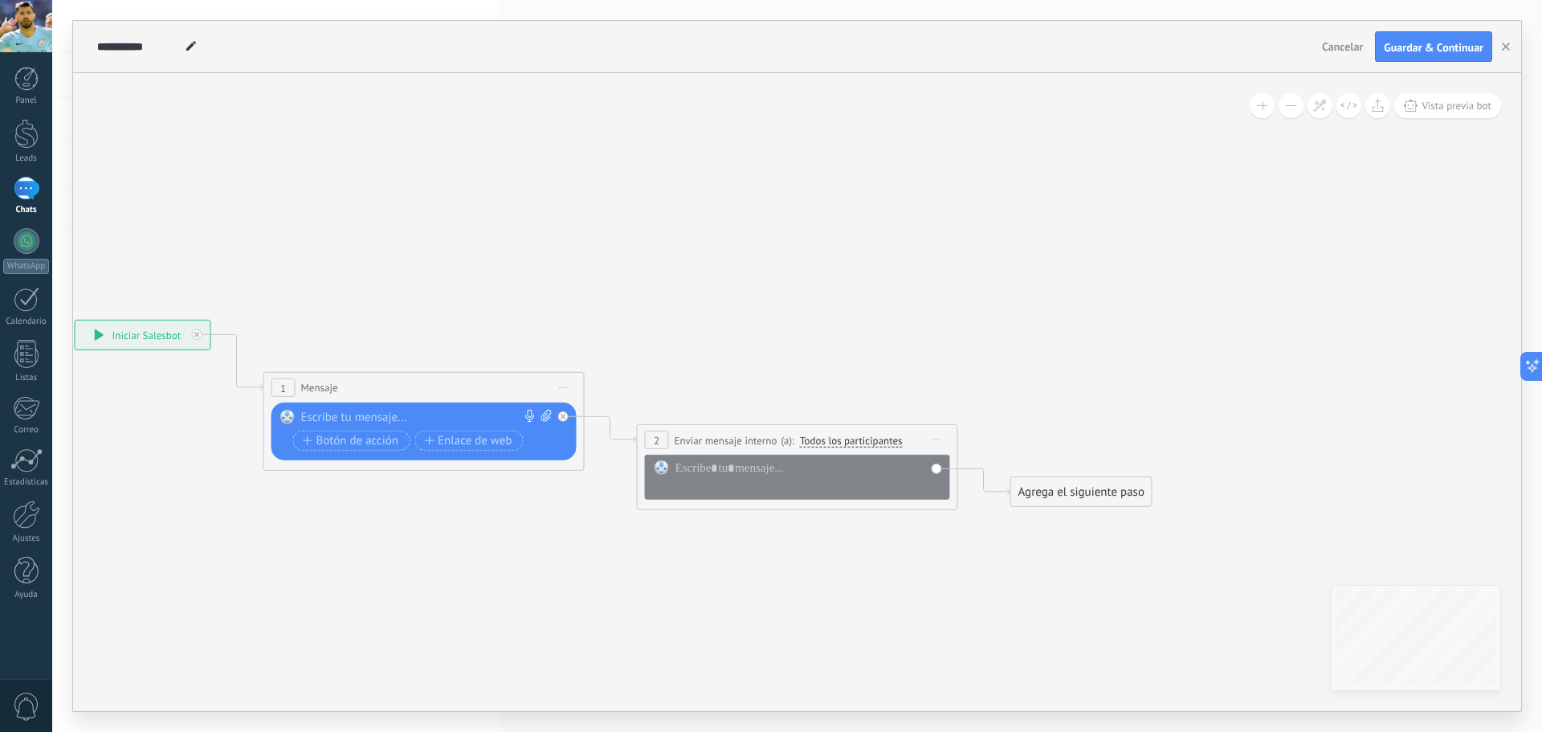
click at [1061, 485] on div "Agrega el siguiente paso" at bounding box center [1081, 492] width 141 height 26
click at [561, 383] on span "Iniciar vista previa aquí Cambiar nombre Duplicar [GEOGRAPHIC_DATA]" at bounding box center [564, 387] width 26 height 23
click at [761, 363] on icon at bounding box center [586, 414] width 1826 height 993
click at [388, 442] on span "Botón de acción" at bounding box center [351, 440] width 96 height 13
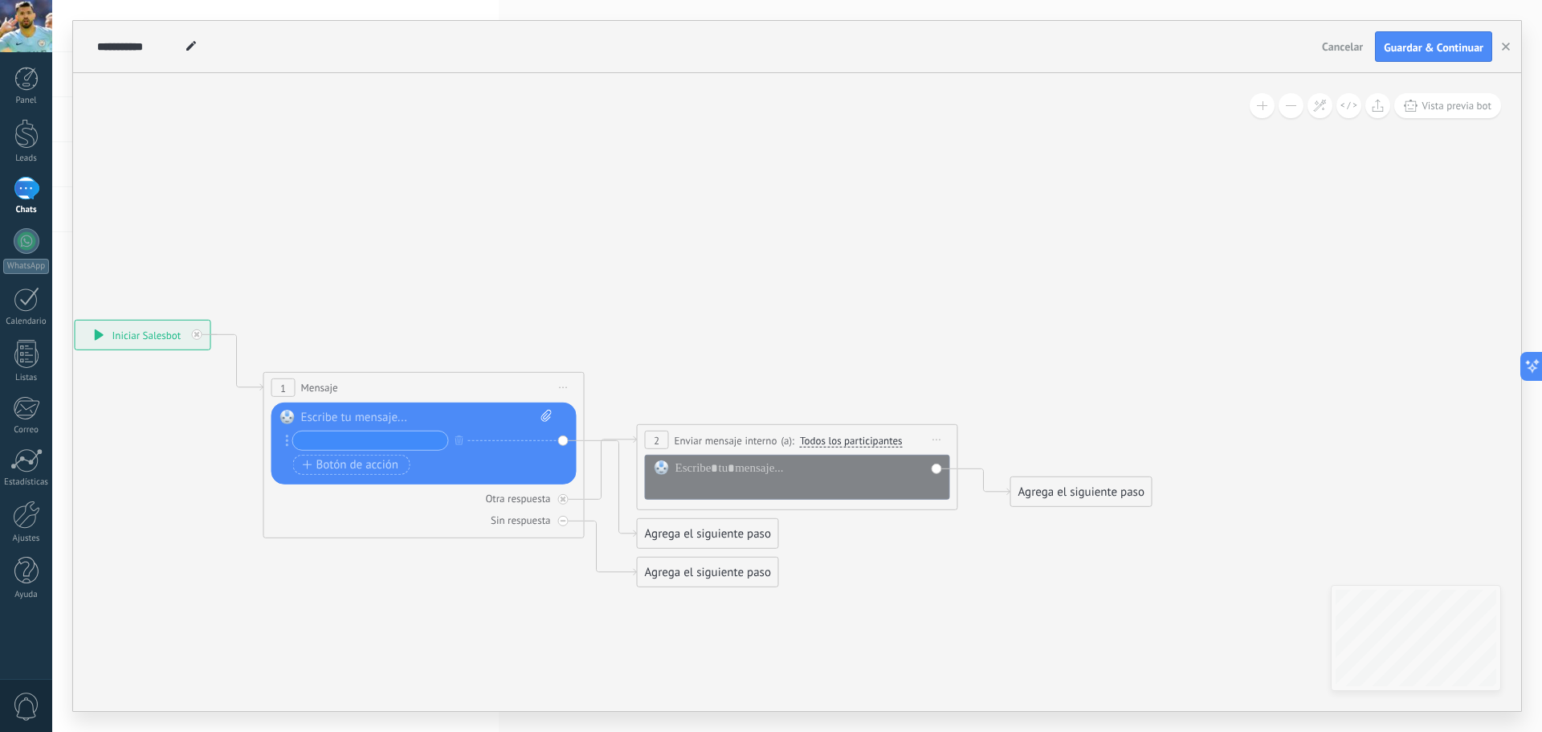
click at [929, 438] on span "Iniciar vista previa aquí Cambiar nombre Duplicar [GEOGRAPHIC_DATA]" at bounding box center [937, 439] width 26 height 23
click at [951, 462] on icon at bounding box center [947, 463] width 11 height 10
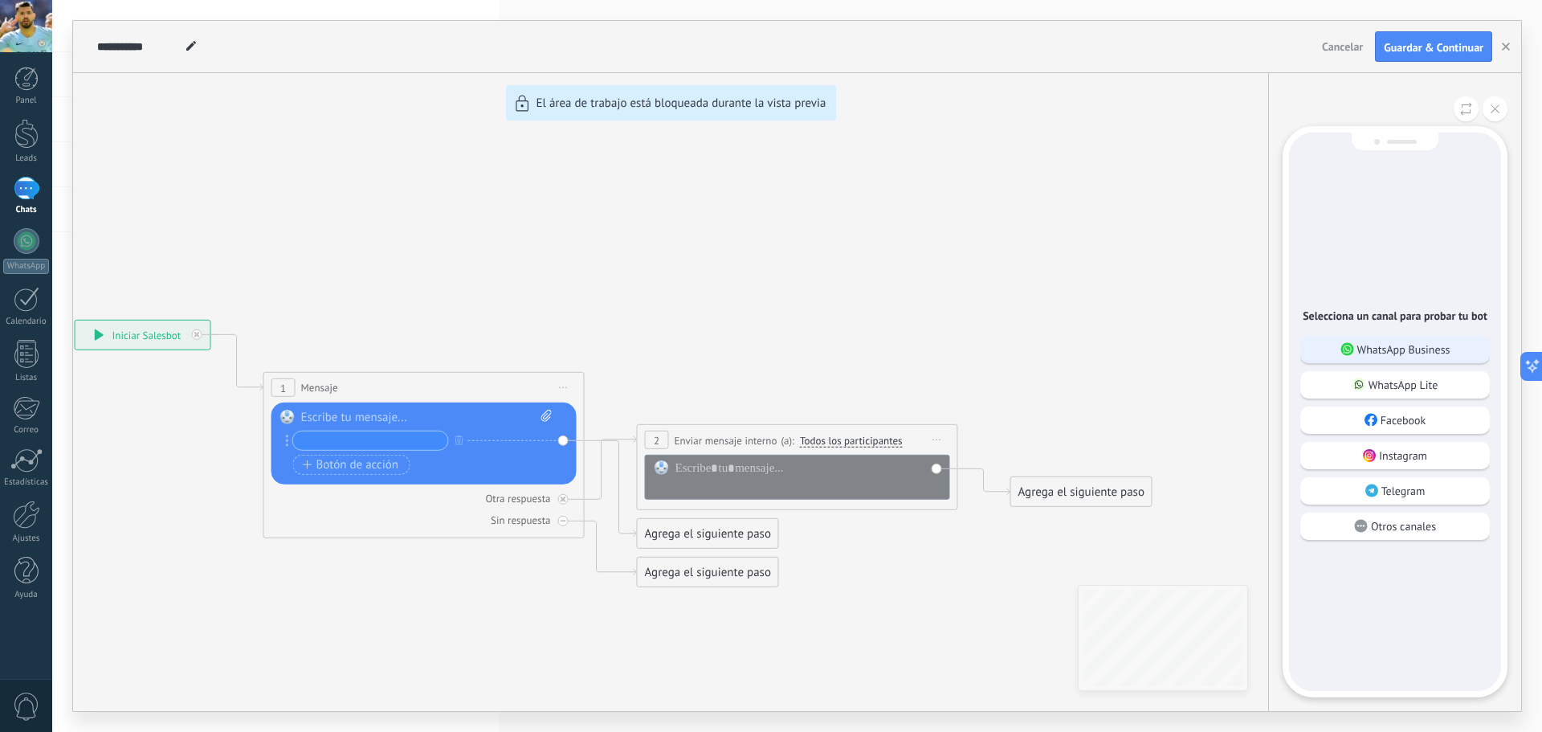
click at [1388, 353] on p "WhatsApp Business" at bounding box center [1403, 349] width 93 height 14
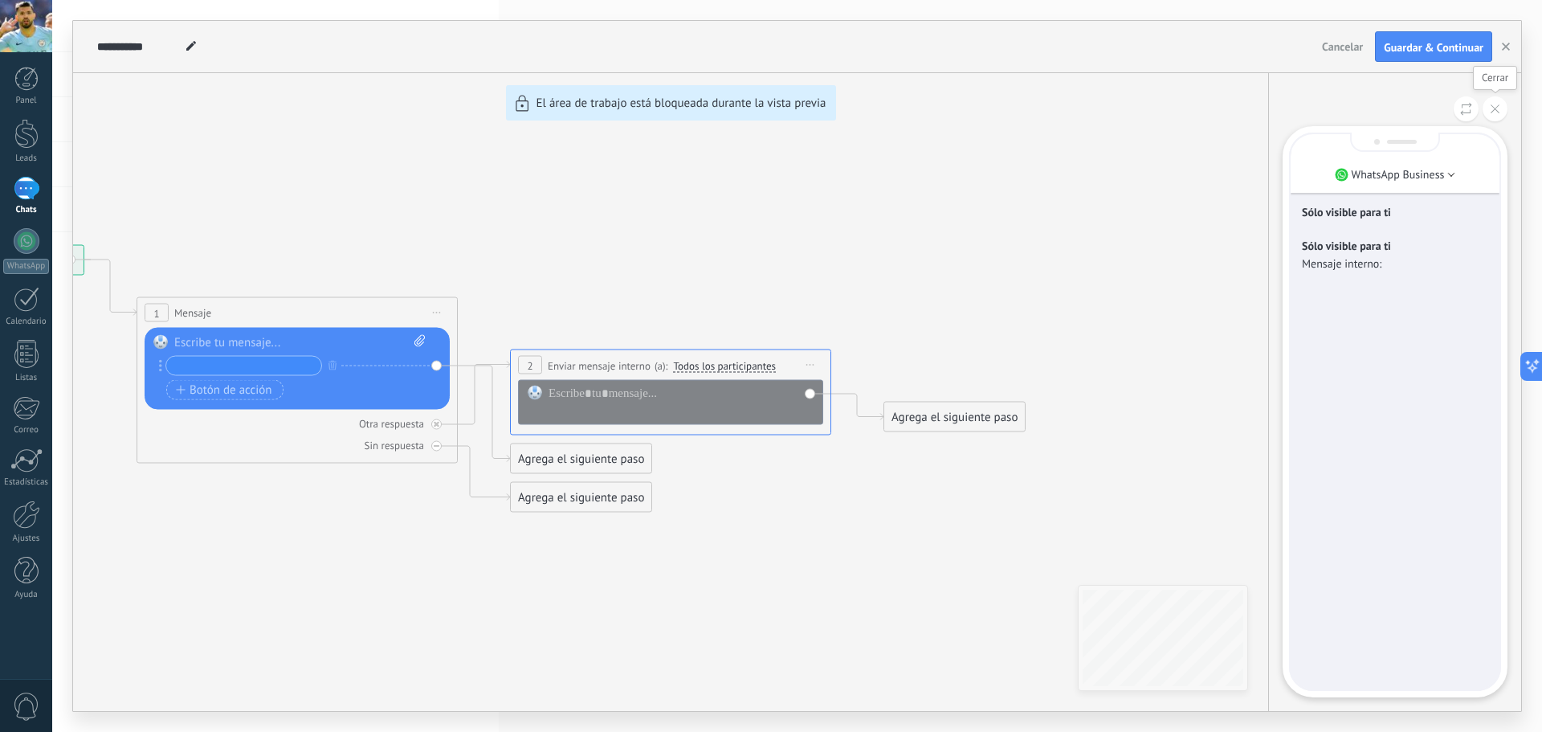
click at [1490, 105] on icon at bounding box center [1494, 108] width 9 height 9
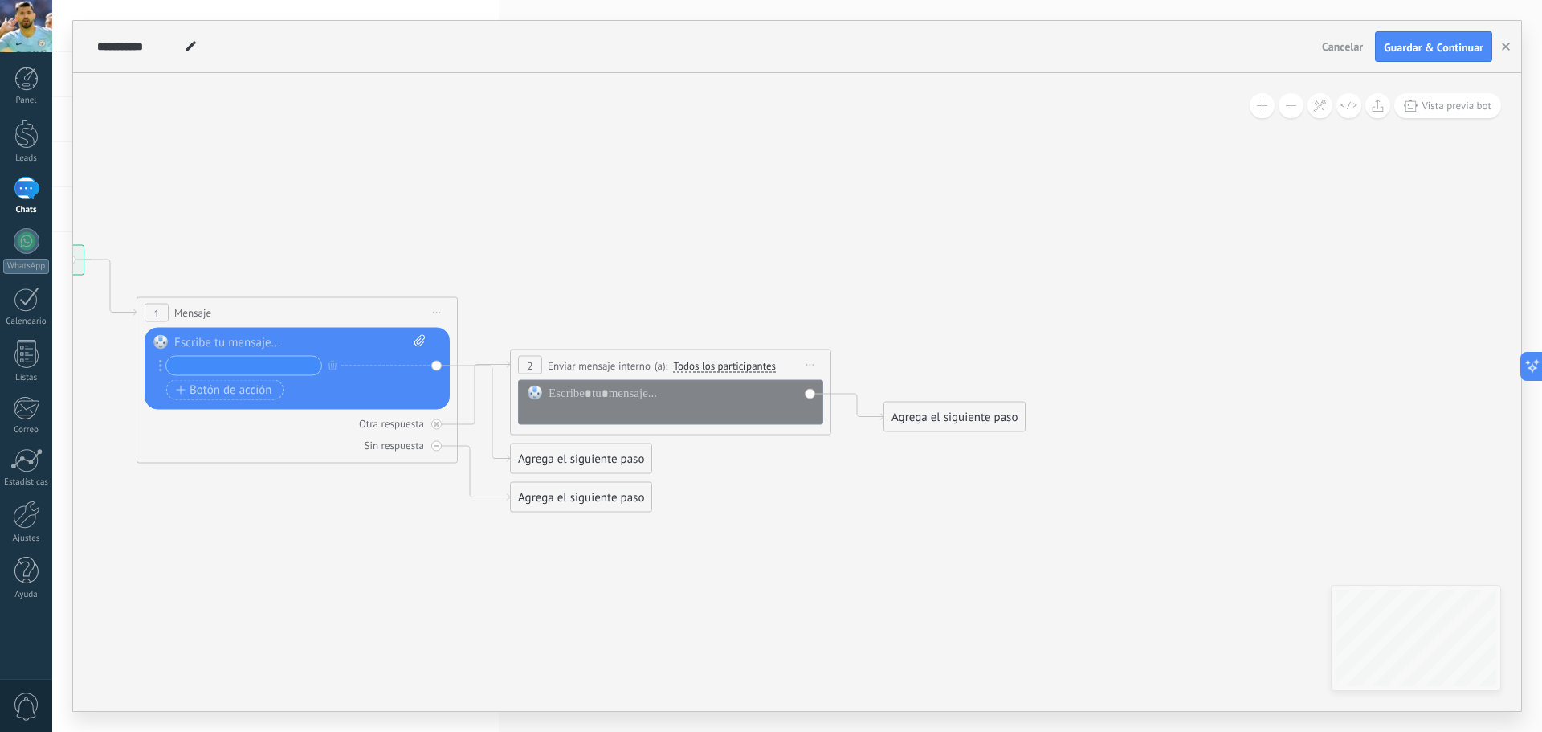
click at [962, 416] on div "Agrega el siguiente paso" at bounding box center [954, 417] width 141 height 26
click at [805, 363] on span "Iniciar vista previa aquí Cambiar nombre Duplicar [GEOGRAPHIC_DATA]" at bounding box center [810, 364] width 26 height 23
click at [870, 467] on div "Borrar" at bounding box center [883, 469] width 159 height 27
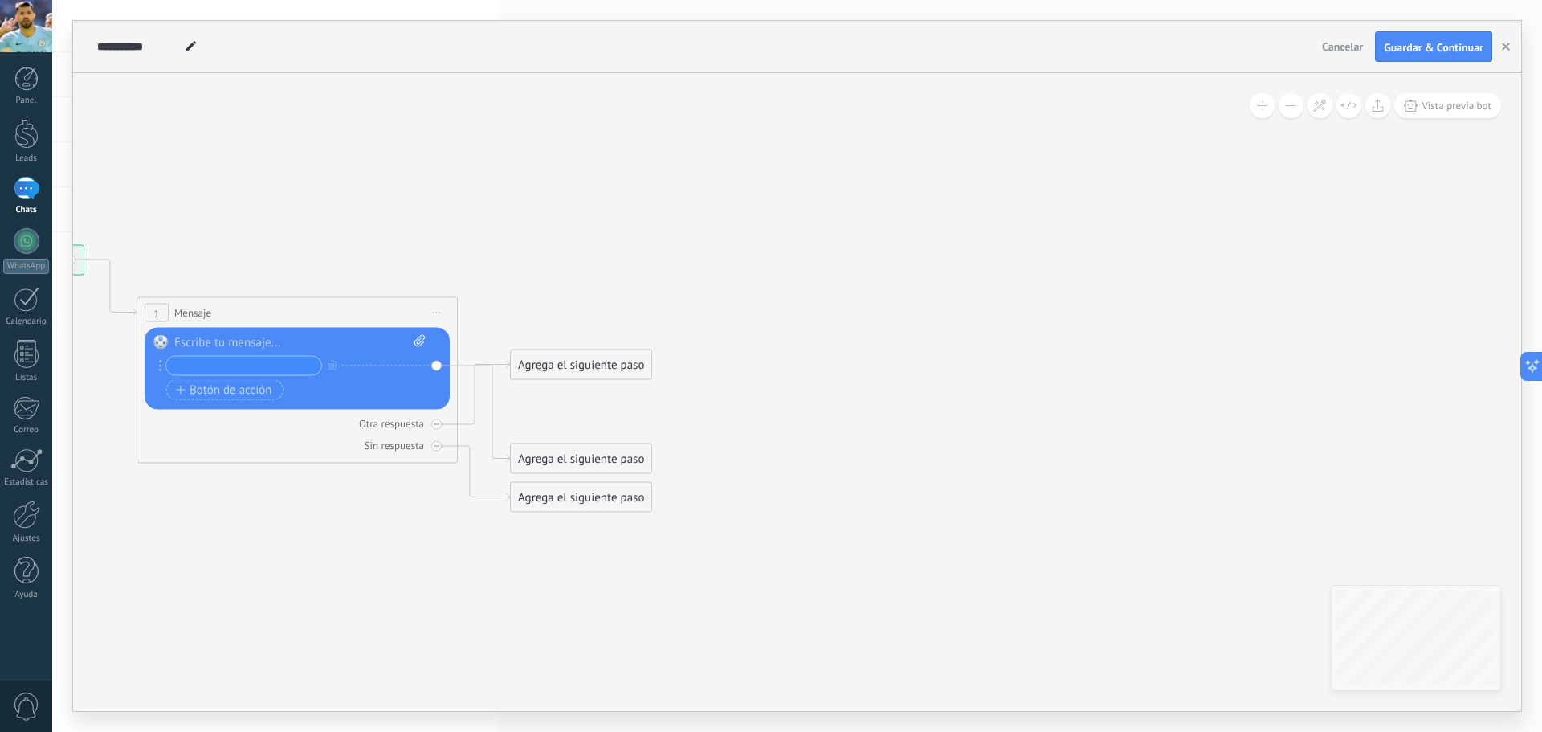
click at [439, 305] on span "Iniciar vista previa aquí Cambiar nombre Duplicar [GEOGRAPHIC_DATA]" at bounding box center [437, 312] width 26 height 23
click at [348, 302] on div "1 Mensaje ******* (a): Todos los contactos - canales seleccionados Todos los co…" at bounding box center [297, 313] width 320 height 30
click at [214, 396] on span "Botón de acción" at bounding box center [224, 389] width 96 height 13
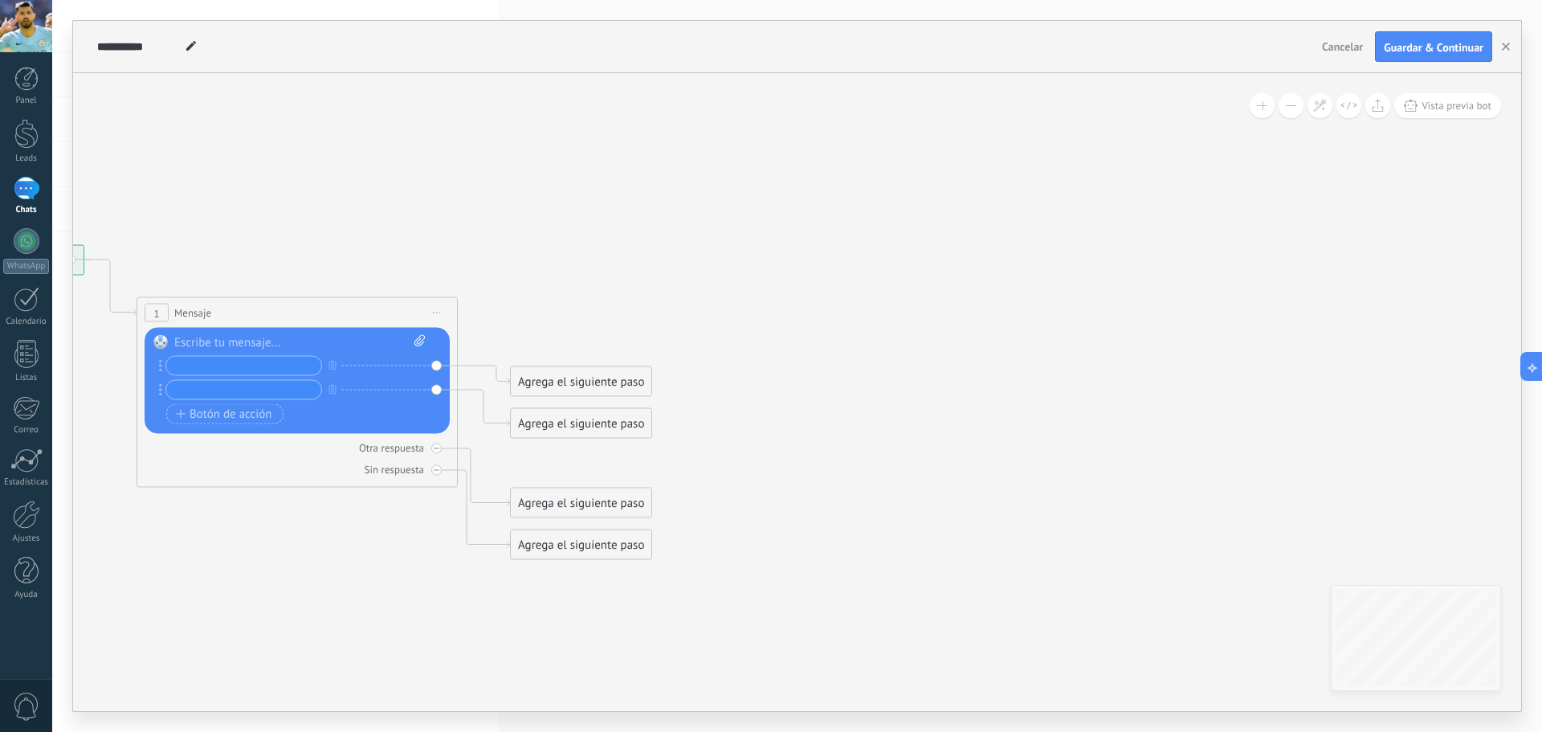
click at [430, 392] on div "Reemplazar Quitar Convertir a mensaje de voz Arrastre la imagen aquí para adjun…" at bounding box center [297, 381] width 305 height 106
click at [336, 391] on icon "button" at bounding box center [332, 389] width 8 height 10
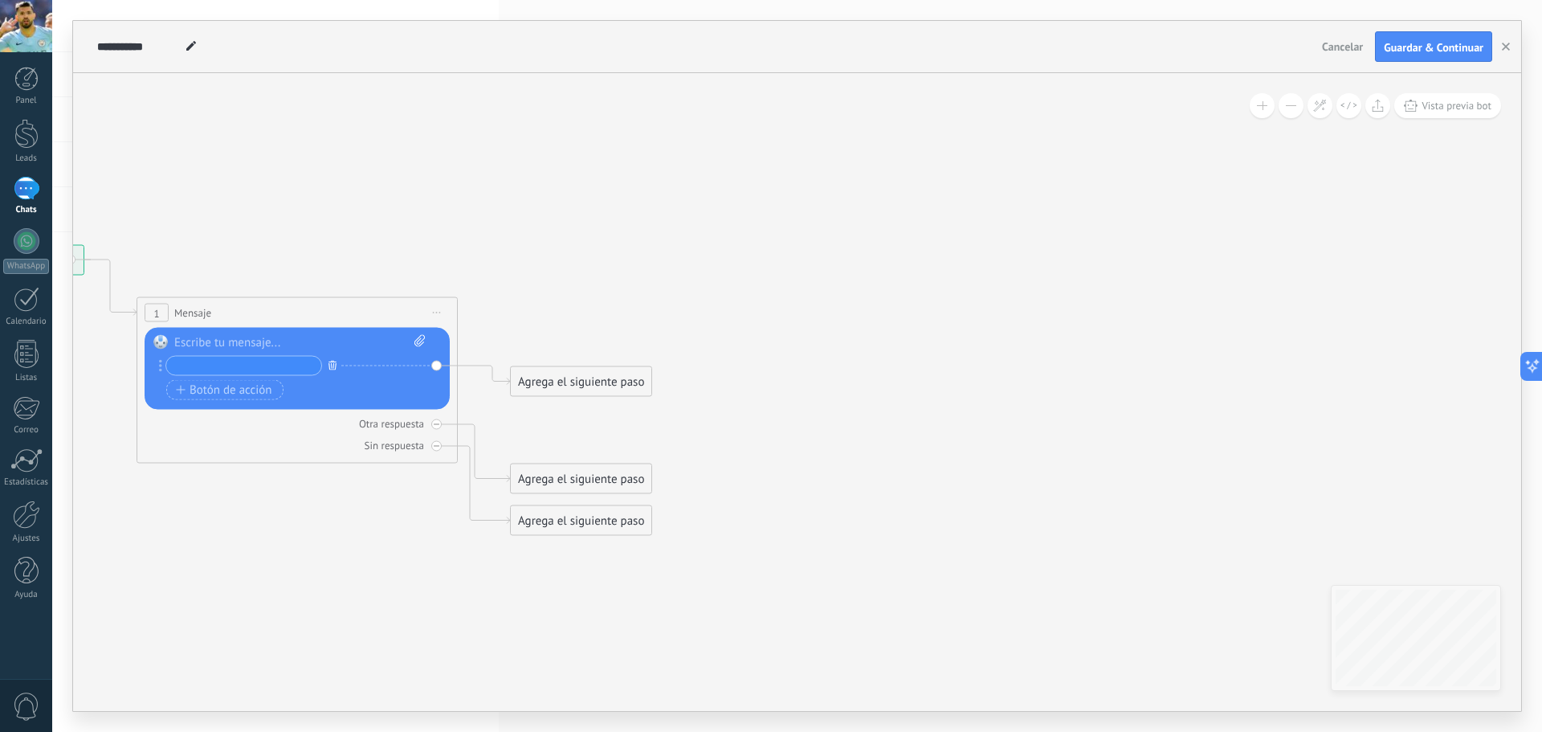
click at [330, 369] on button "button" at bounding box center [333, 365] width 18 height 20
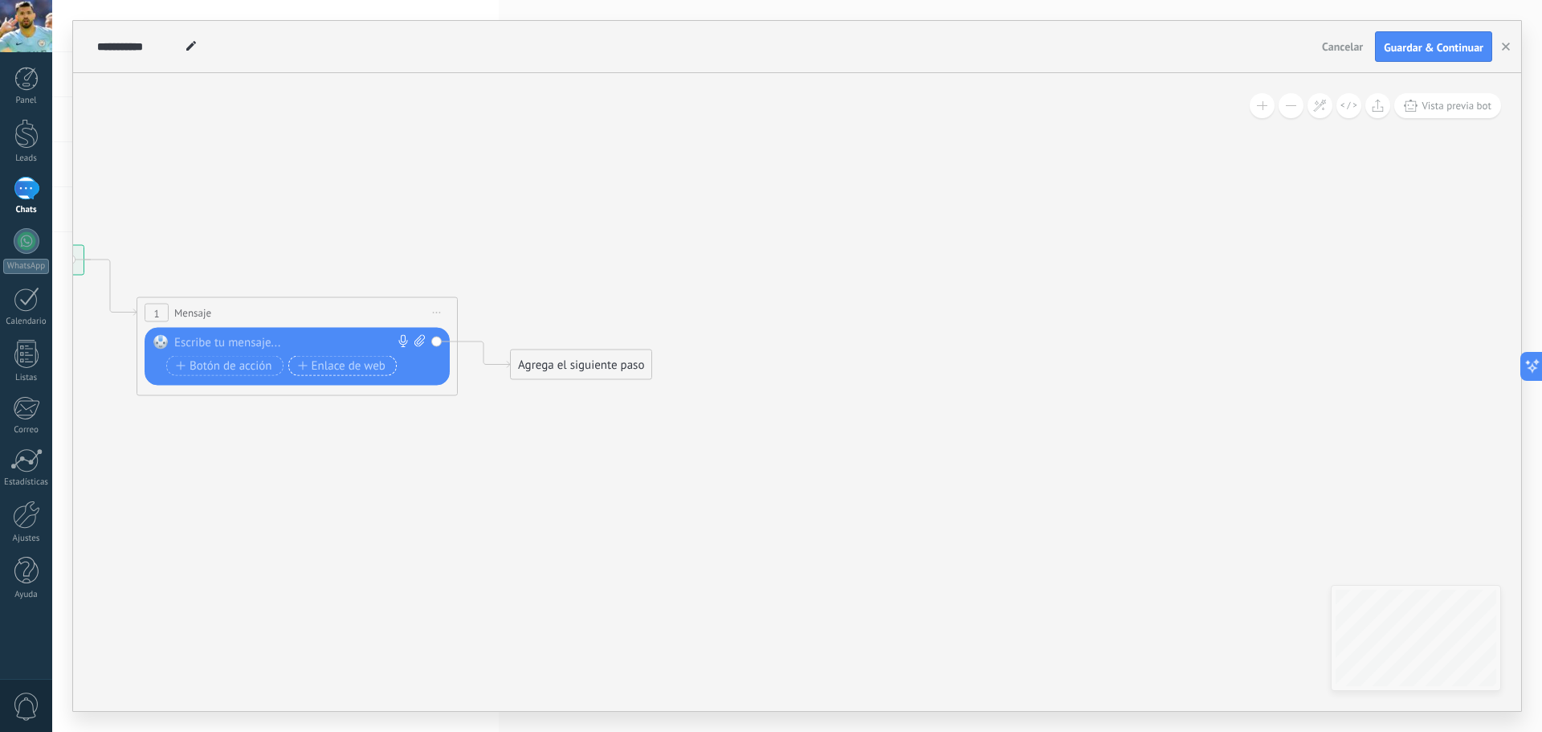
click at [384, 367] on span "Enlace de web" at bounding box center [342, 365] width 88 height 13
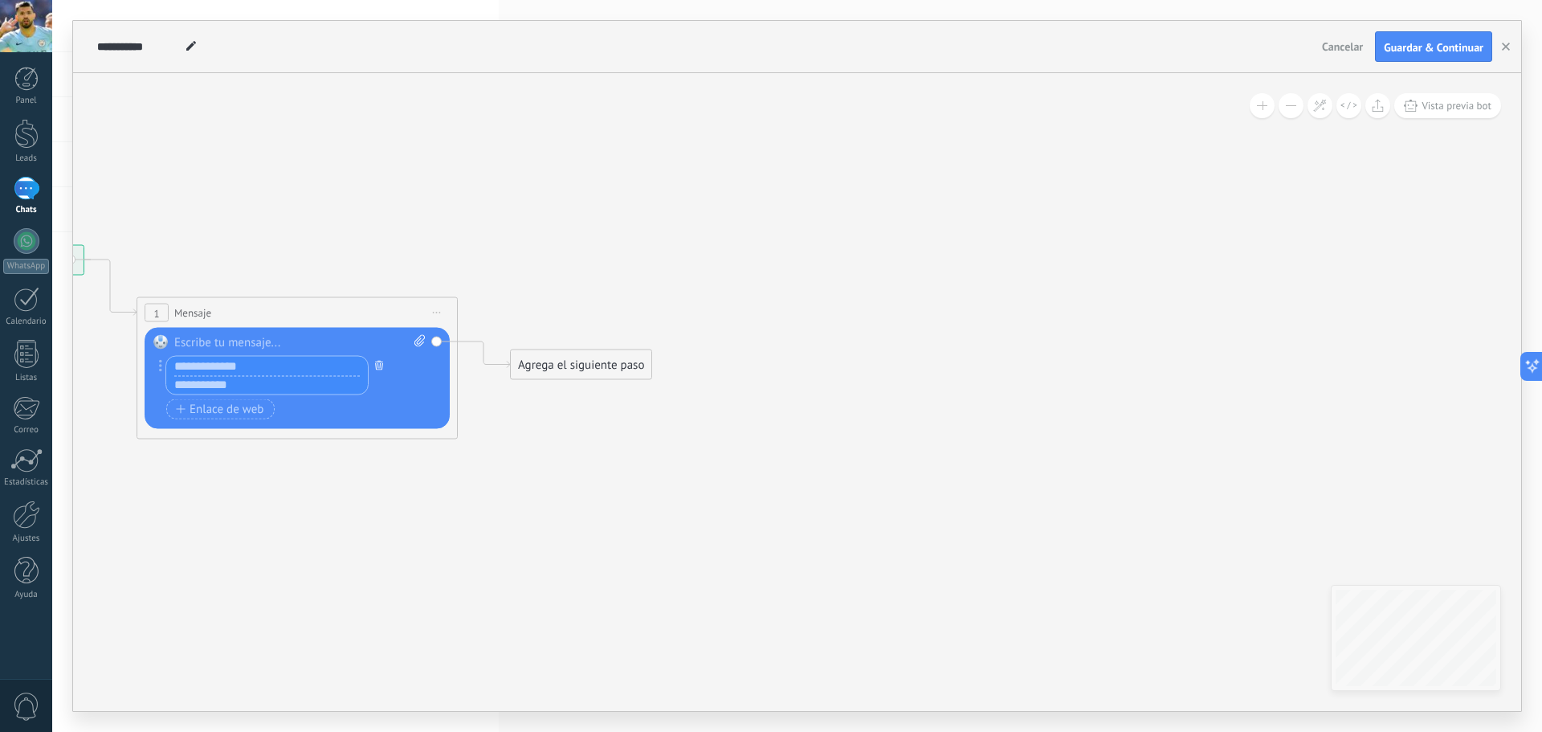
click at [373, 366] on button "button" at bounding box center [379, 365] width 18 height 20
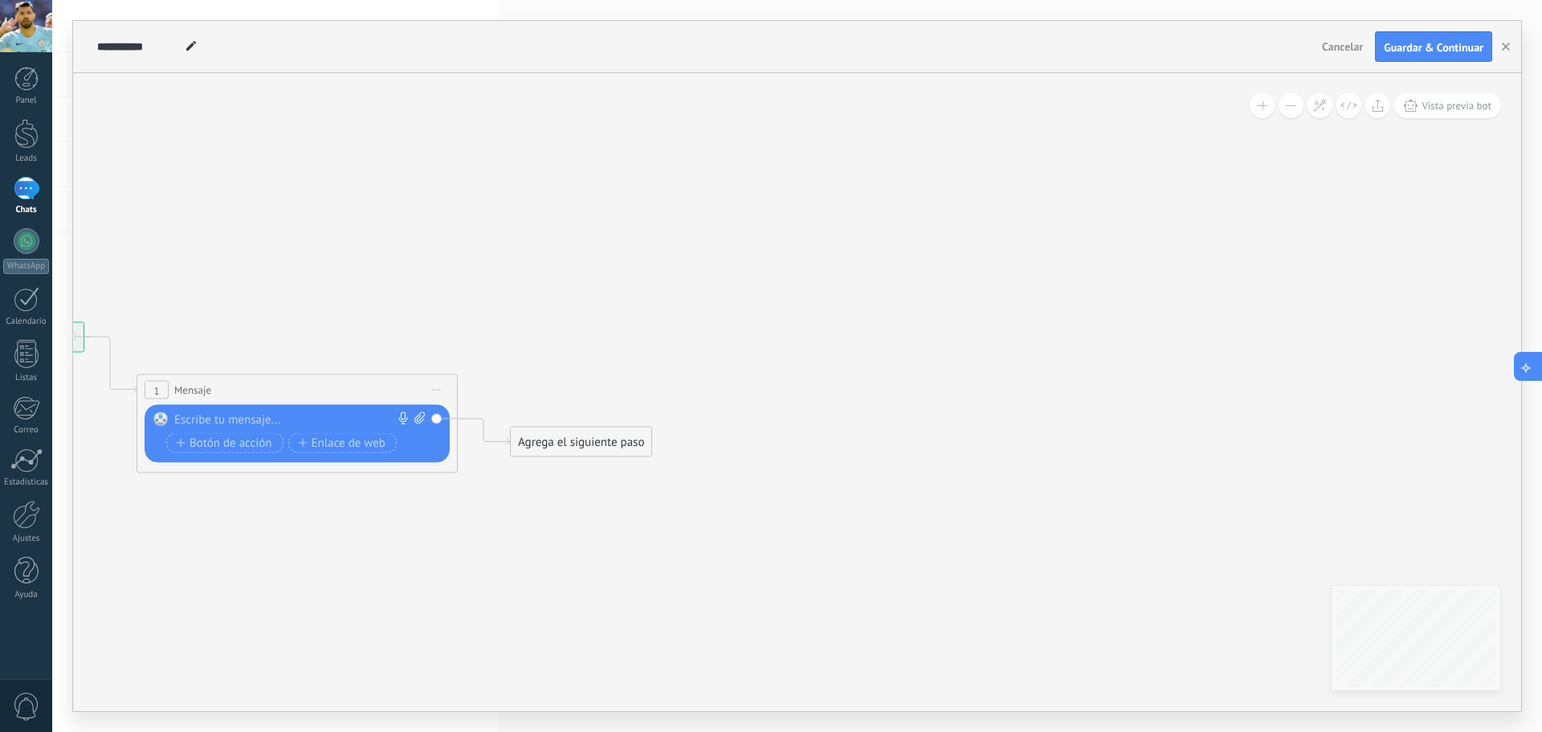
click at [1529, 356] on button at bounding box center [1528, 366] width 29 height 29
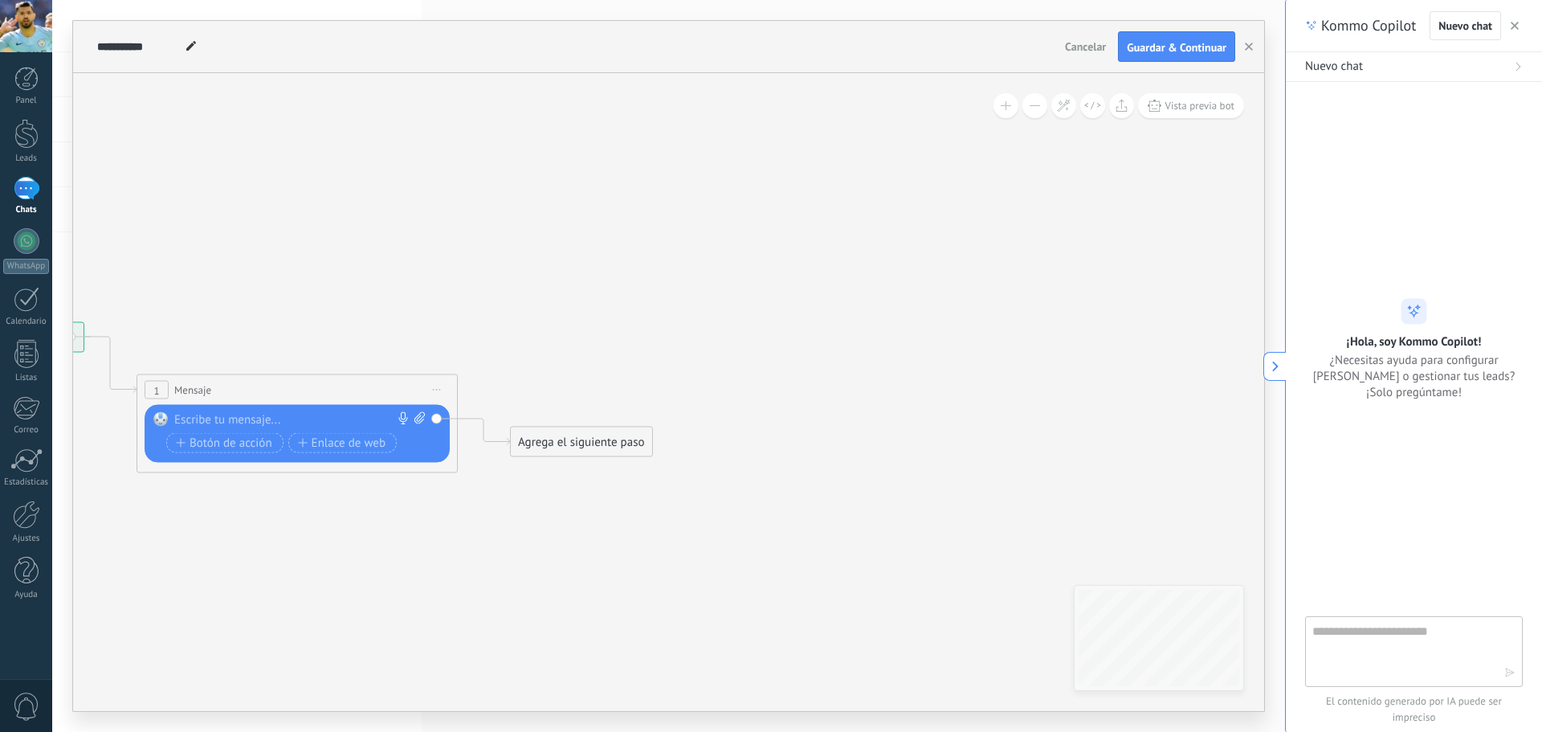
click at [1049, 430] on div "**********" at bounding box center [668, 392] width 1191 height 638
click at [997, 295] on icon at bounding box center [272, 480] width 1453 height 1118
click at [1274, 368] on use at bounding box center [1275, 366] width 6 height 10
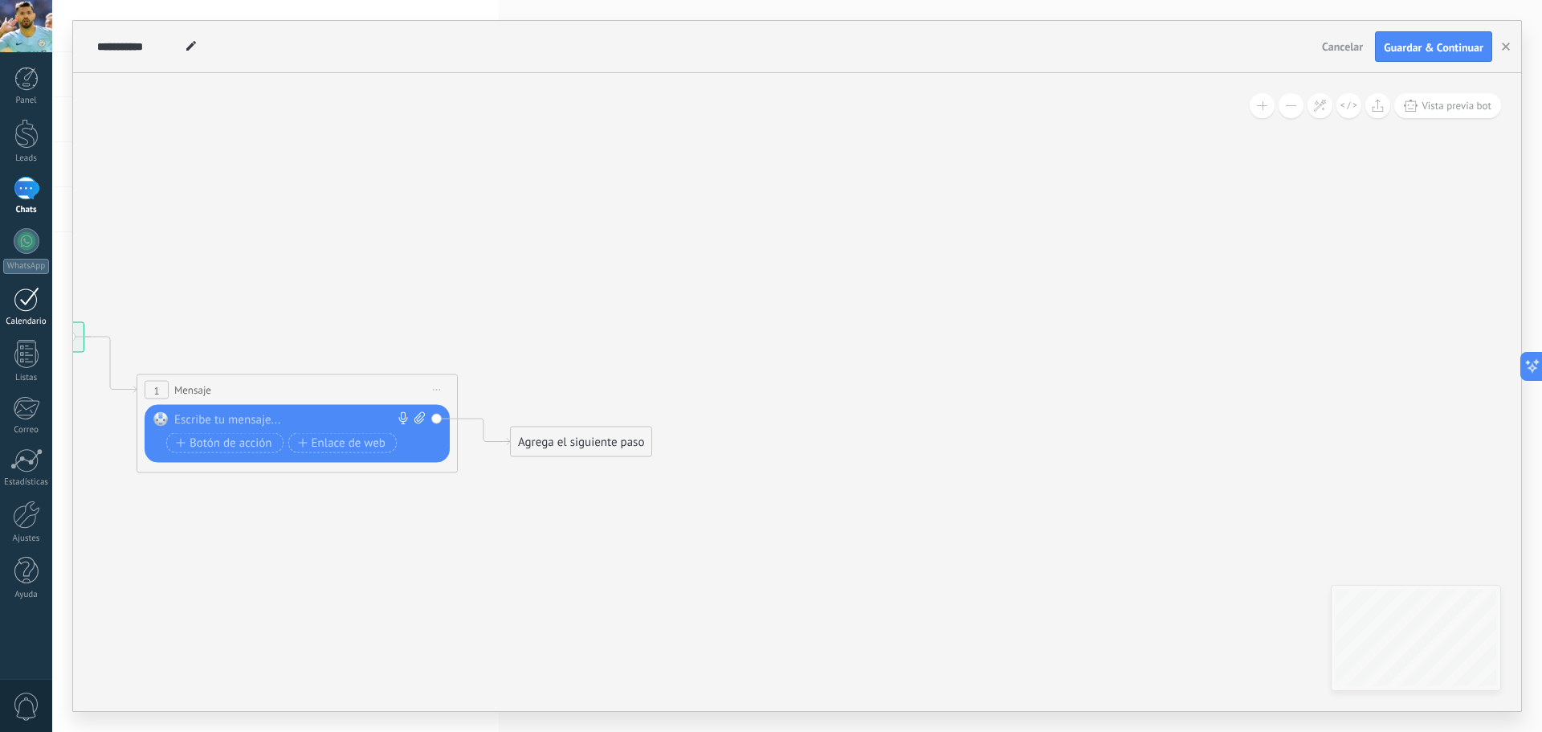
click at [18, 314] on link "Calendario" at bounding box center [26, 307] width 52 height 40
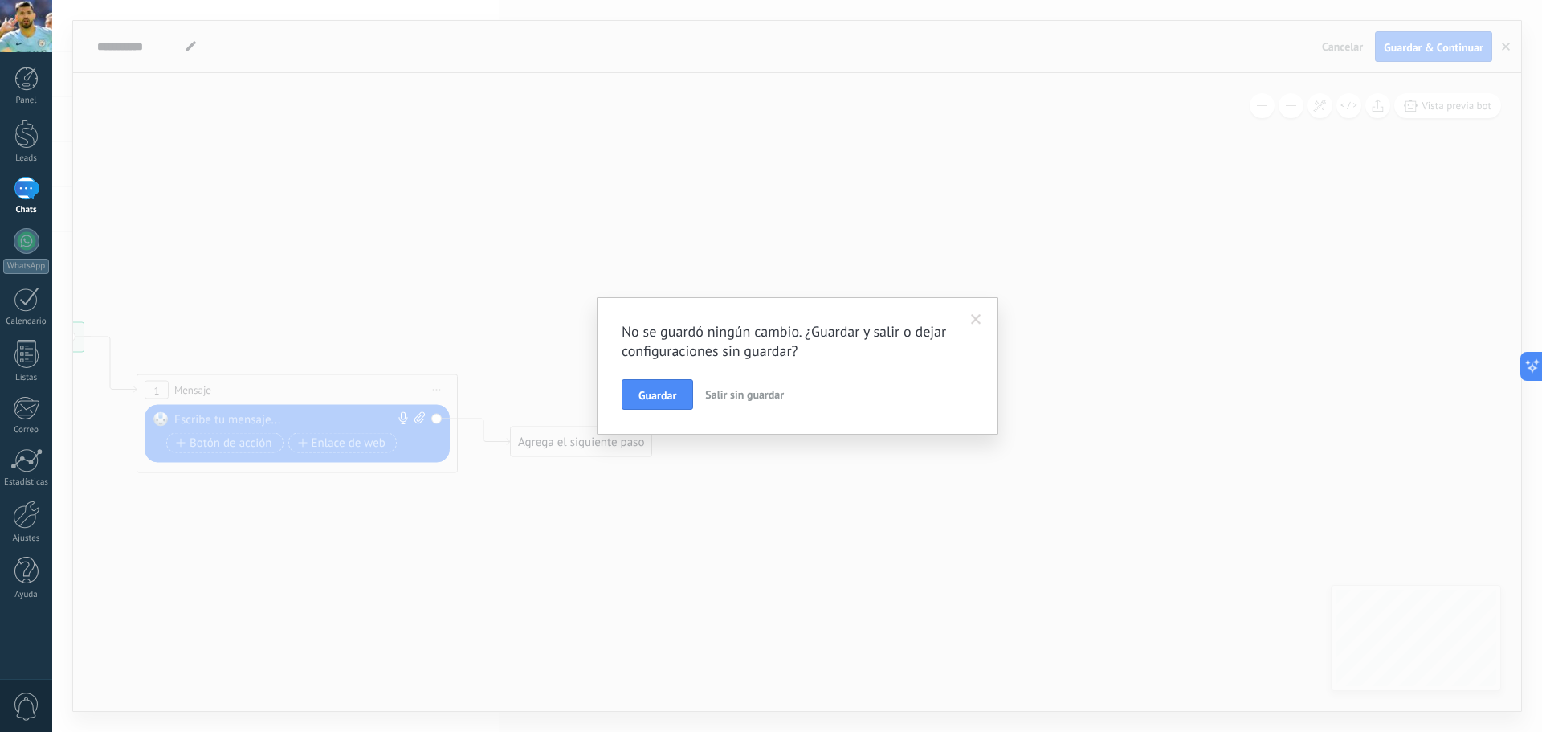
click at [981, 323] on span at bounding box center [976, 319] width 26 height 27
